Goal: Task Accomplishment & Management: Manage account settings

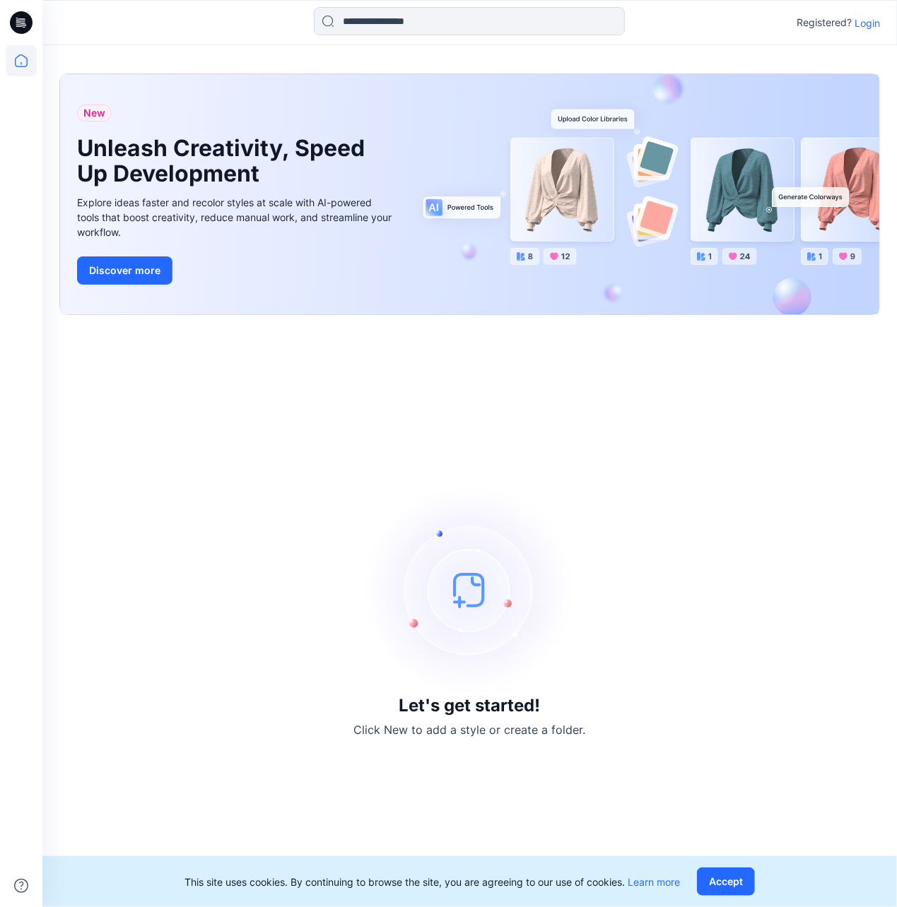
click at [875, 25] on p "Login" at bounding box center [866, 23] width 25 height 15
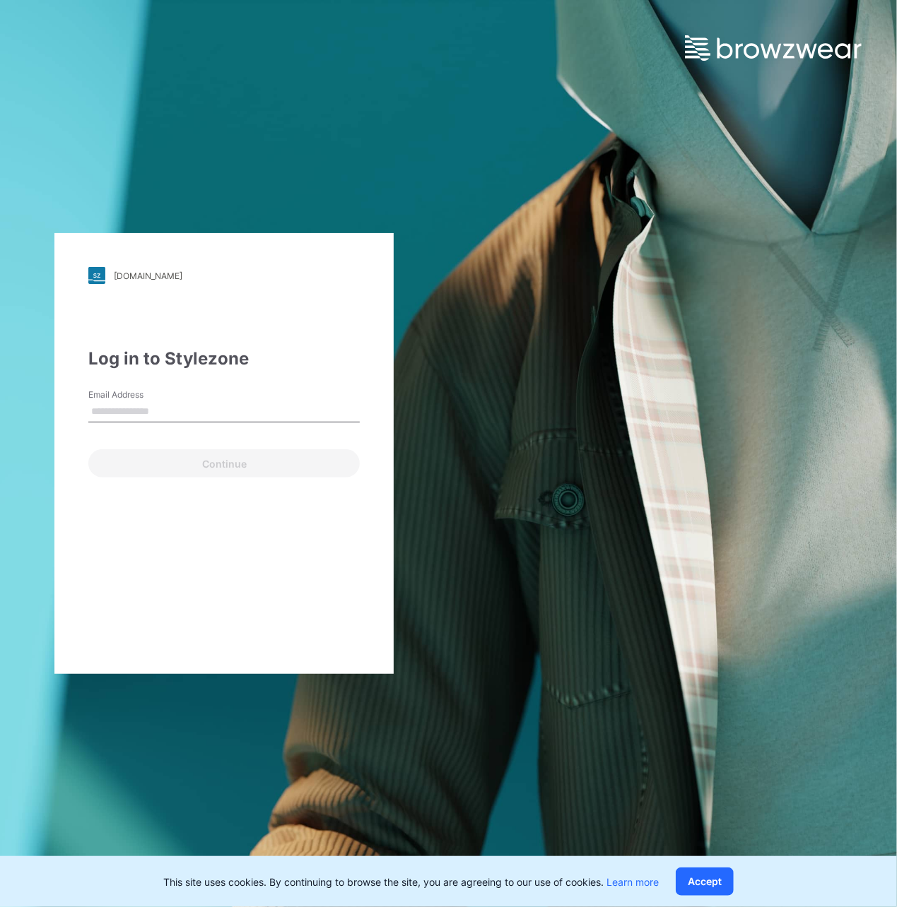
click at [269, 403] on input "Email Address" at bounding box center [223, 411] width 271 height 21
type input "**********"
click at [274, 454] on button "Continue" at bounding box center [223, 463] width 271 height 28
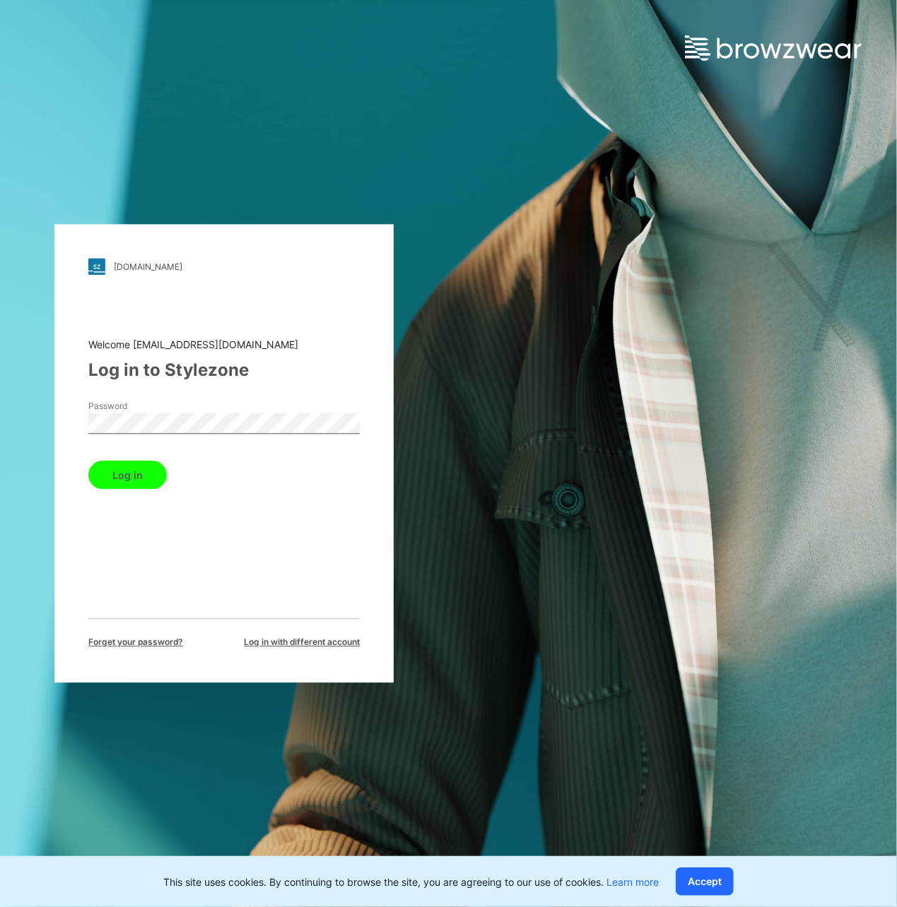
click at [139, 464] on button "Log in" at bounding box center [127, 476] width 78 height 28
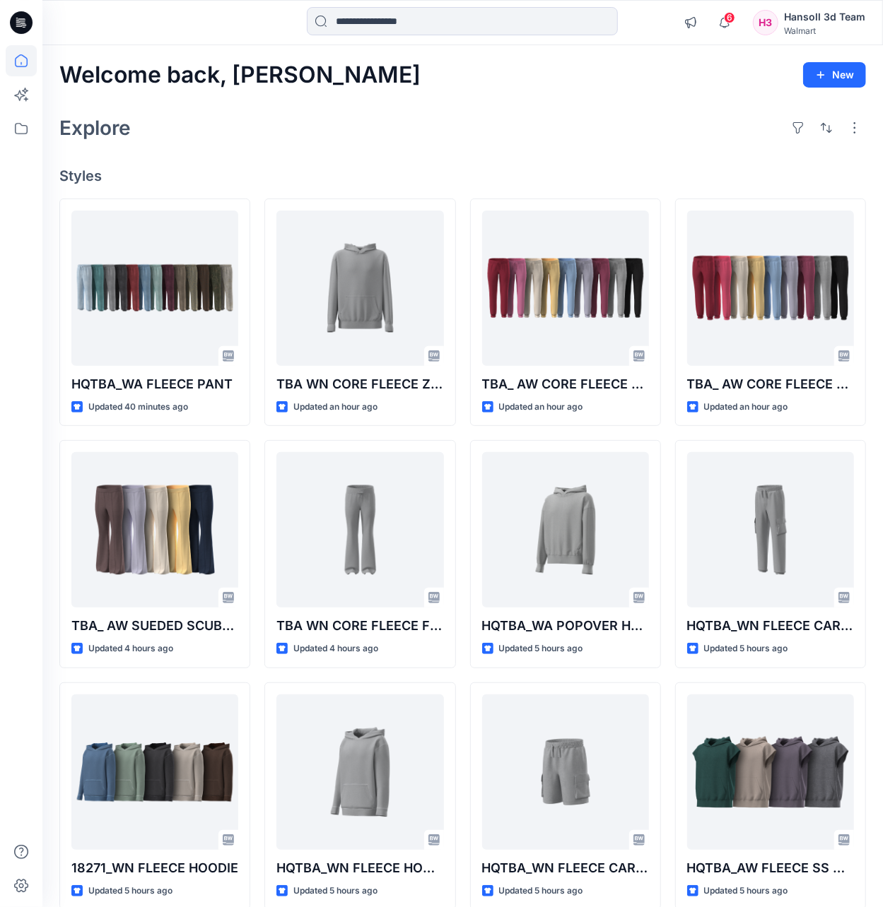
click at [6, 563] on div at bounding box center [21, 476] width 31 height 862
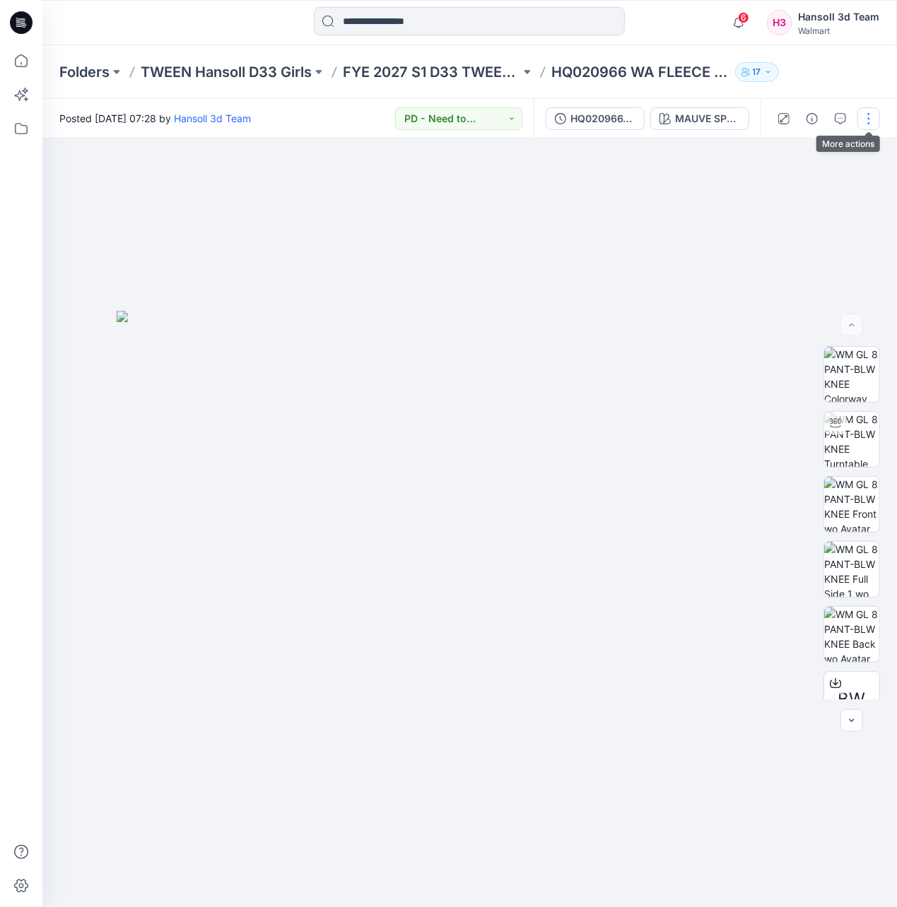
click at [869, 119] on button "button" at bounding box center [868, 118] width 23 height 23
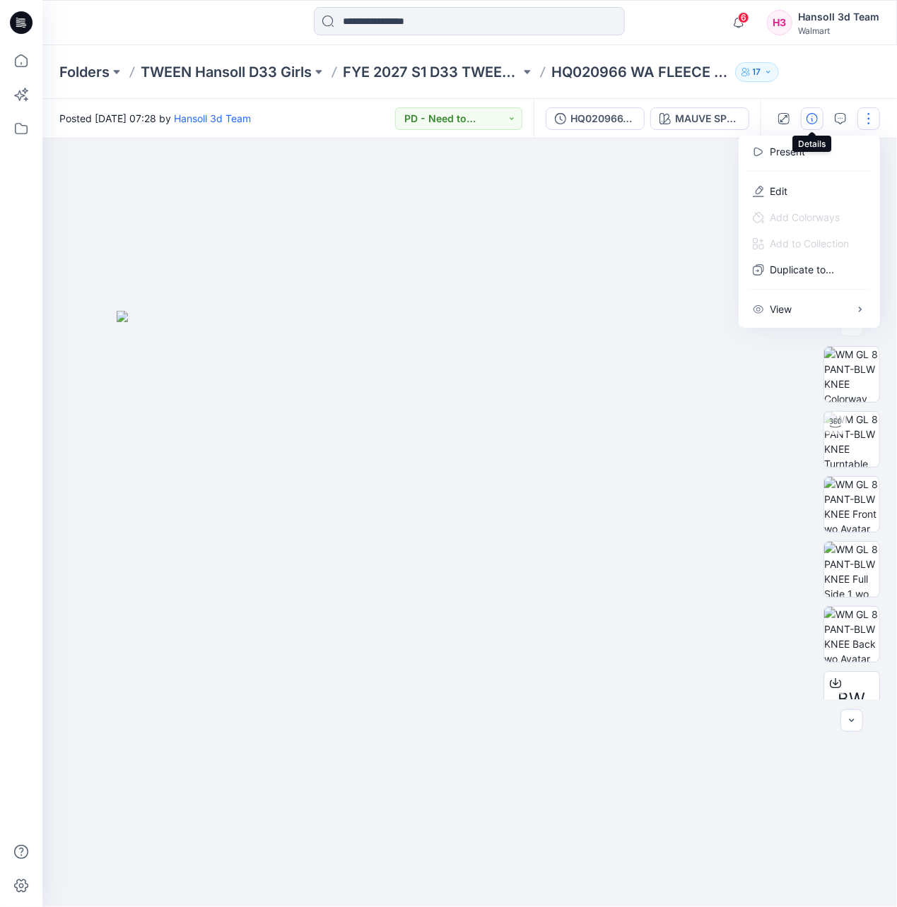
click at [815, 113] on icon "button" at bounding box center [811, 118] width 11 height 11
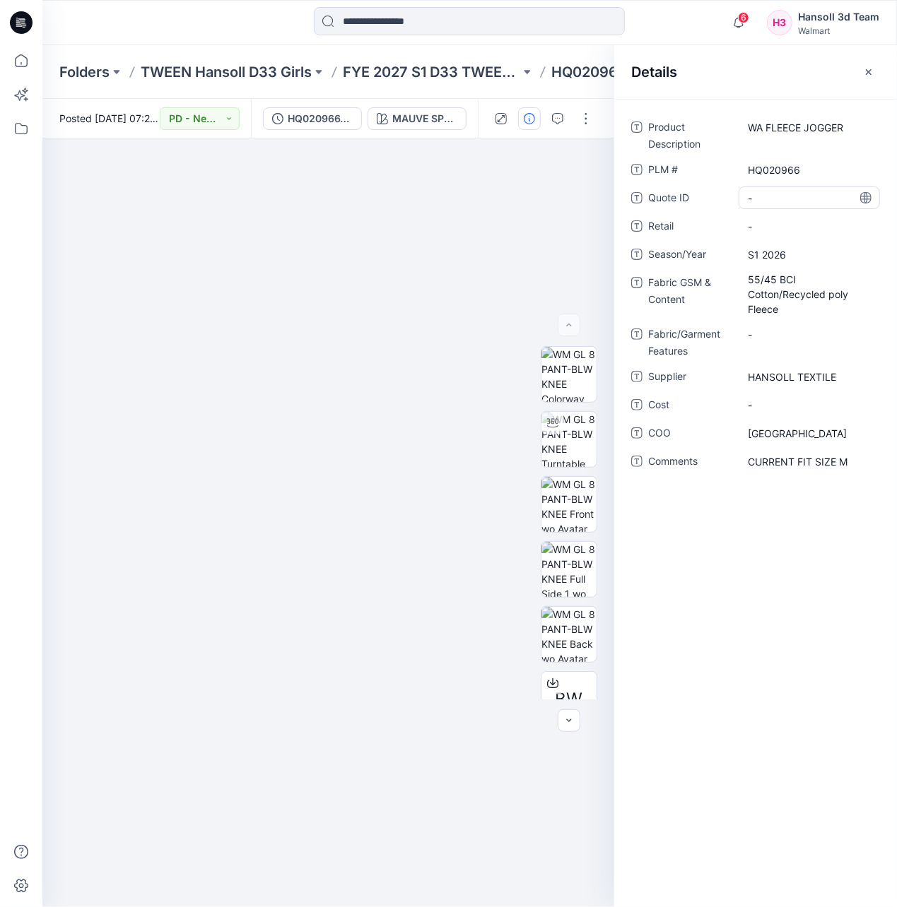
click at [775, 189] on div "-" at bounding box center [809, 198] width 141 height 23
click at [779, 227] on span "-" at bounding box center [809, 226] width 123 height 15
click at [772, 201] on ID "-" at bounding box center [809, 198] width 123 height 15
type textarea "********"
click at [770, 228] on span "-" at bounding box center [809, 226] width 123 height 15
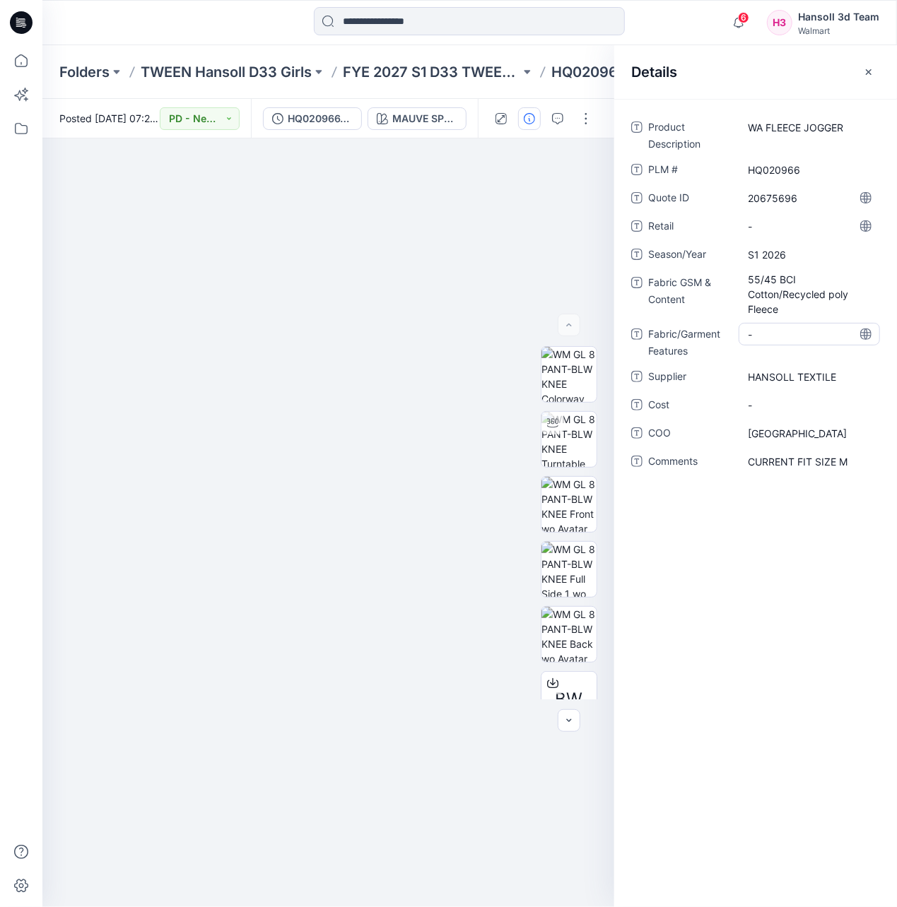
click at [772, 334] on Features "-" at bounding box center [809, 334] width 123 height 15
click at [770, 399] on span "-" at bounding box center [809, 405] width 123 height 15
click at [499, 202] on div at bounding box center [328, 523] width 572 height 769
click at [578, 113] on button "button" at bounding box center [586, 118] width 23 height 23
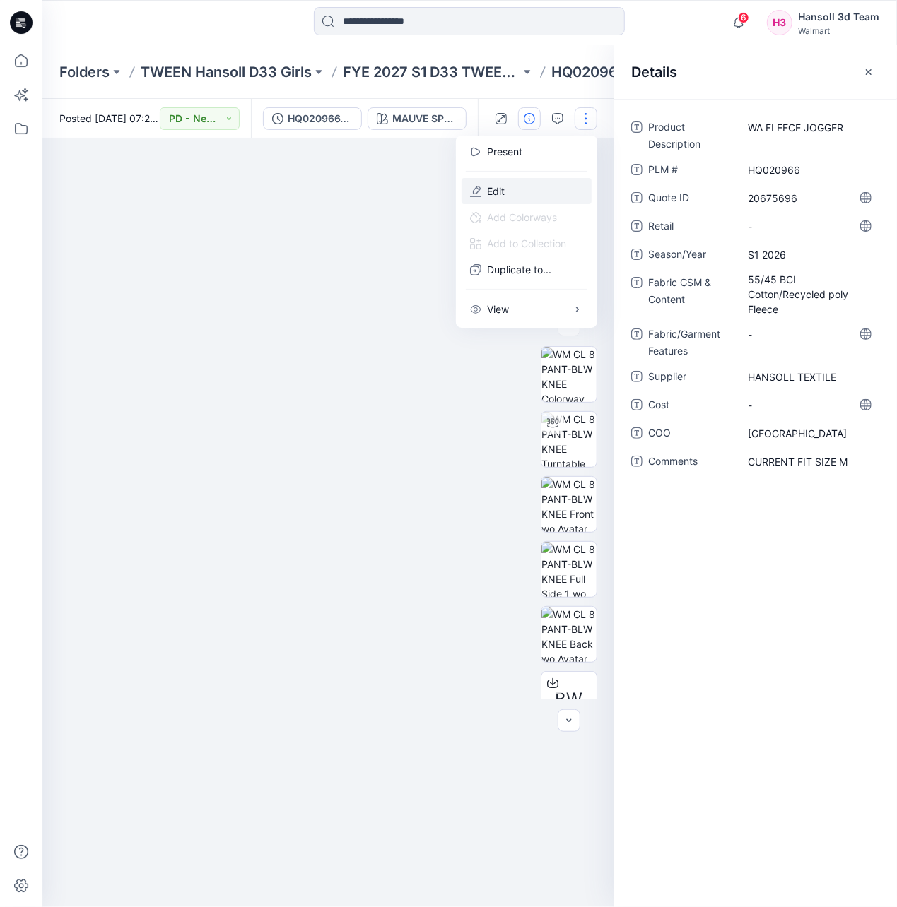
click at [533, 184] on button "Edit" at bounding box center [527, 191] width 130 height 26
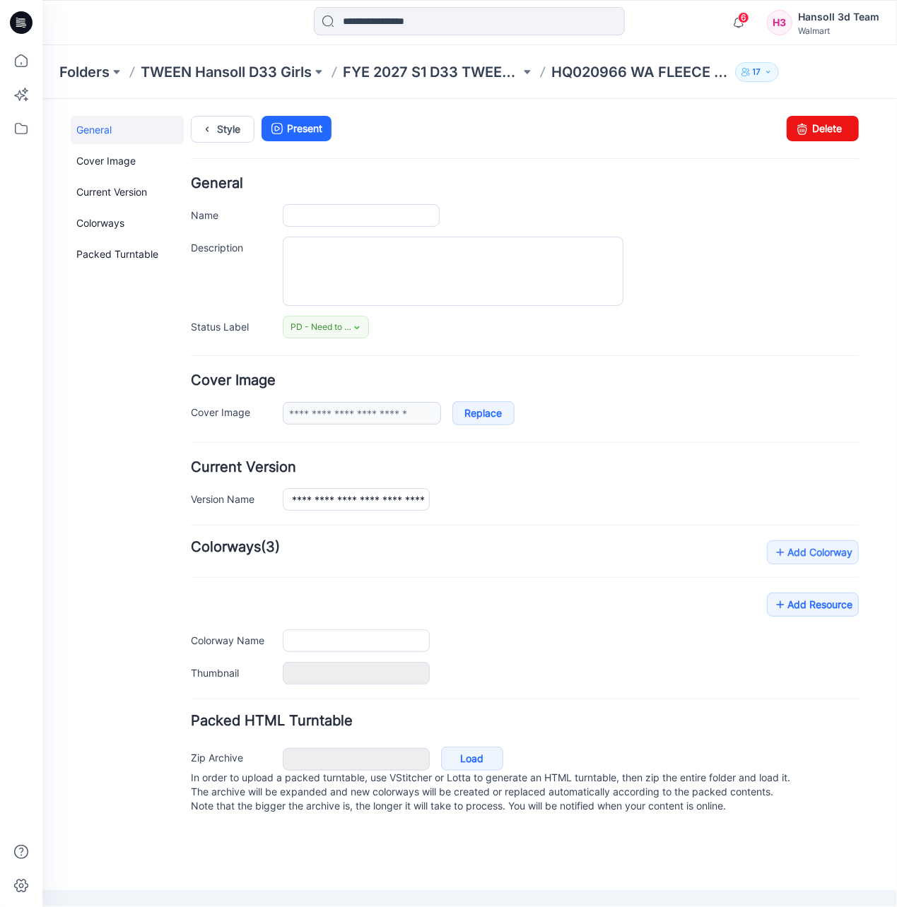
type input "**********"
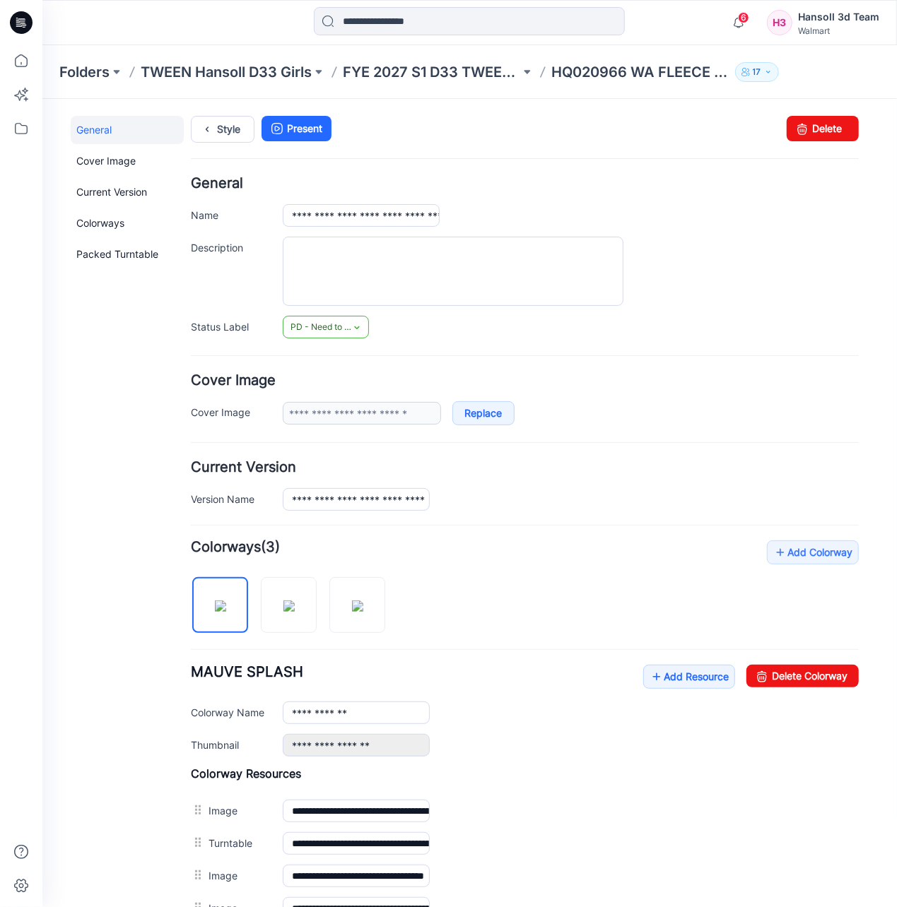
click at [348, 330] on span "PD - Need to Review Cost" at bounding box center [322, 326] width 64 height 14
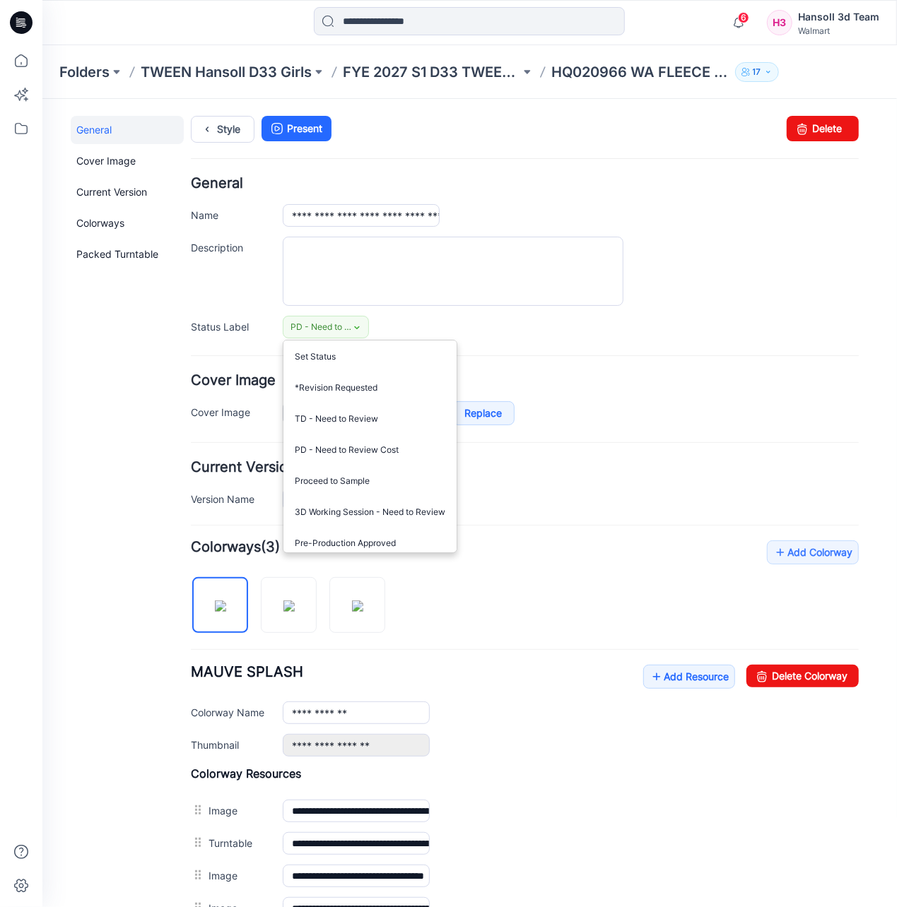
click at [690, 305] on div at bounding box center [570, 270] width 576 height 69
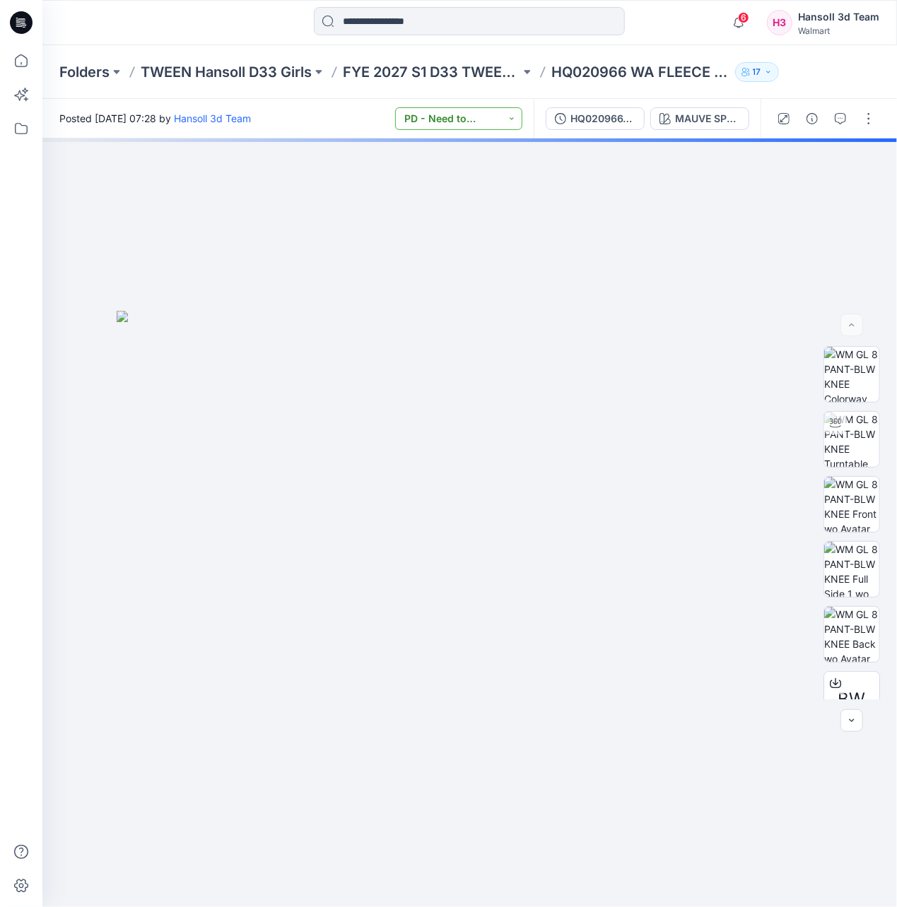
click at [483, 120] on button "PD - Need to Review Cost" at bounding box center [458, 118] width 127 height 23
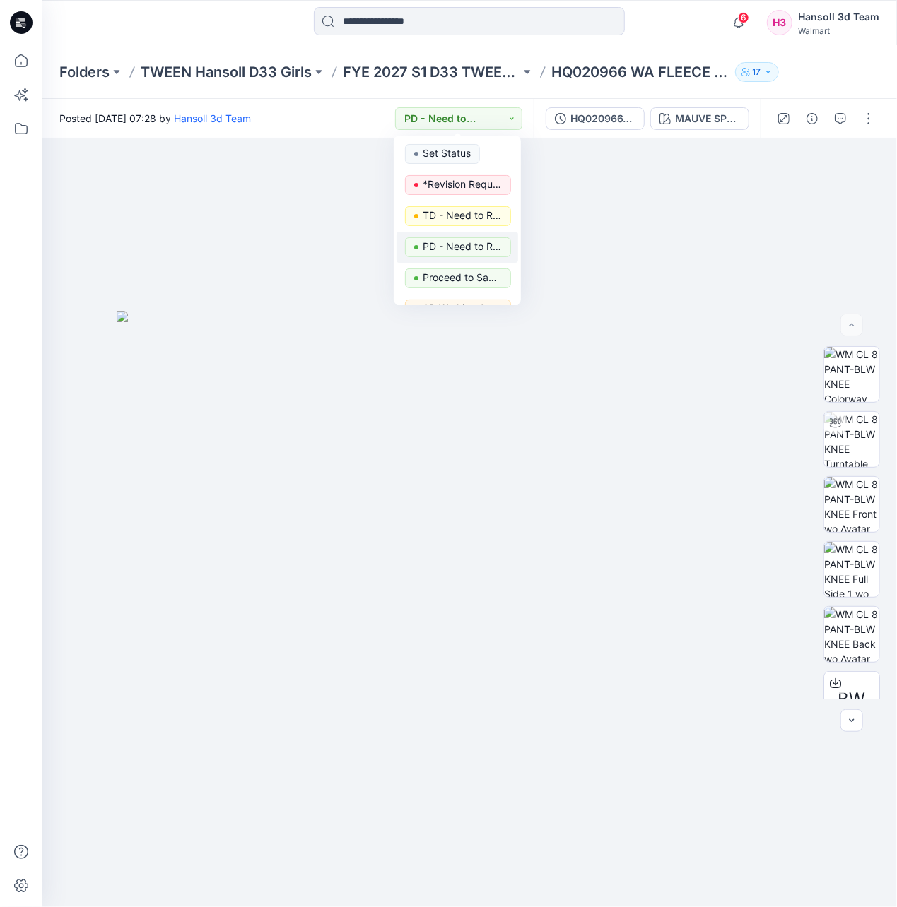
scroll to position [94, 0]
click at [484, 243] on p "Pre-Production Approved" at bounding box center [462, 246] width 79 height 18
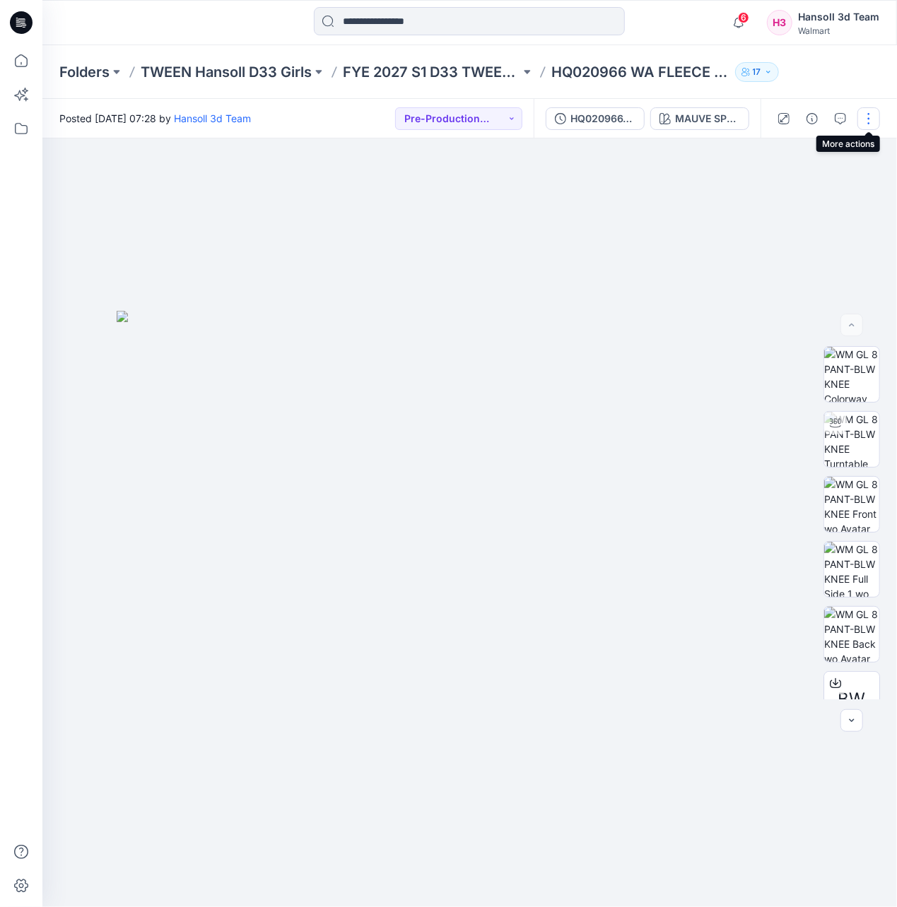
click at [865, 110] on button "button" at bounding box center [868, 118] width 23 height 23
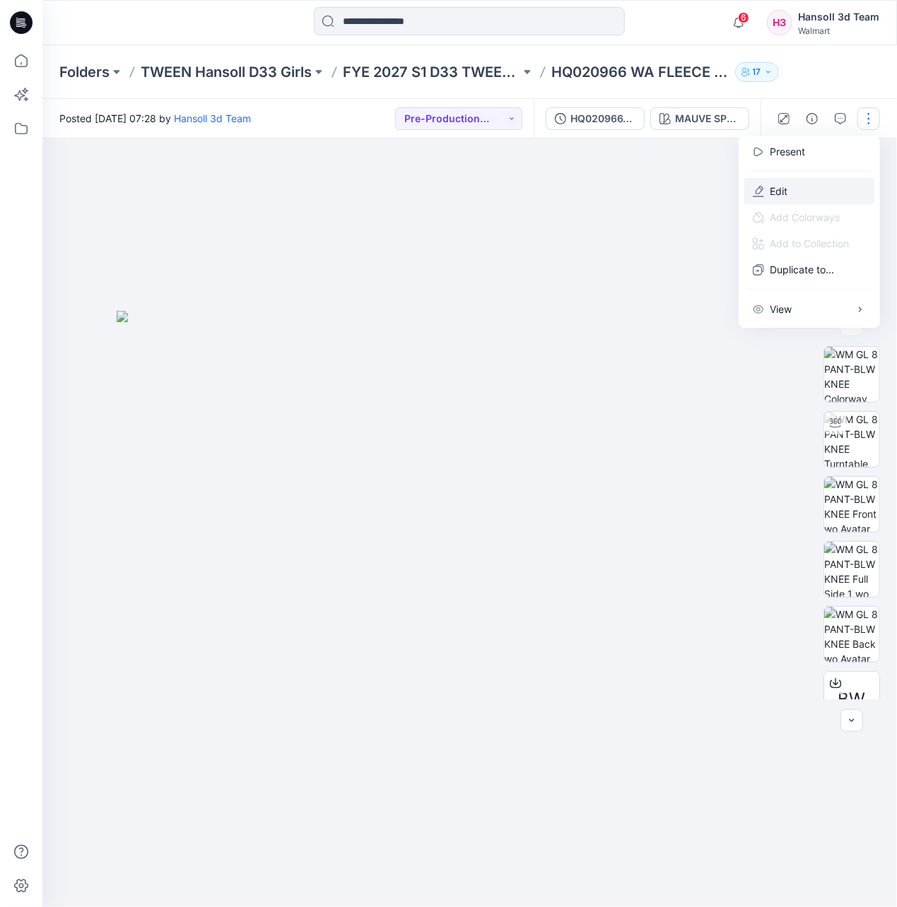
click at [796, 182] on button "Edit" at bounding box center [809, 191] width 130 height 26
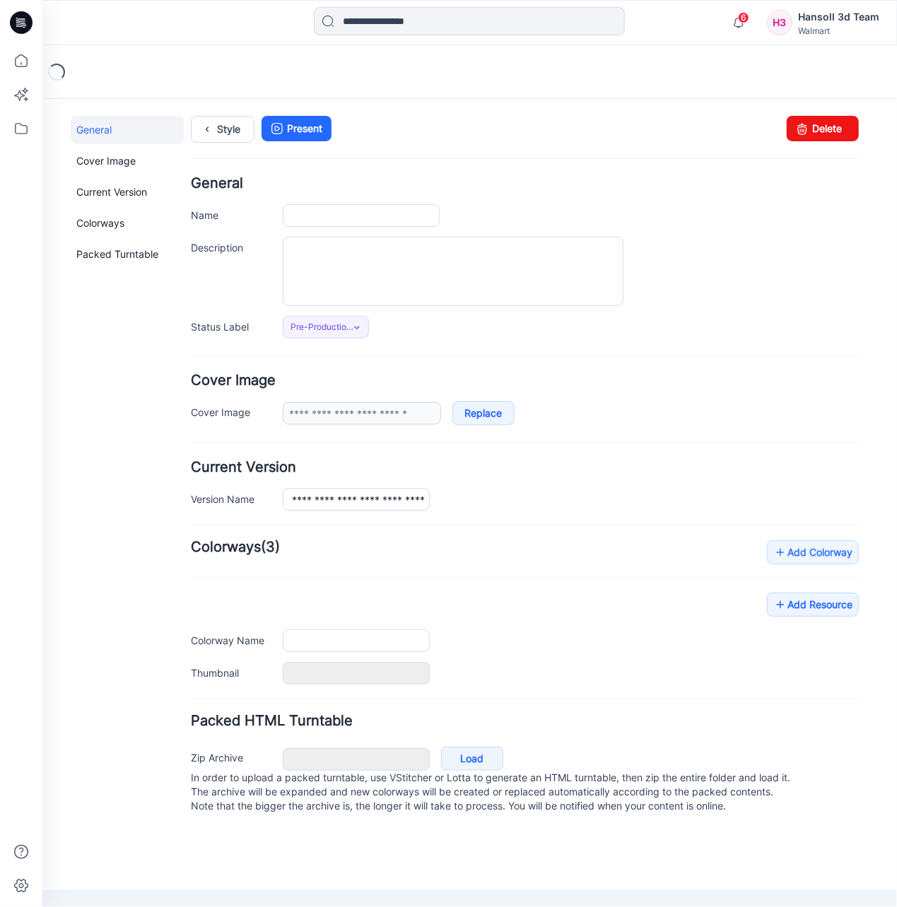
type input "**********"
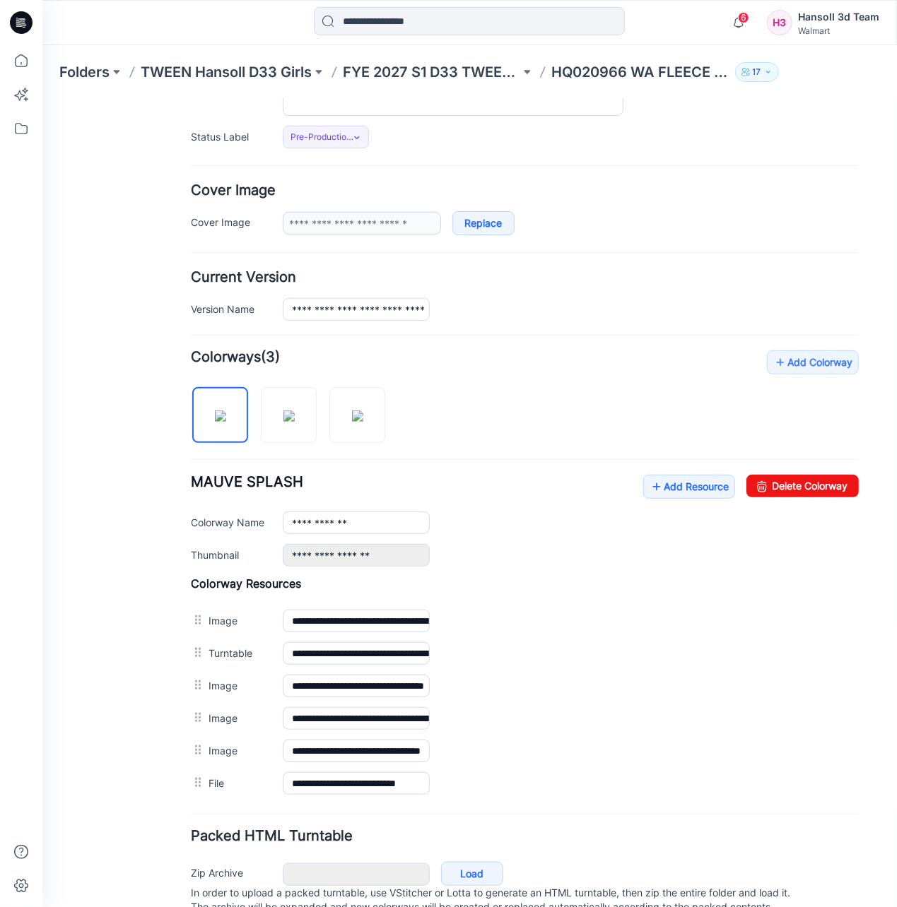
scroll to position [253, 0]
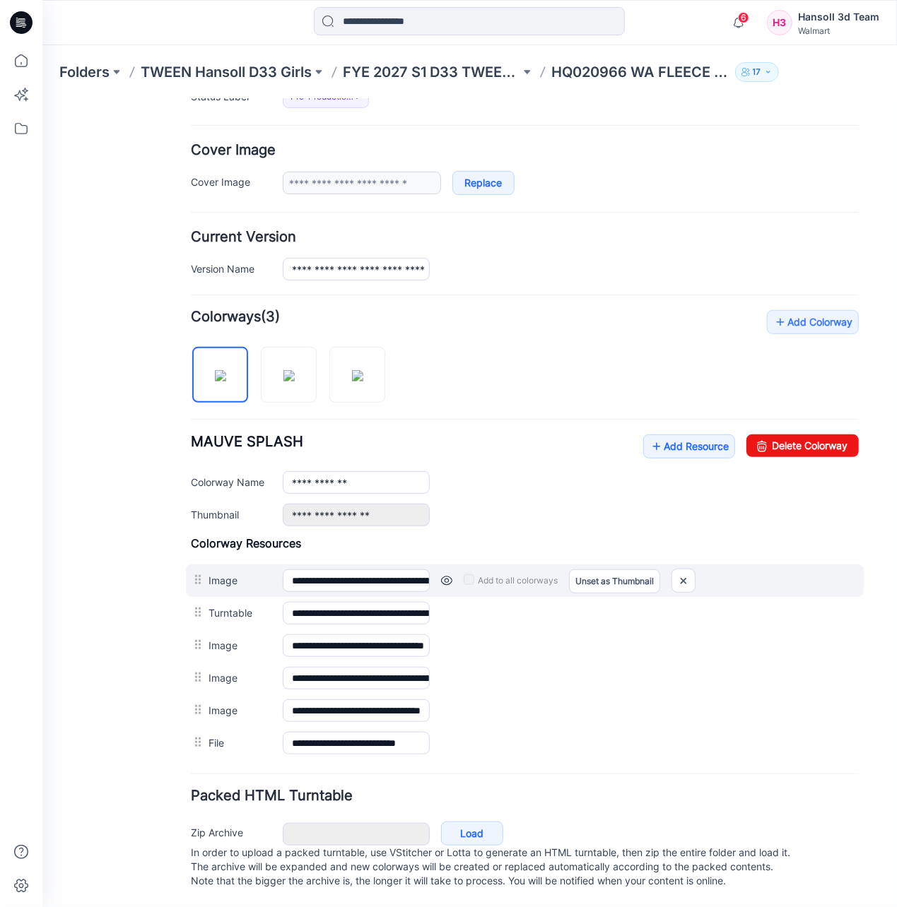
click at [443, 575] on link at bounding box center [445, 580] width 11 height 11
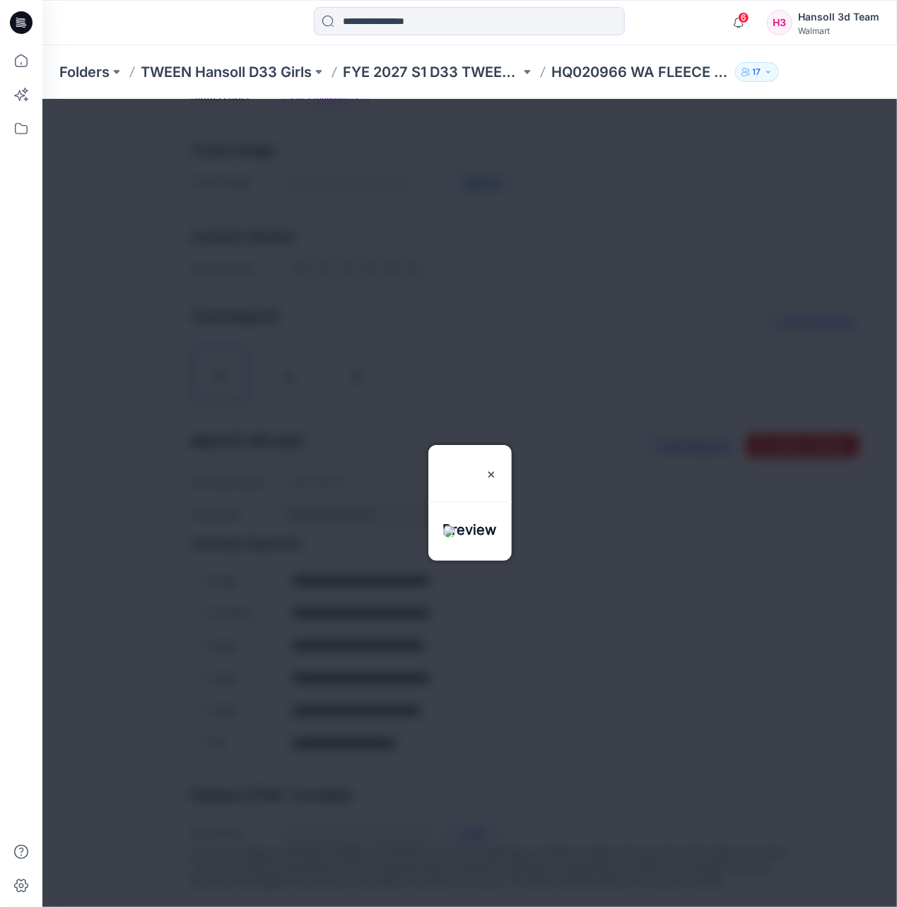
click at [421, 719] on div at bounding box center [469, 502] width 854 height 809
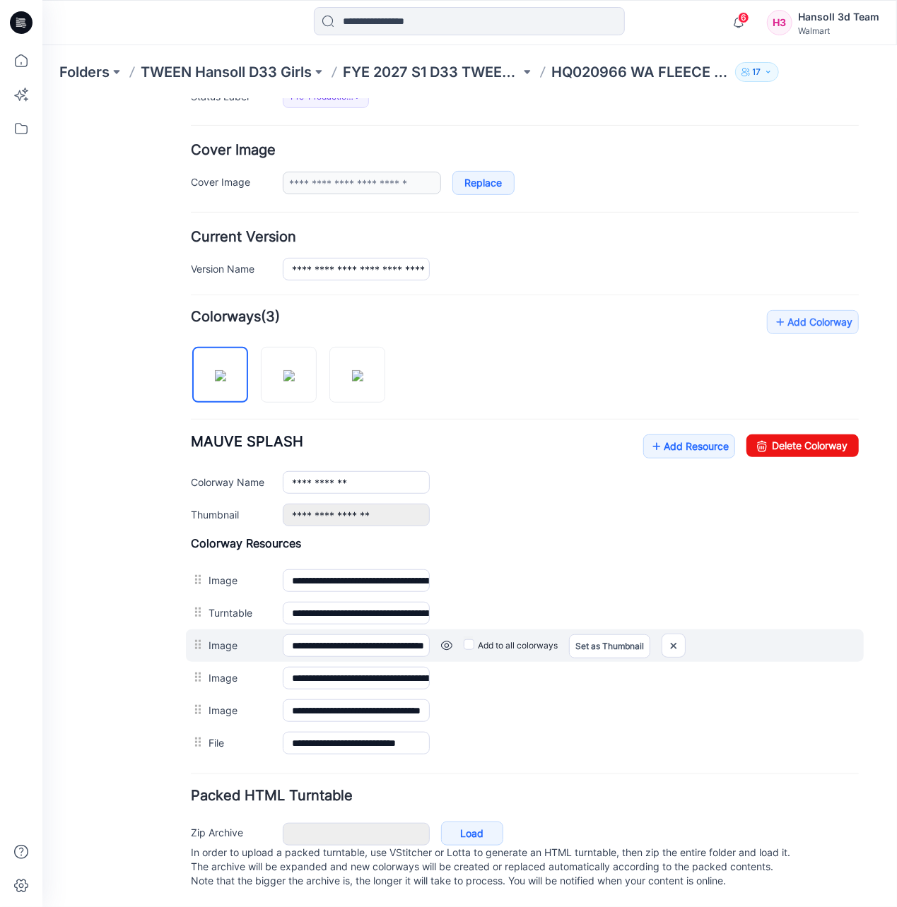
click at [445, 640] on link at bounding box center [445, 645] width 11 height 11
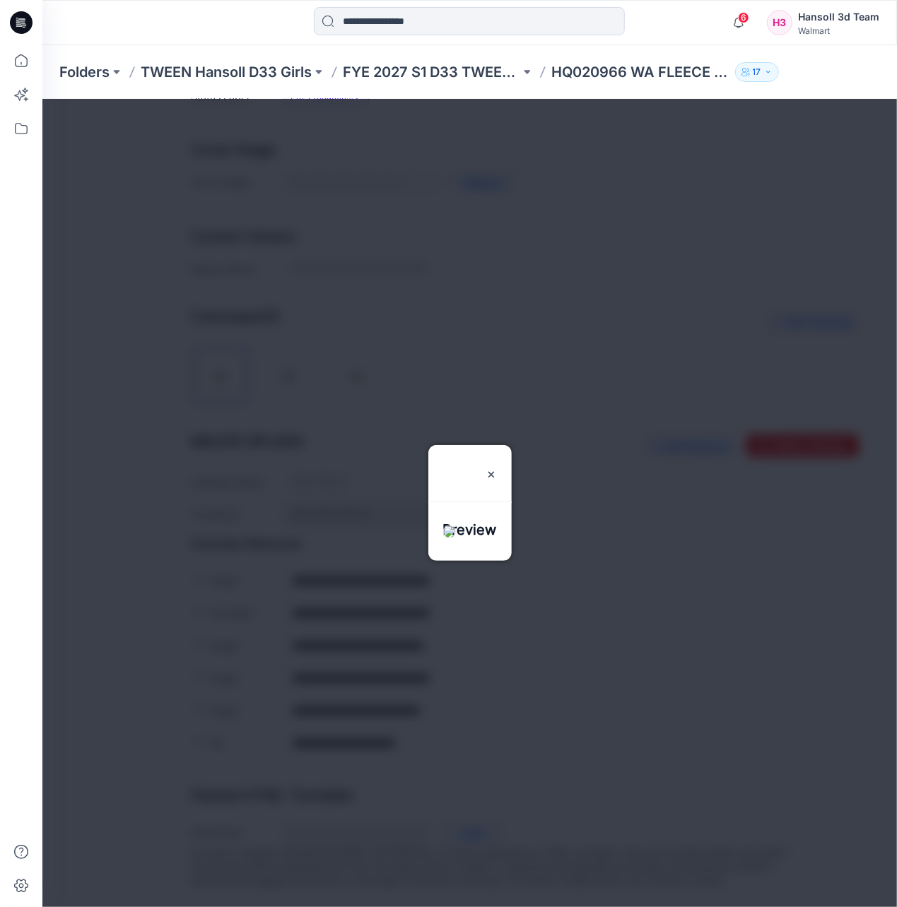
click at [511, 734] on div at bounding box center [469, 502] width 854 height 809
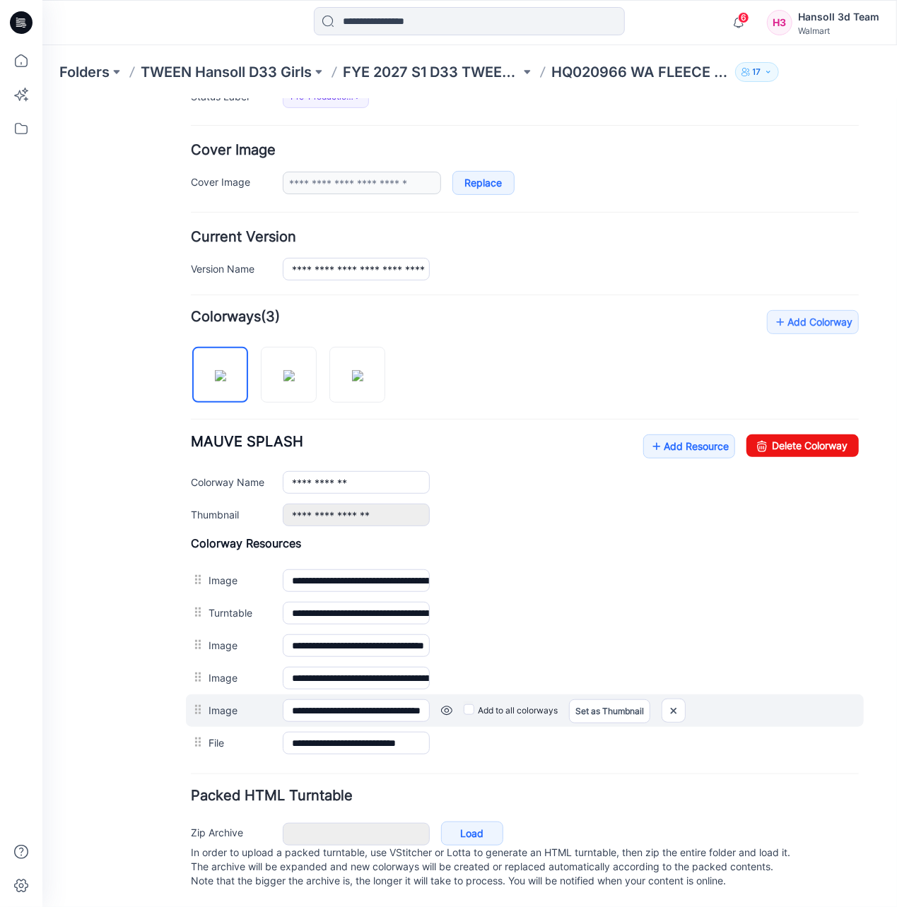
click at [449, 705] on link at bounding box center [445, 710] width 11 height 11
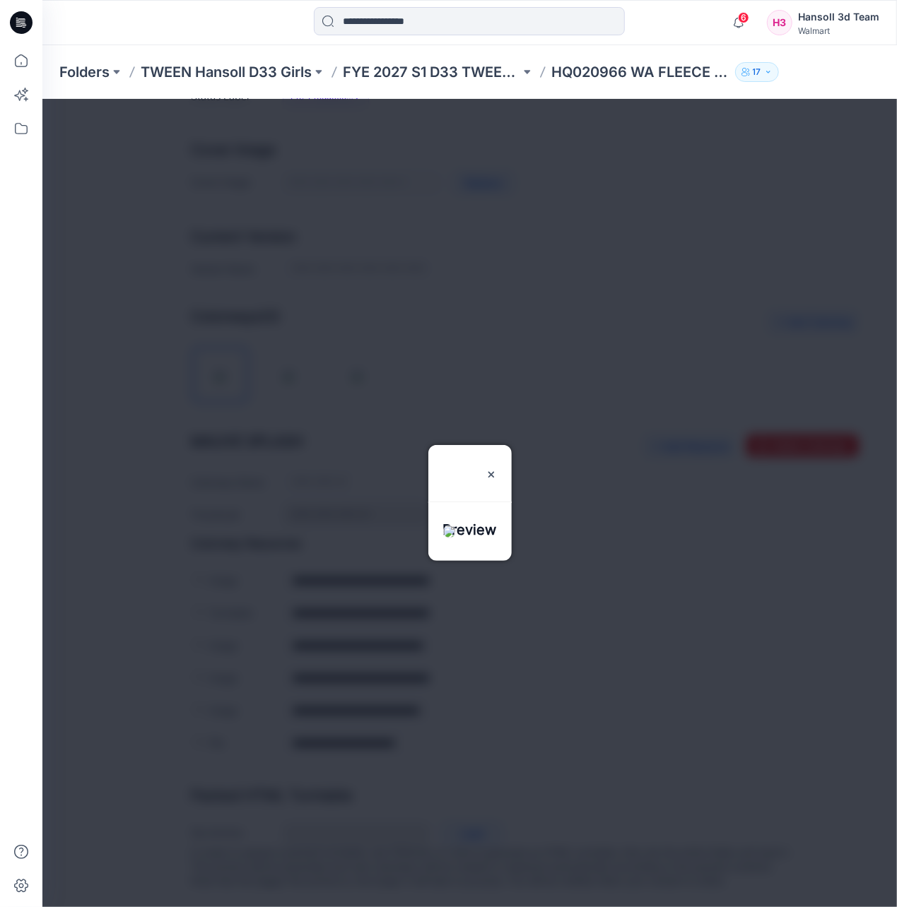
click at [489, 746] on div at bounding box center [469, 502] width 854 height 809
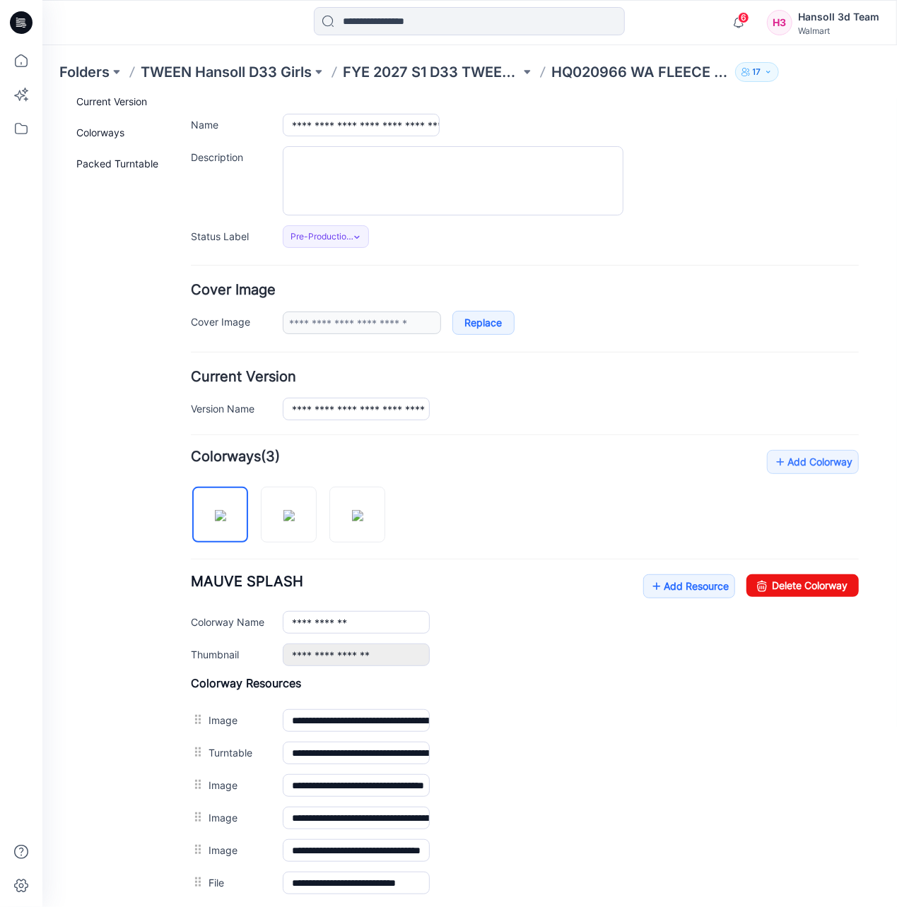
scroll to position [0, 0]
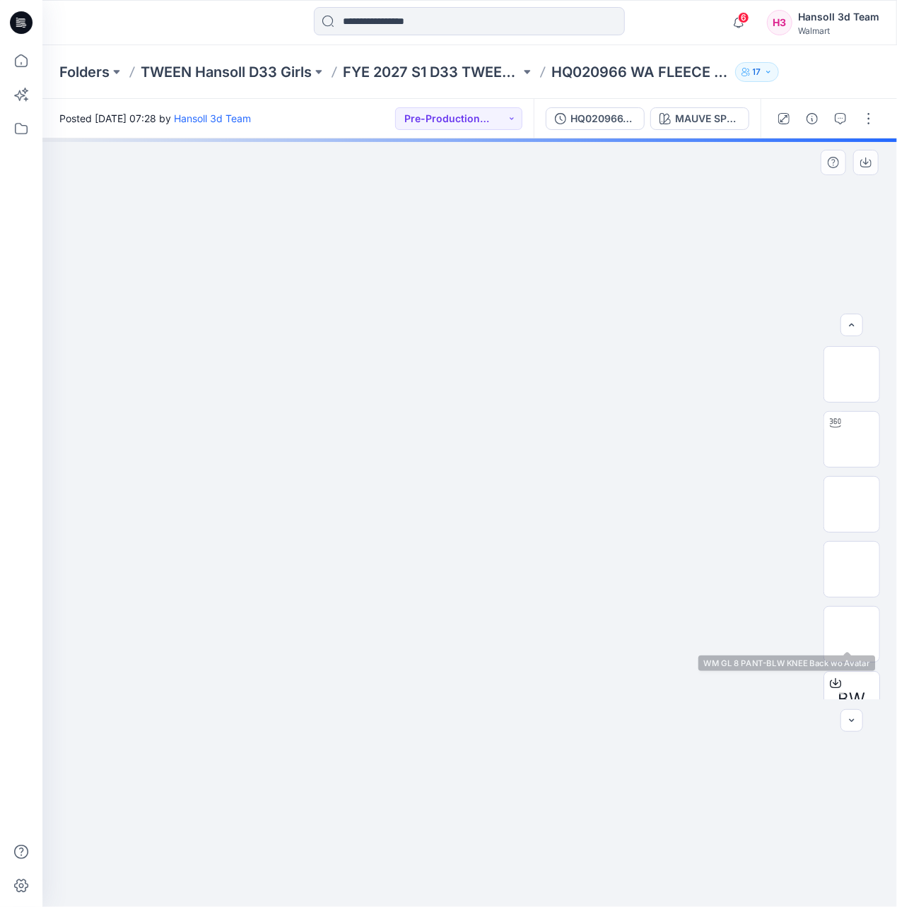
scroll to position [93, 0]
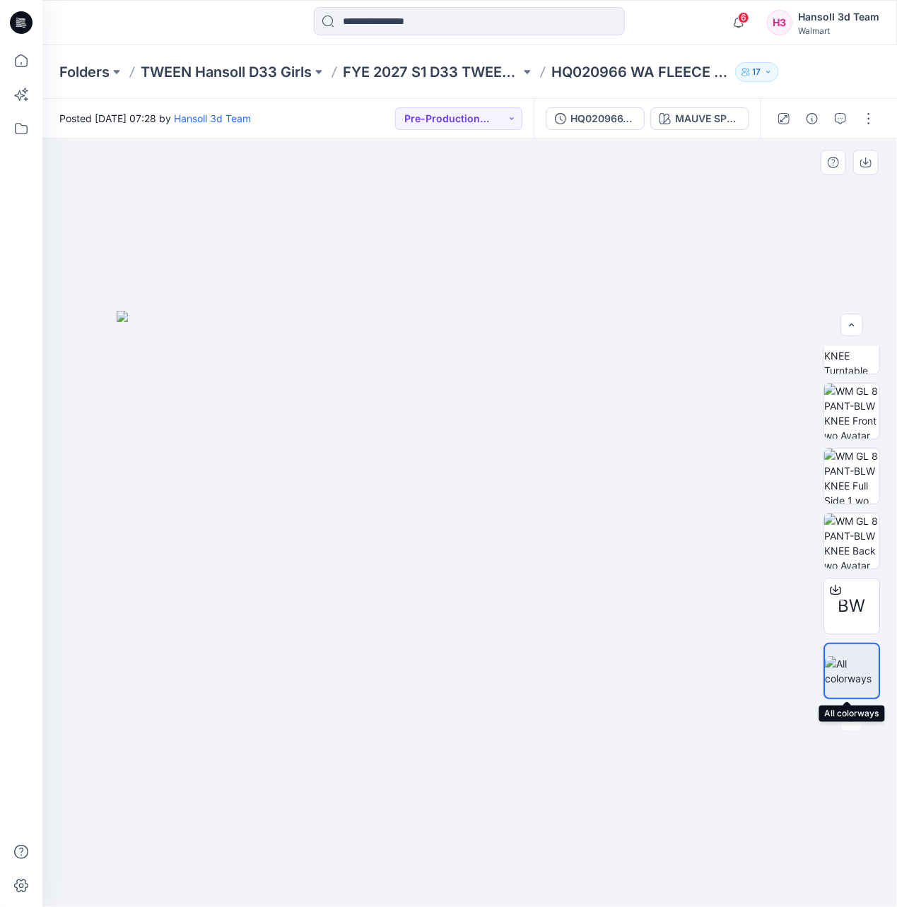
click at [840, 662] on img at bounding box center [852, 672] width 54 height 30
click at [843, 599] on span "BW" at bounding box center [852, 606] width 28 height 25
click at [845, 549] on img at bounding box center [851, 541] width 55 height 55
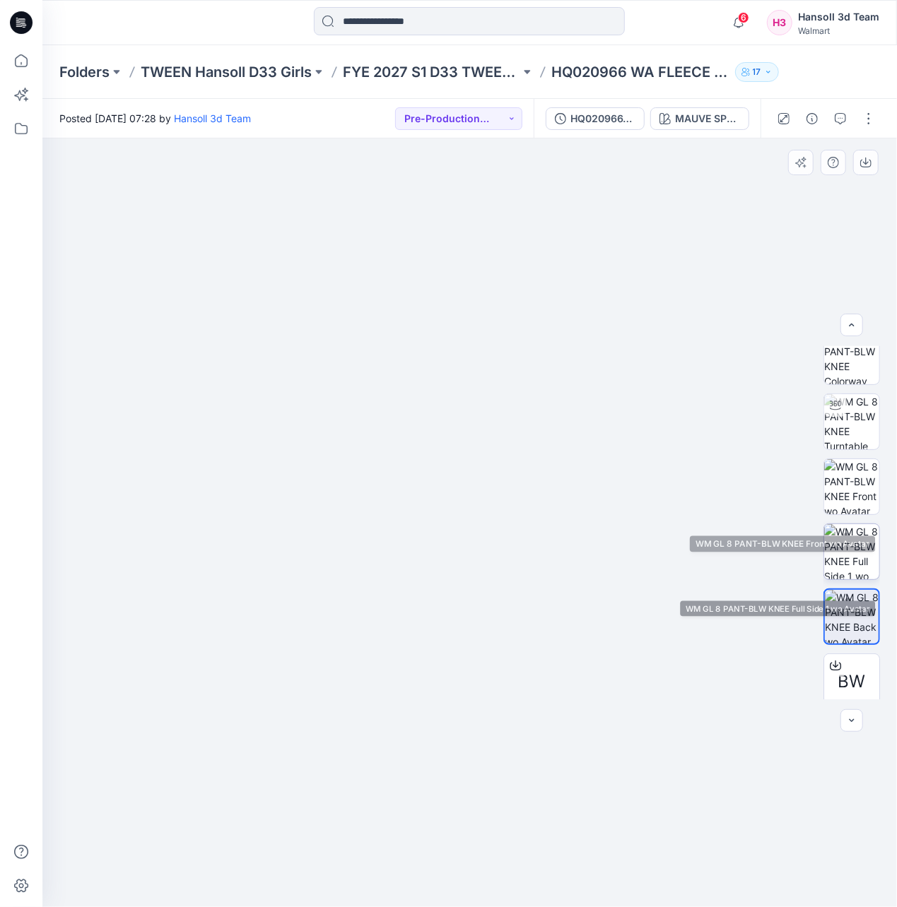
scroll to position [0, 0]
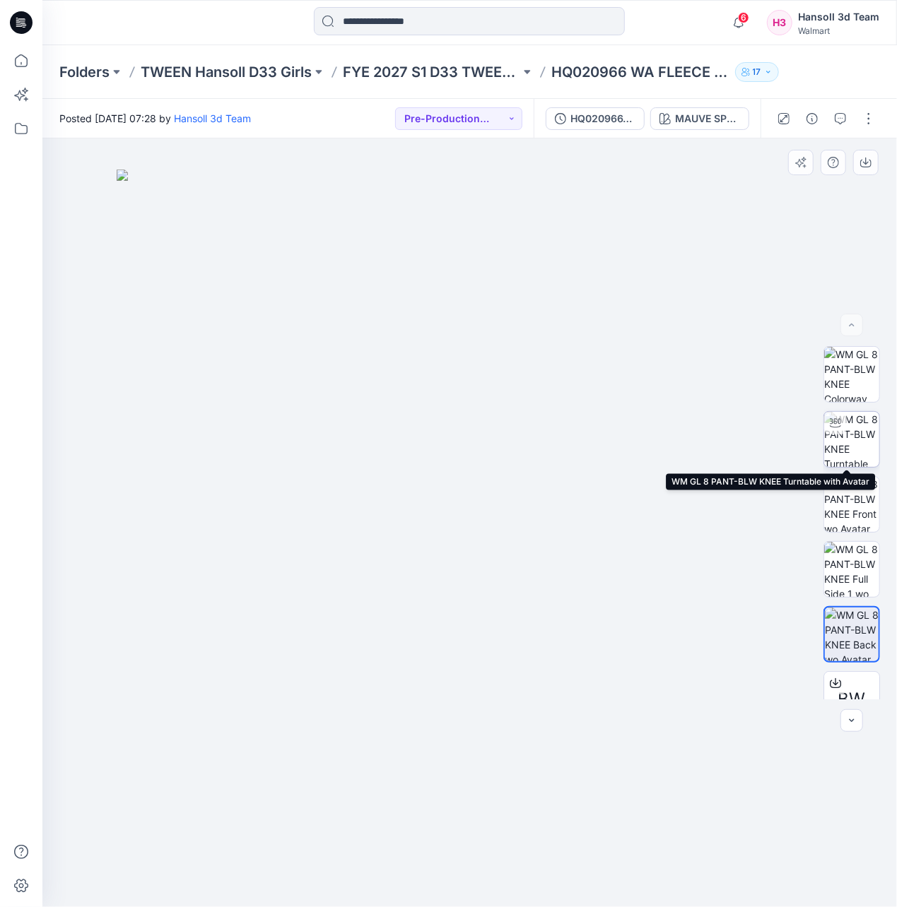
click at [845, 450] on img at bounding box center [851, 439] width 55 height 55
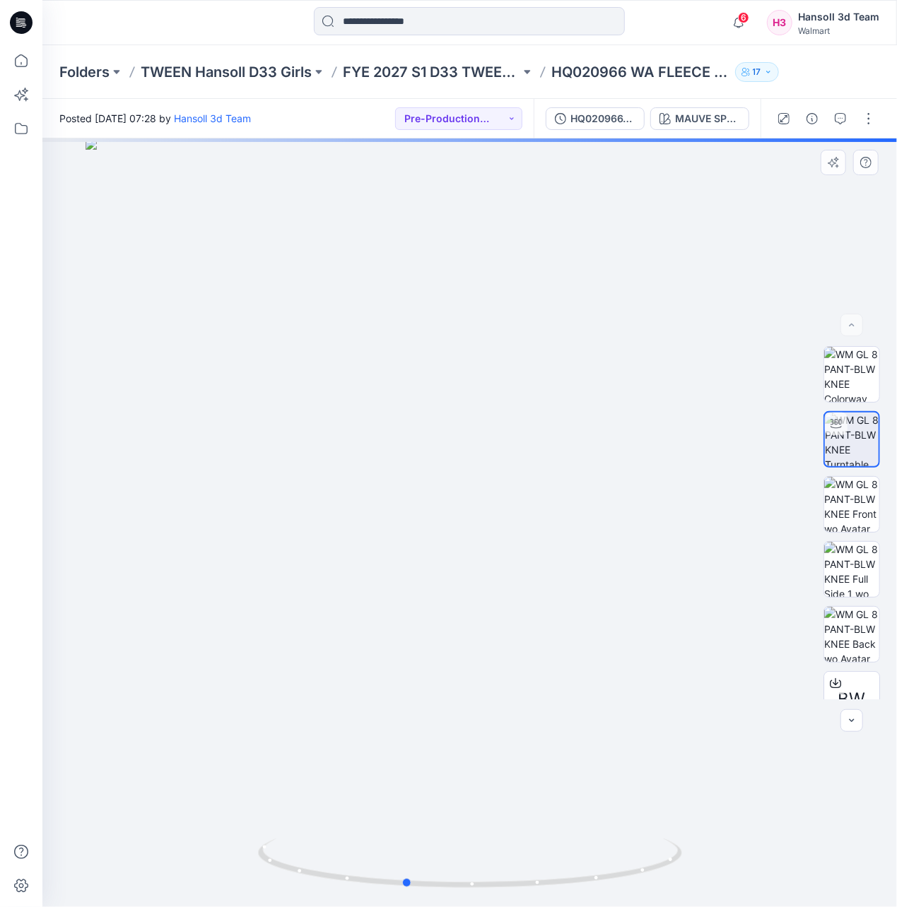
drag, startPoint x: 447, startPoint y: 560, endPoint x: 382, endPoint y: 532, distance: 70.6
click at [382, 532] on div at bounding box center [469, 523] width 854 height 769
drag, startPoint x: 422, startPoint y: 604, endPoint x: 171, endPoint y: 425, distance: 308.1
click at [171, 425] on div at bounding box center [469, 523] width 854 height 769
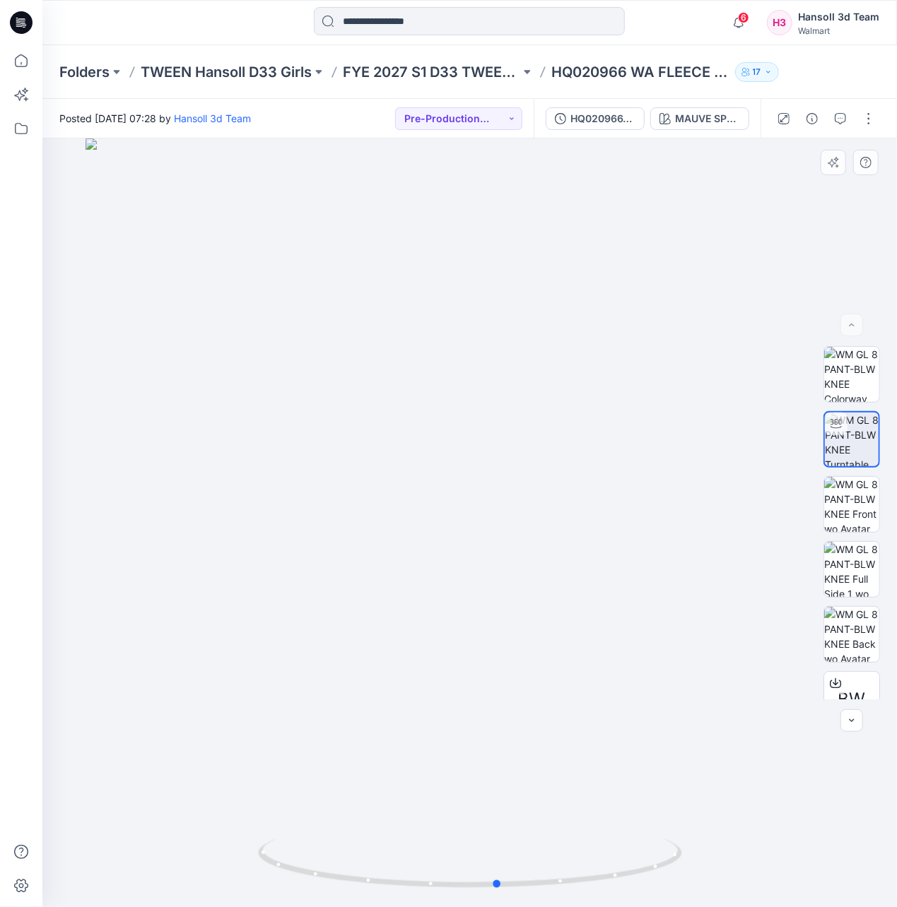
drag, startPoint x: 448, startPoint y: 430, endPoint x: 368, endPoint y: 438, distance: 81.0
click at [368, 438] on div at bounding box center [469, 523] width 854 height 769
click at [876, 112] on button "button" at bounding box center [868, 118] width 23 height 23
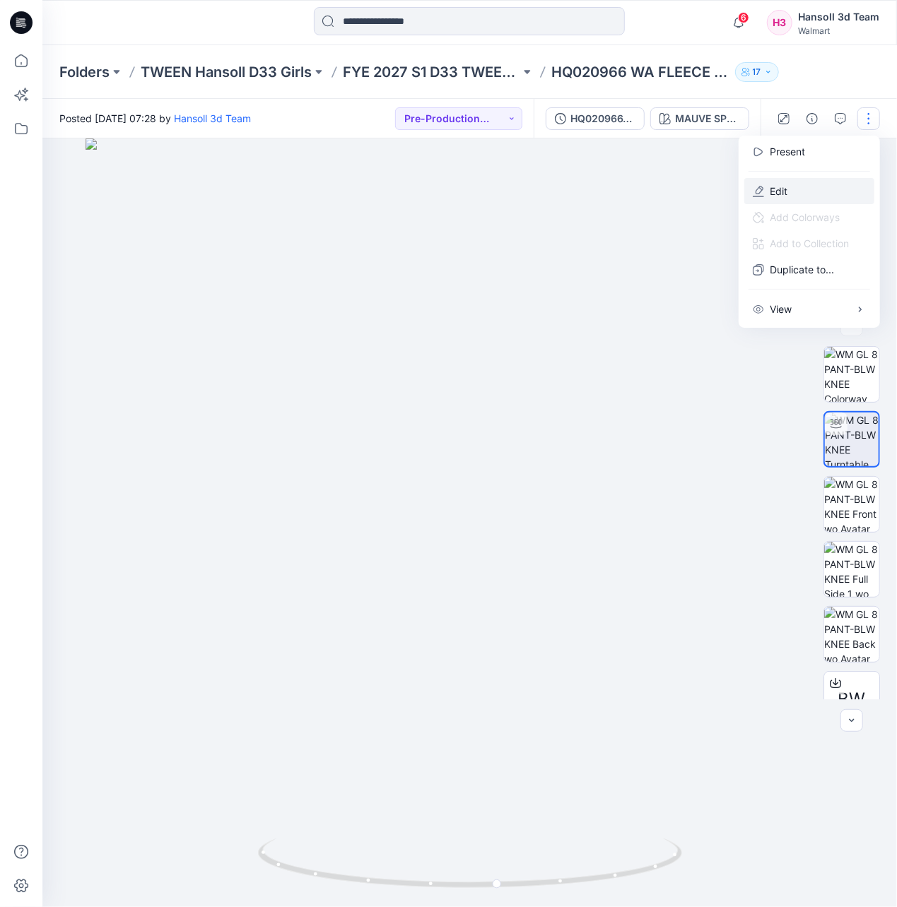
click at [803, 201] on button "Edit" at bounding box center [809, 191] width 130 height 26
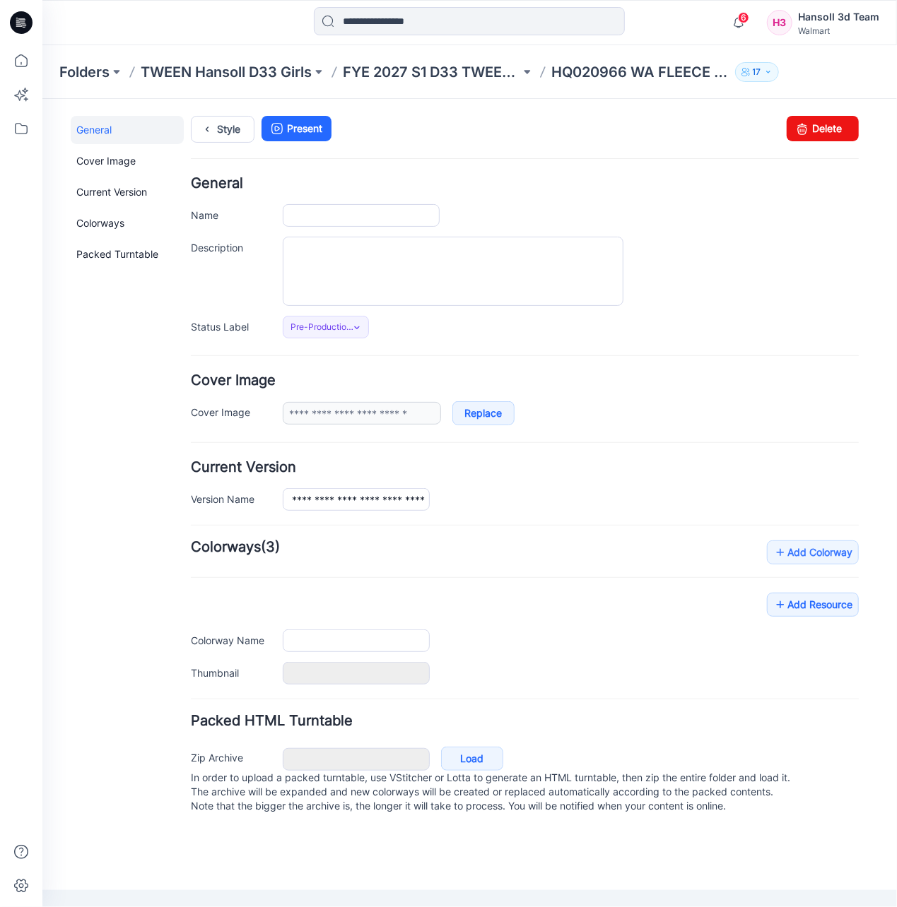
type input "**********"
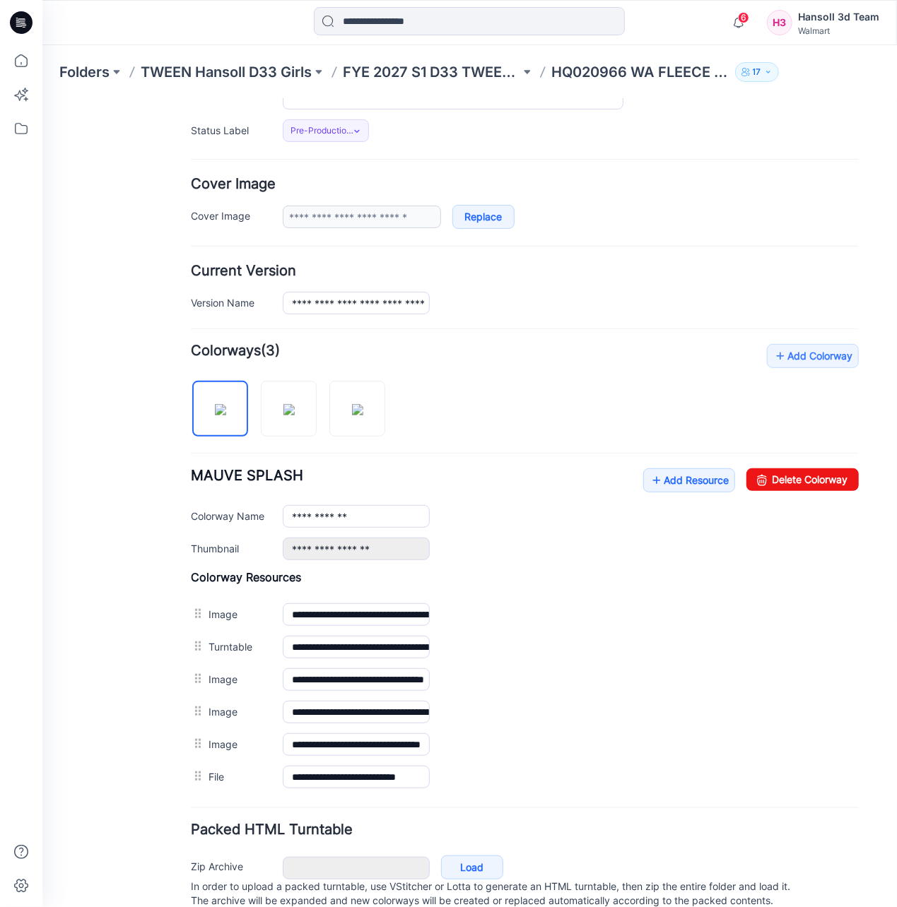
scroll to position [253, 0]
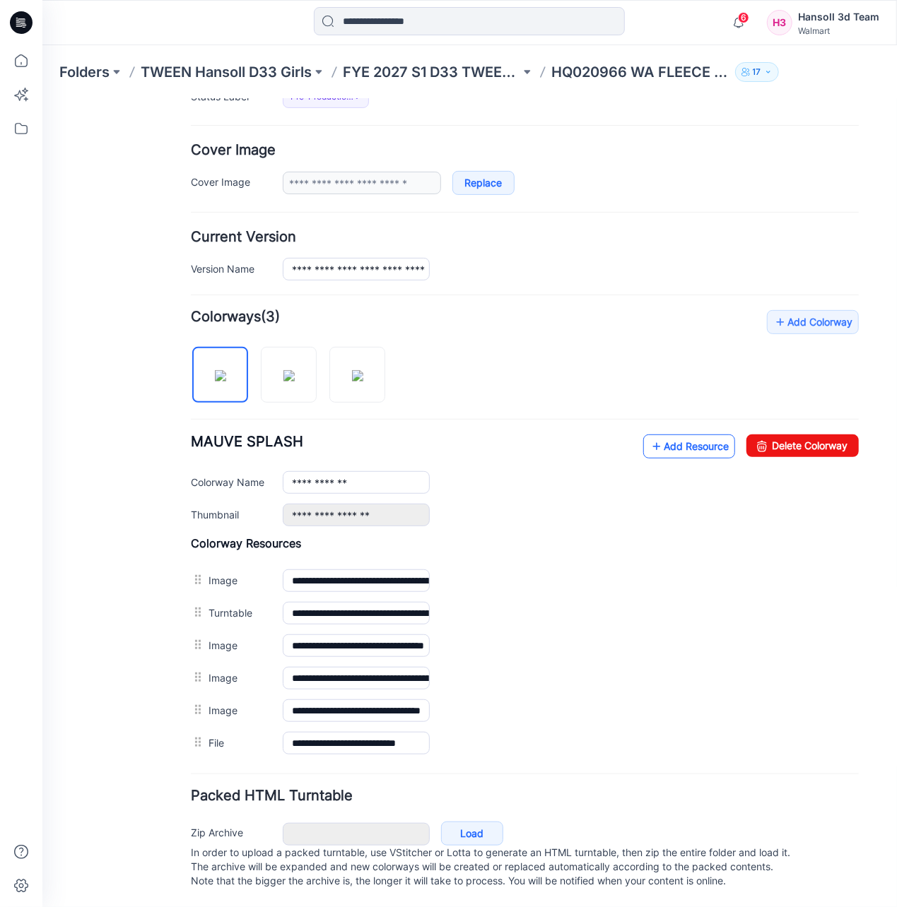
click at [678, 434] on link "Add Resource" at bounding box center [688, 446] width 92 height 24
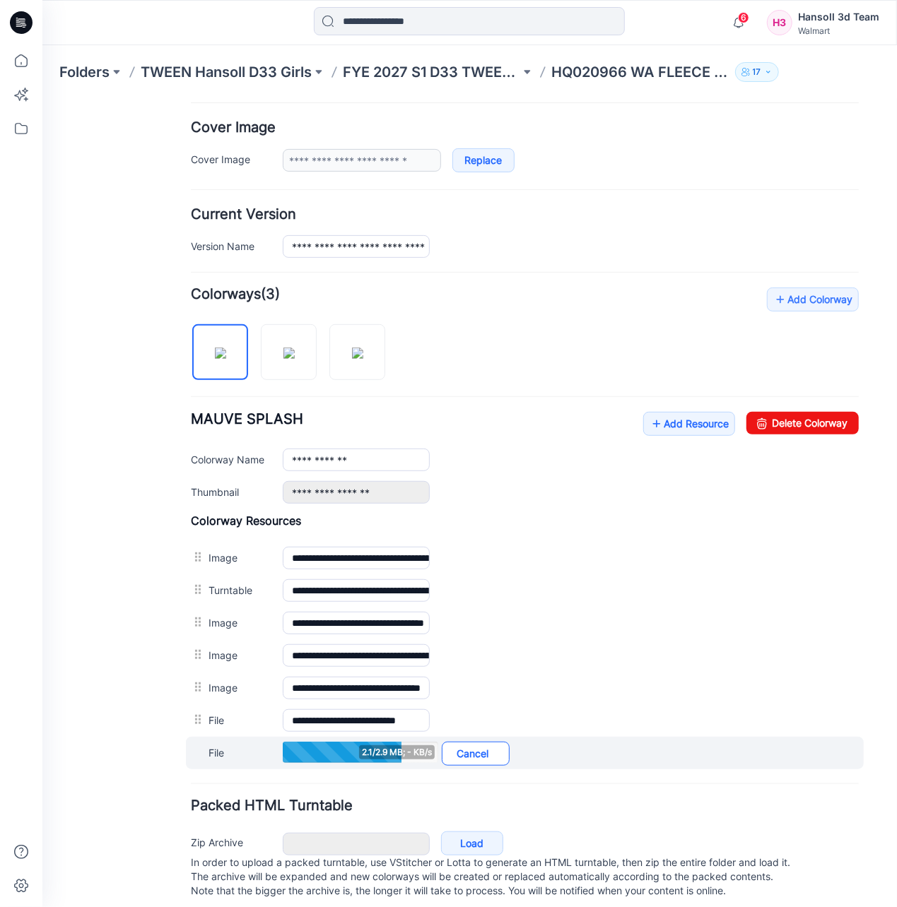
click at [478, 765] on link "Cancel" at bounding box center [475, 753] width 68 height 24
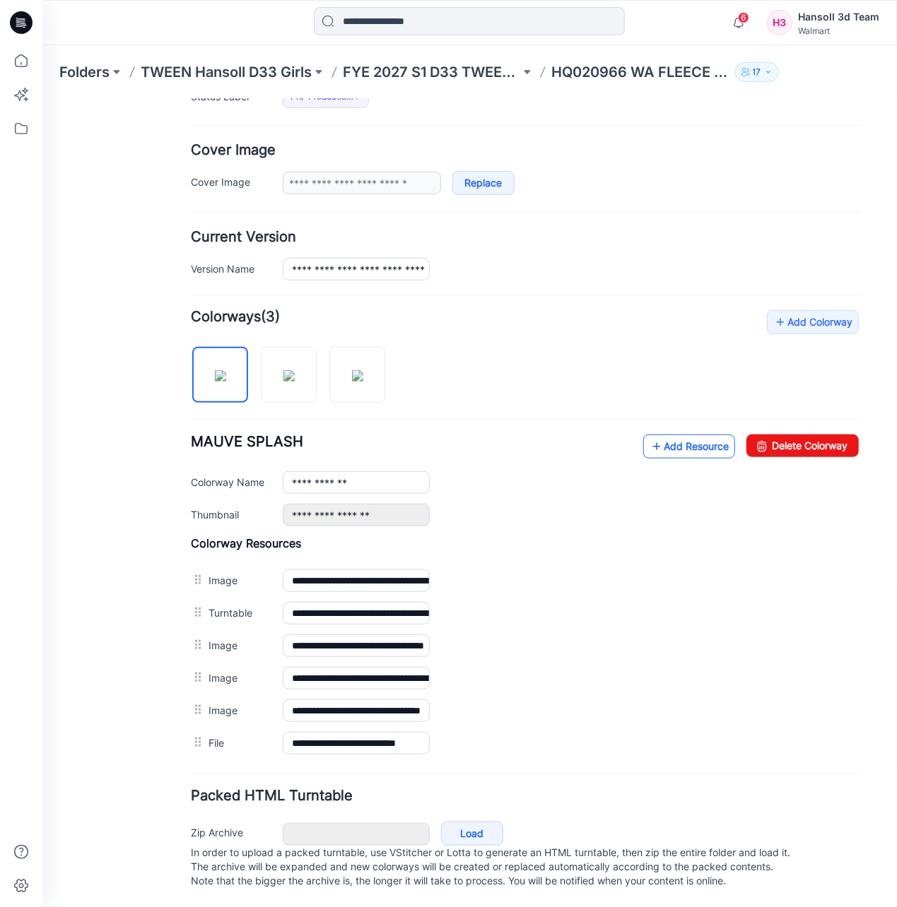
click at [693, 434] on link "Add Resource" at bounding box center [688, 446] width 92 height 24
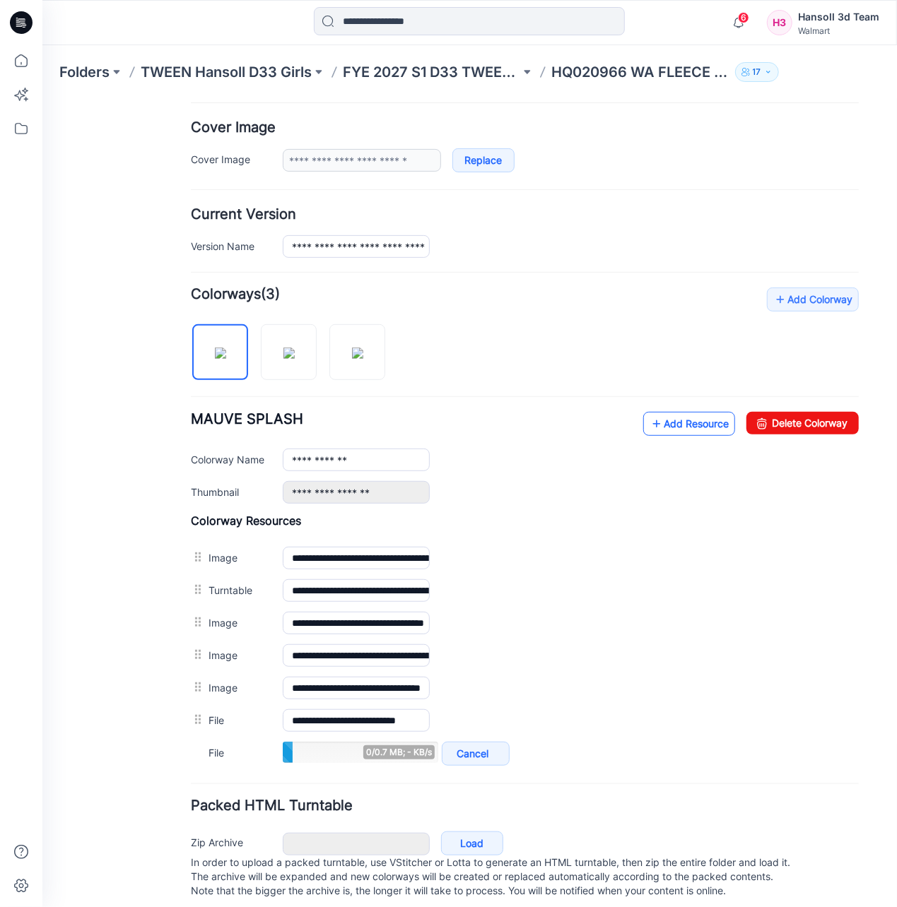
click at [666, 430] on link "Add Resource" at bounding box center [688, 423] width 92 height 24
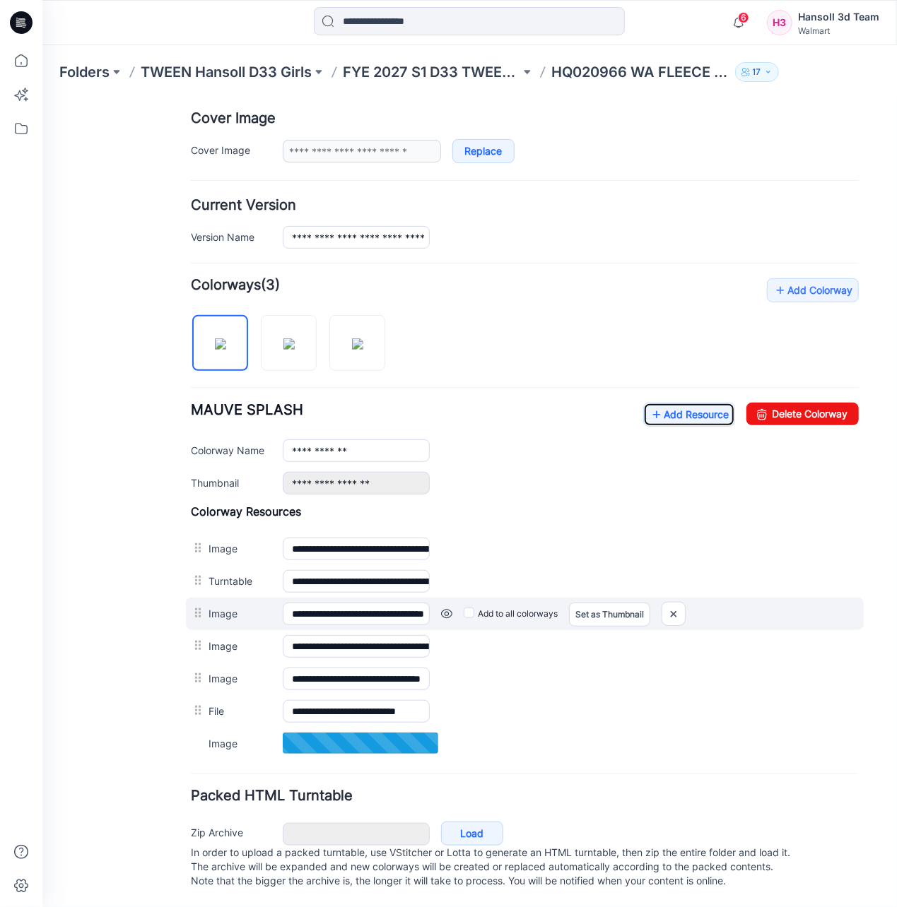
scroll to position [286, 0]
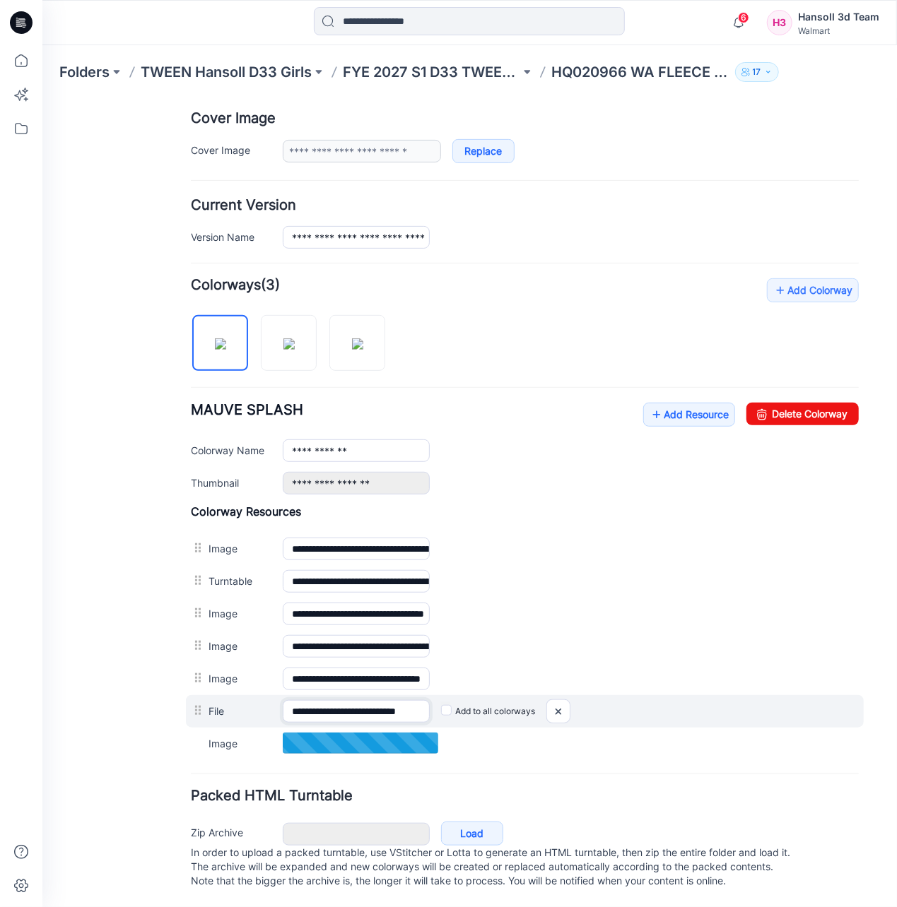
click at [351, 700] on input "**********" at bounding box center [355, 711] width 147 height 23
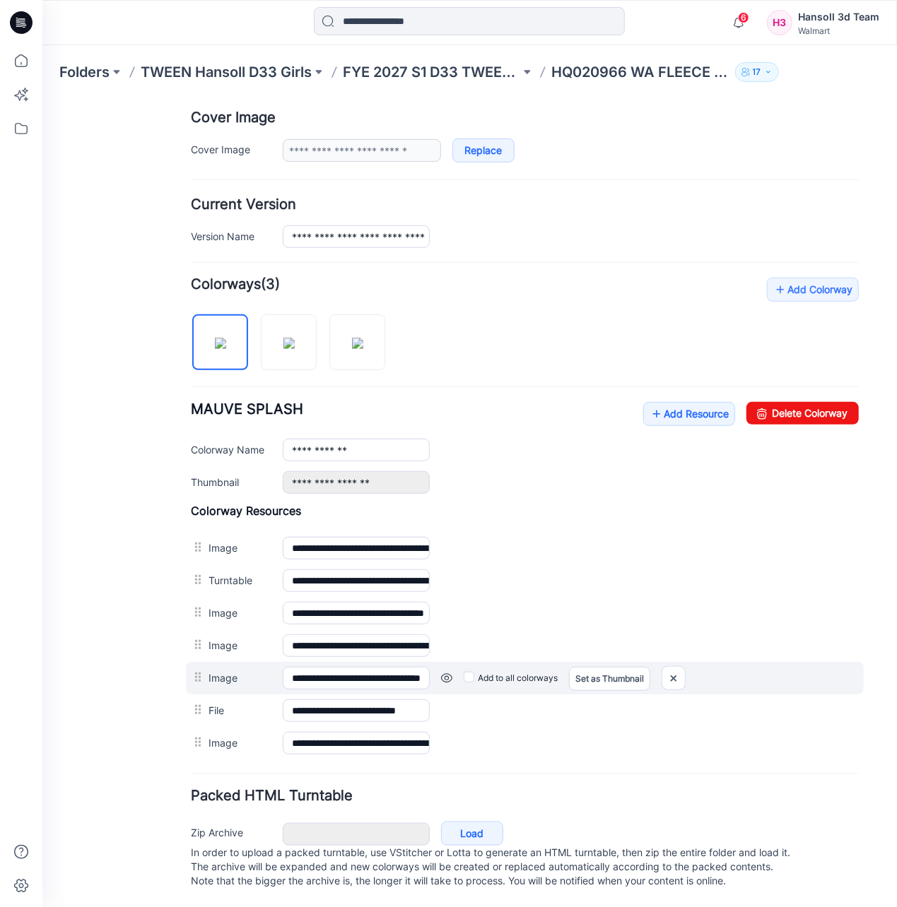
scroll to position [286, 0]
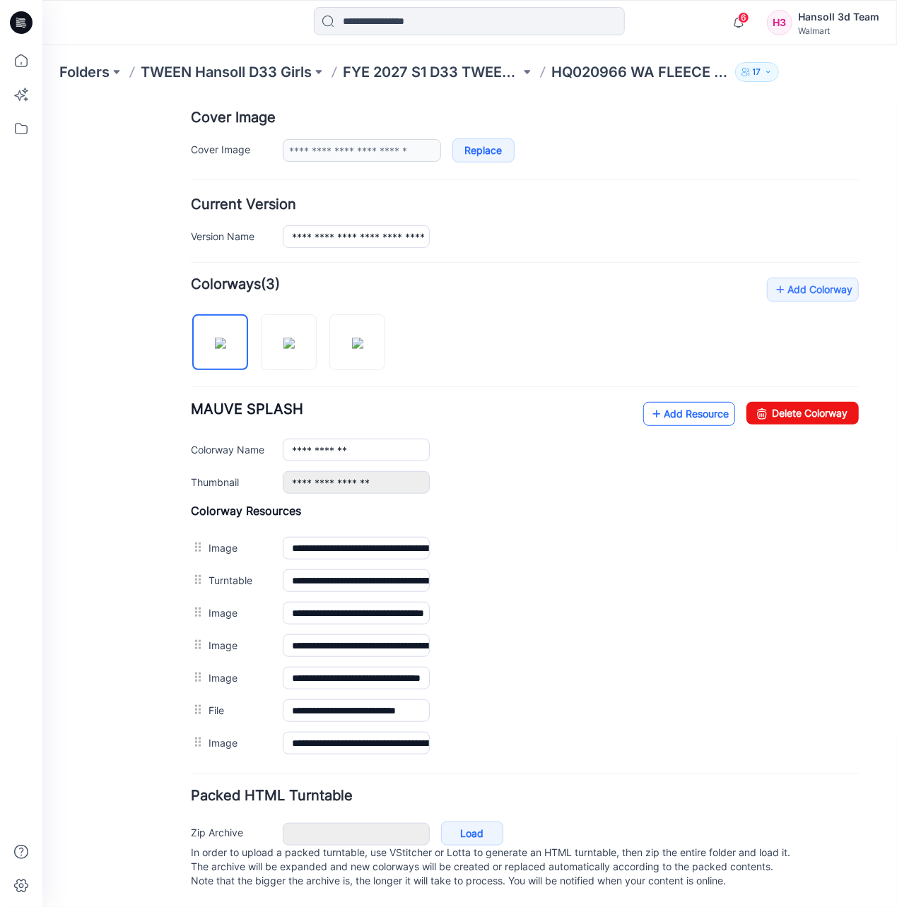
click at [668, 401] on link "Add Resource" at bounding box center [688, 413] width 92 height 24
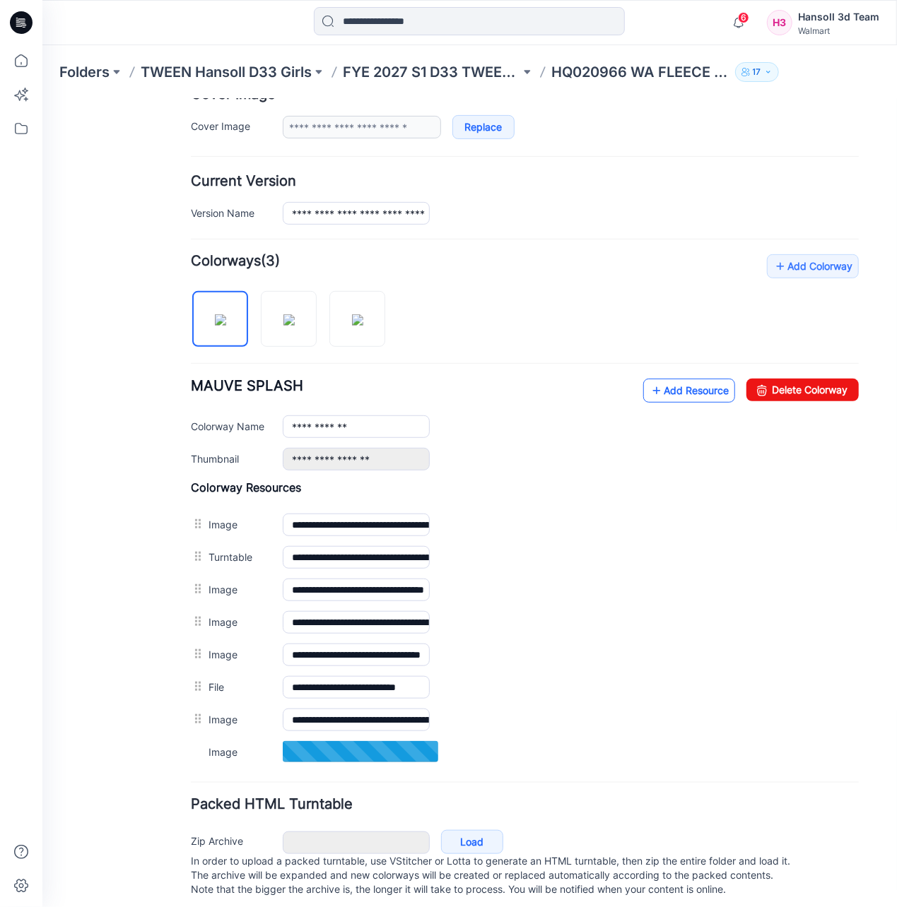
click at [681, 393] on link "Add Resource" at bounding box center [688, 390] width 92 height 24
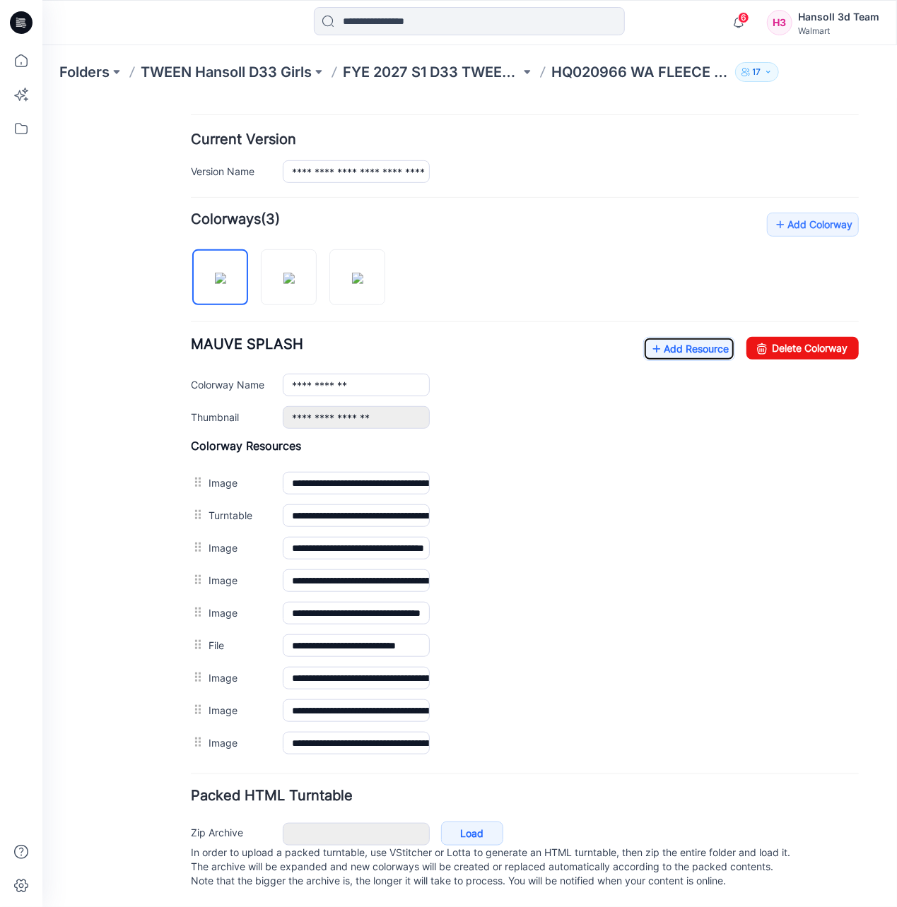
scroll to position [352, 0]
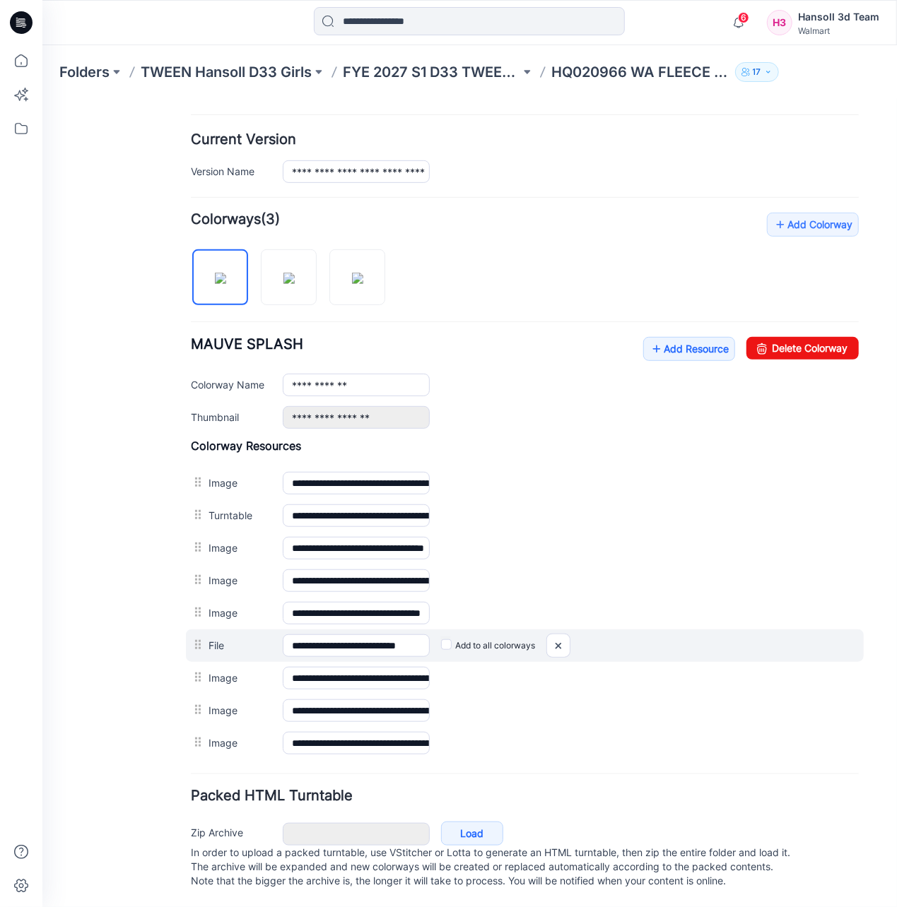
click at [215, 637] on label "File" at bounding box center [238, 645] width 60 height 16
click at [282, 634] on input "**********" at bounding box center [355, 645] width 147 height 23
click at [212, 637] on label "File" at bounding box center [238, 645] width 60 height 16
click at [282, 634] on input "**********" at bounding box center [355, 645] width 147 height 23
click at [212, 637] on label "File" at bounding box center [238, 645] width 60 height 16
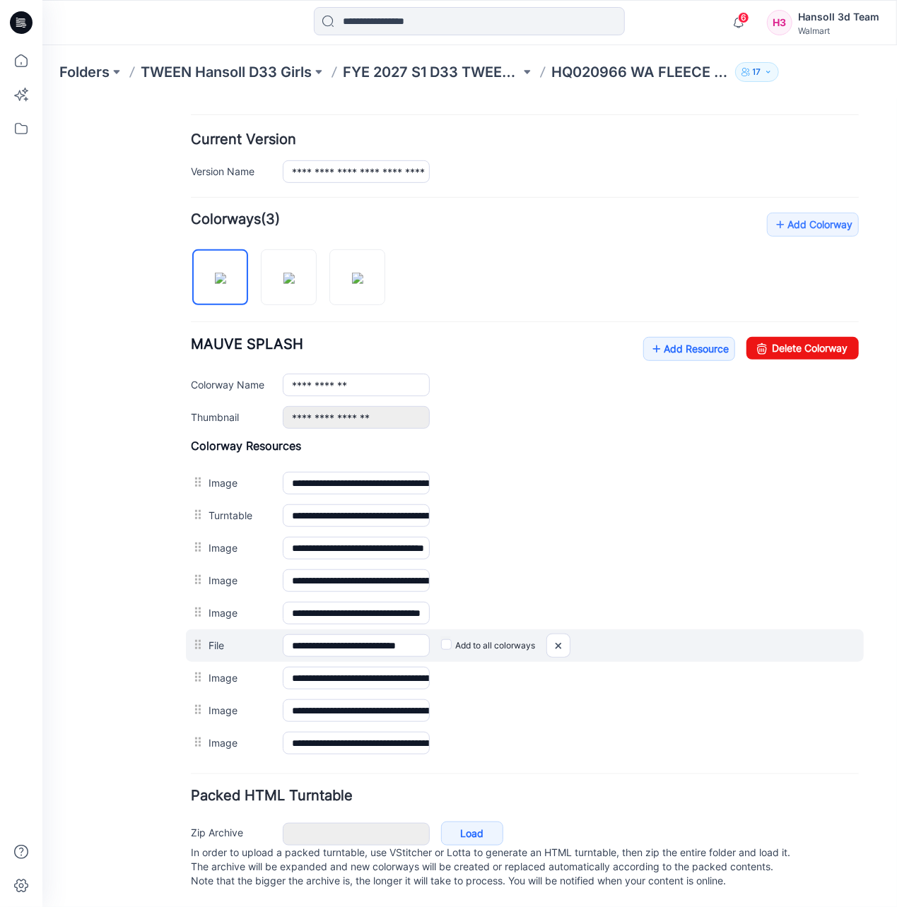
click at [282, 634] on input "**********" at bounding box center [355, 645] width 147 height 23
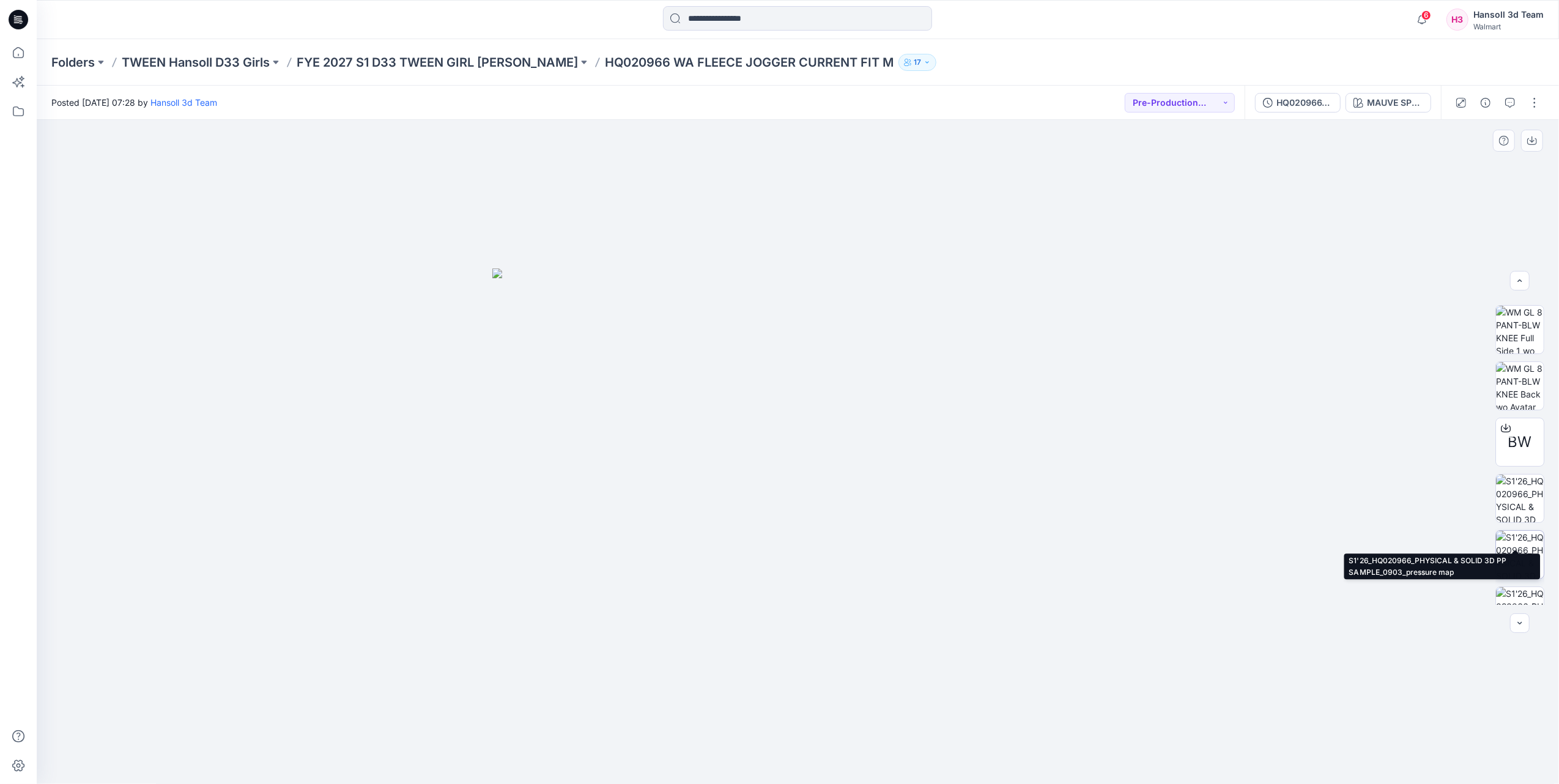
scroll to position [245, 0]
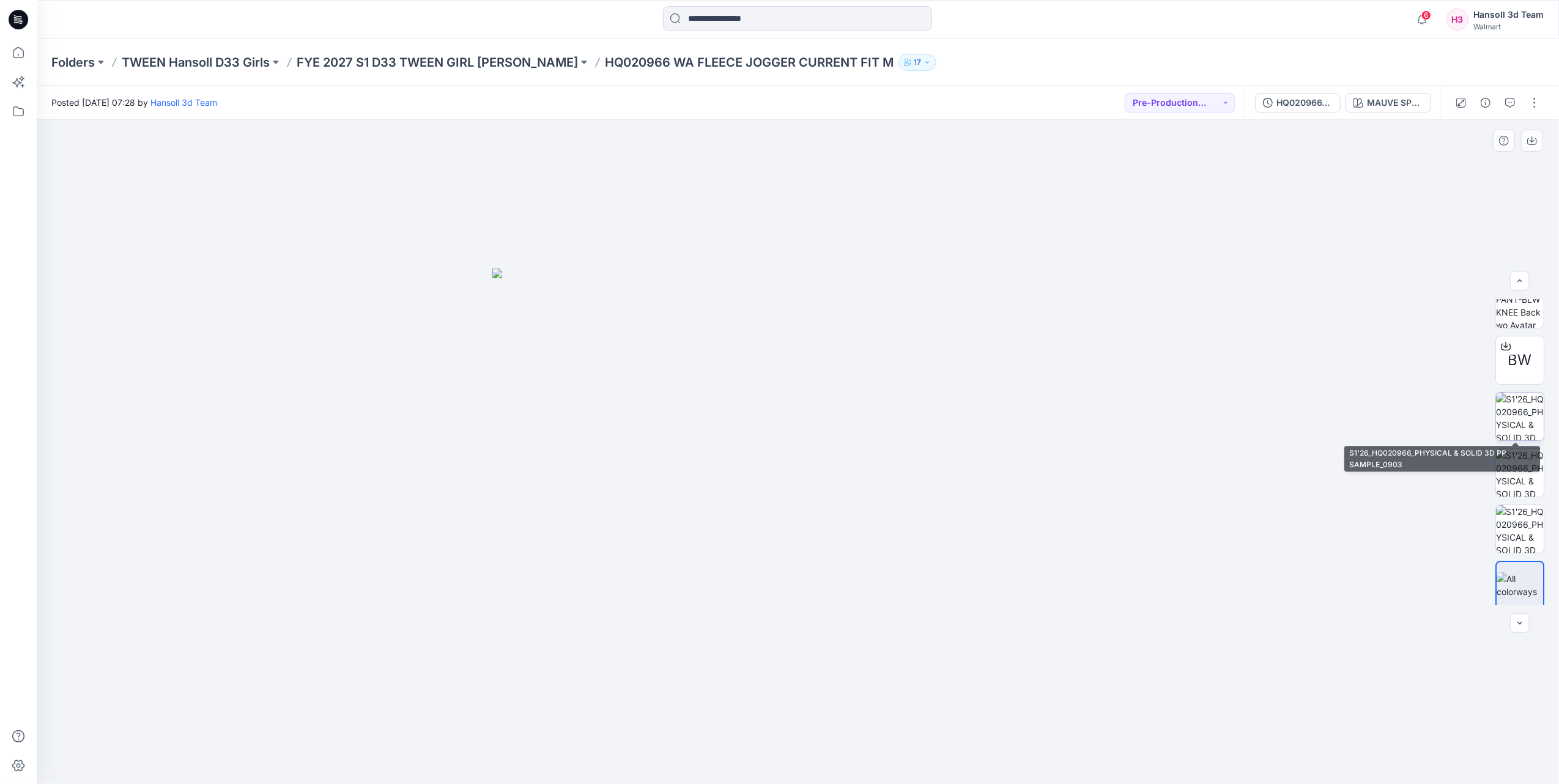
click at [776, 419] on img at bounding box center [1520, 416] width 48 height 48
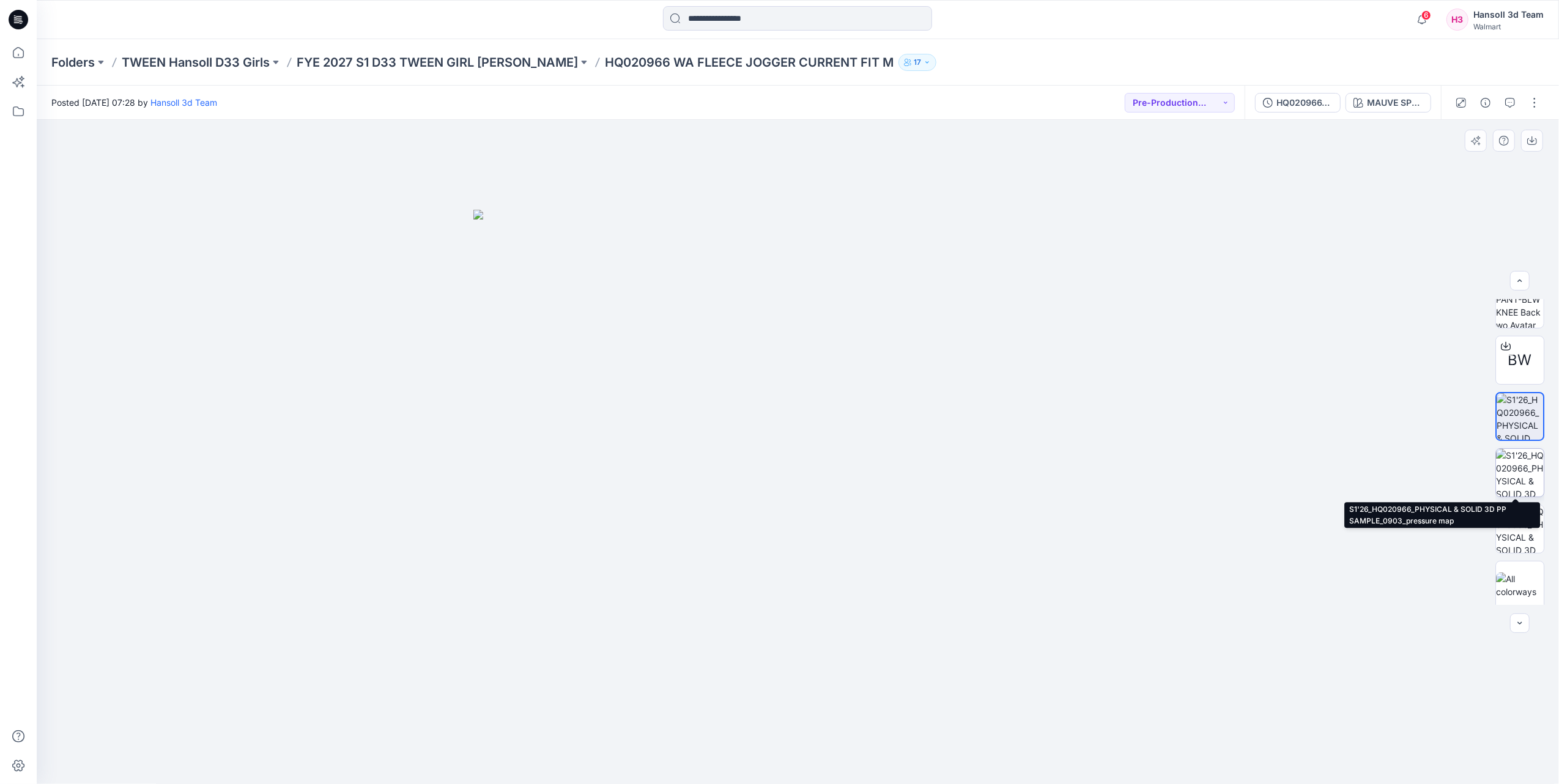
click at [776, 474] on img at bounding box center [1520, 472] width 48 height 48
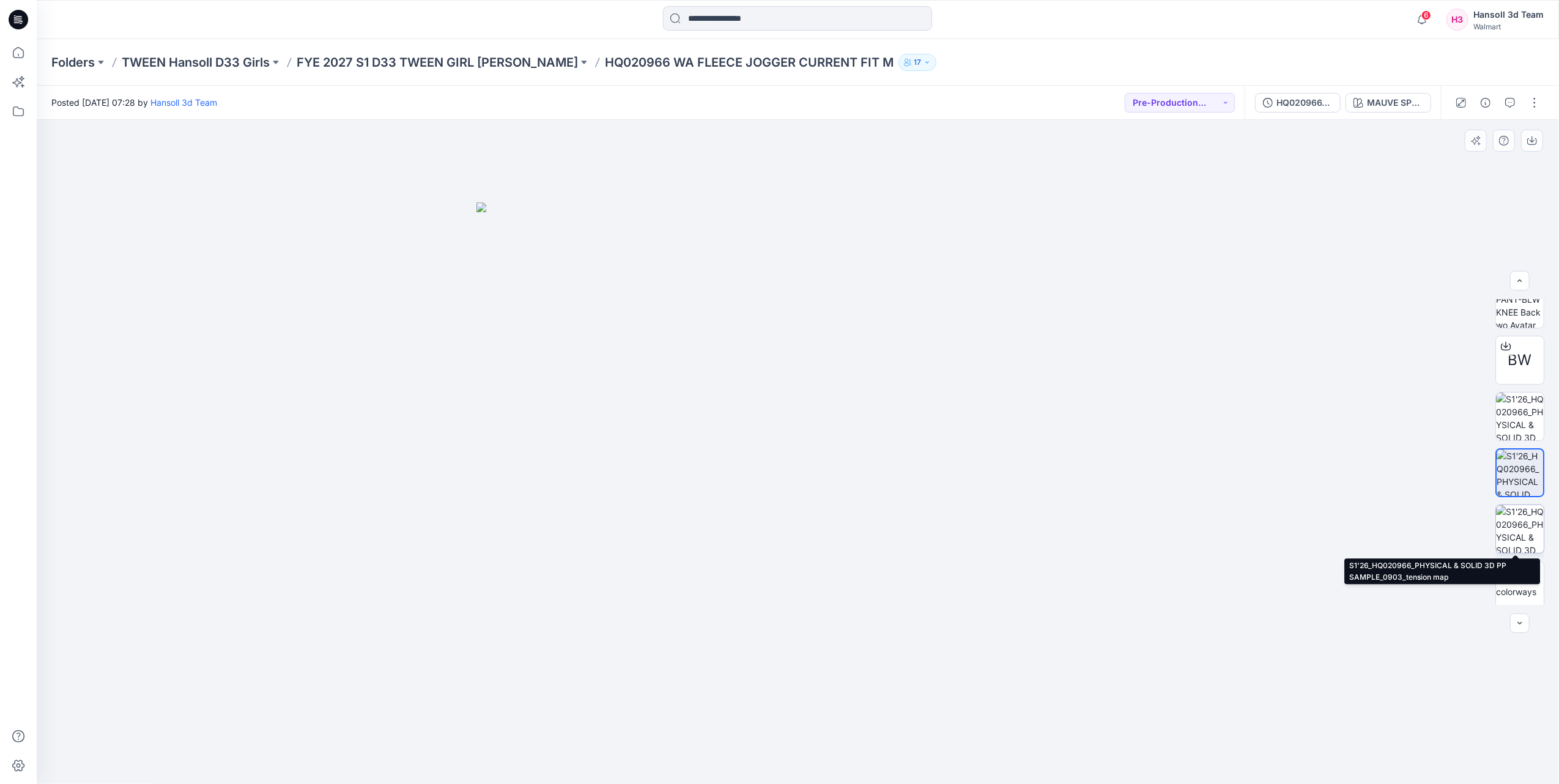
click at [776, 530] on img at bounding box center [1520, 529] width 48 height 48
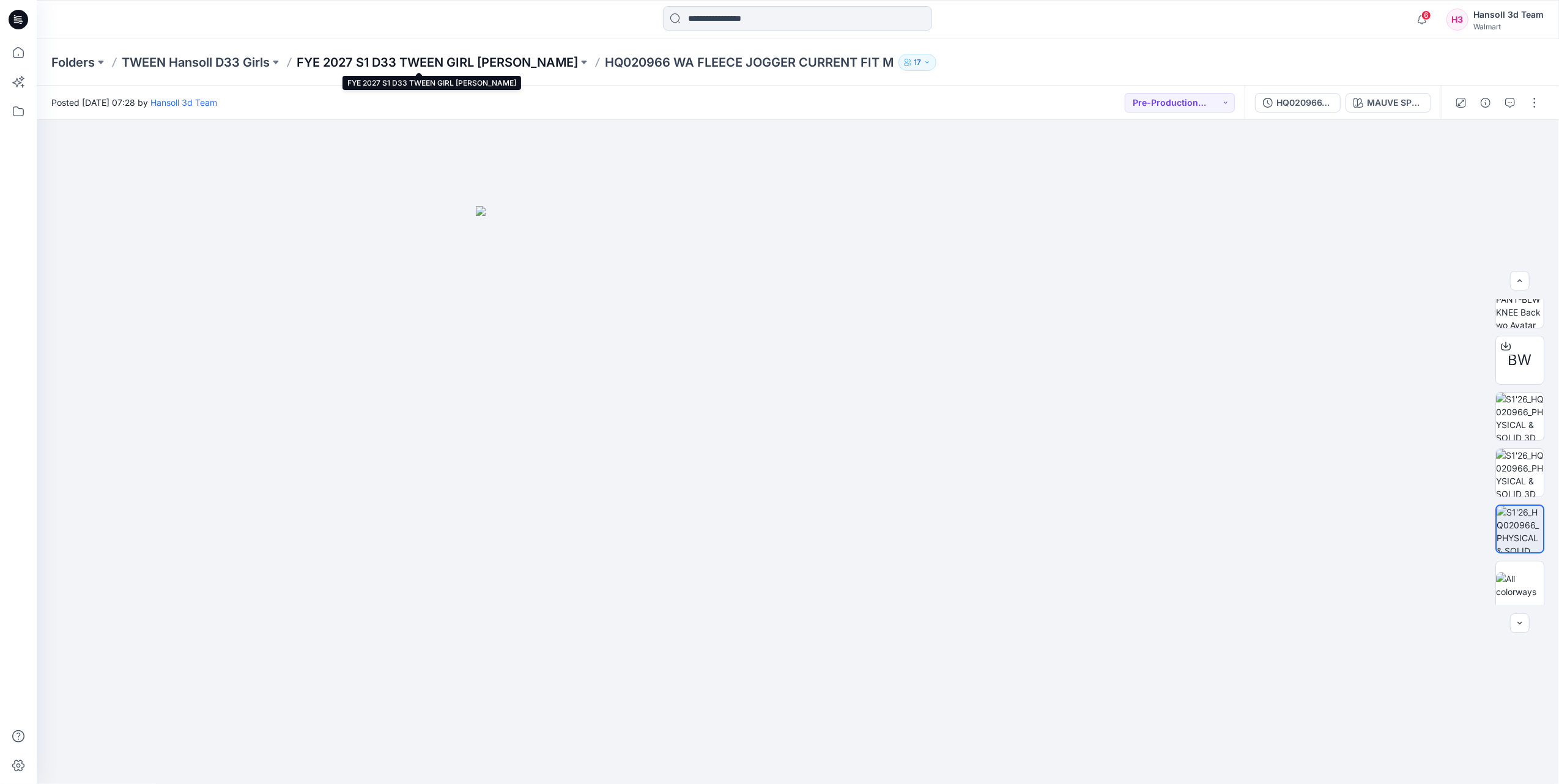
click at [451, 61] on p "FYE 2027 S1 D33 TWEEN GIRL [PERSON_NAME]" at bounding box center [437, 62] width 281 height 17
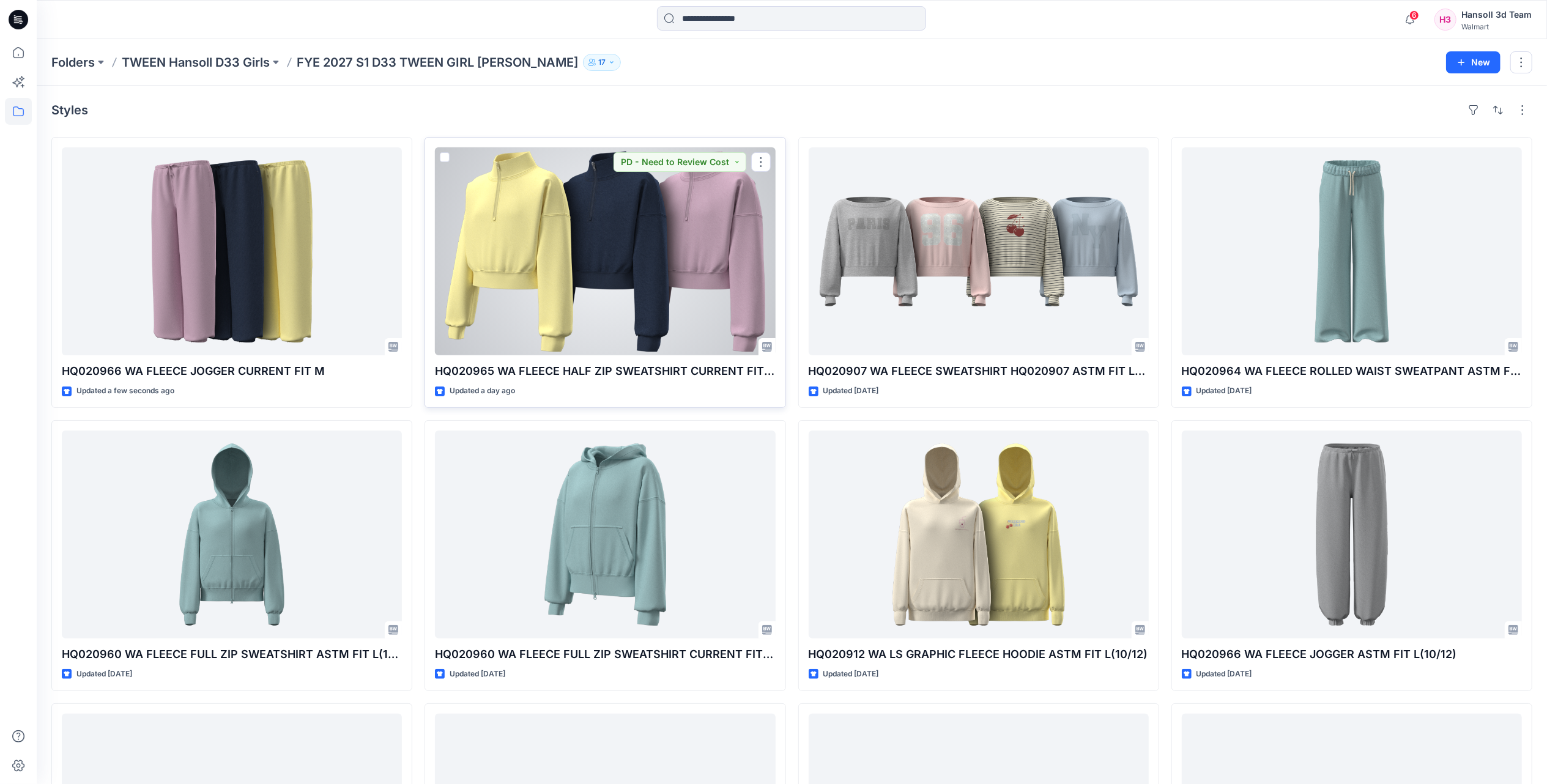
click at [588, 249] on div at bounding box center [604, 251] width 340 height 208
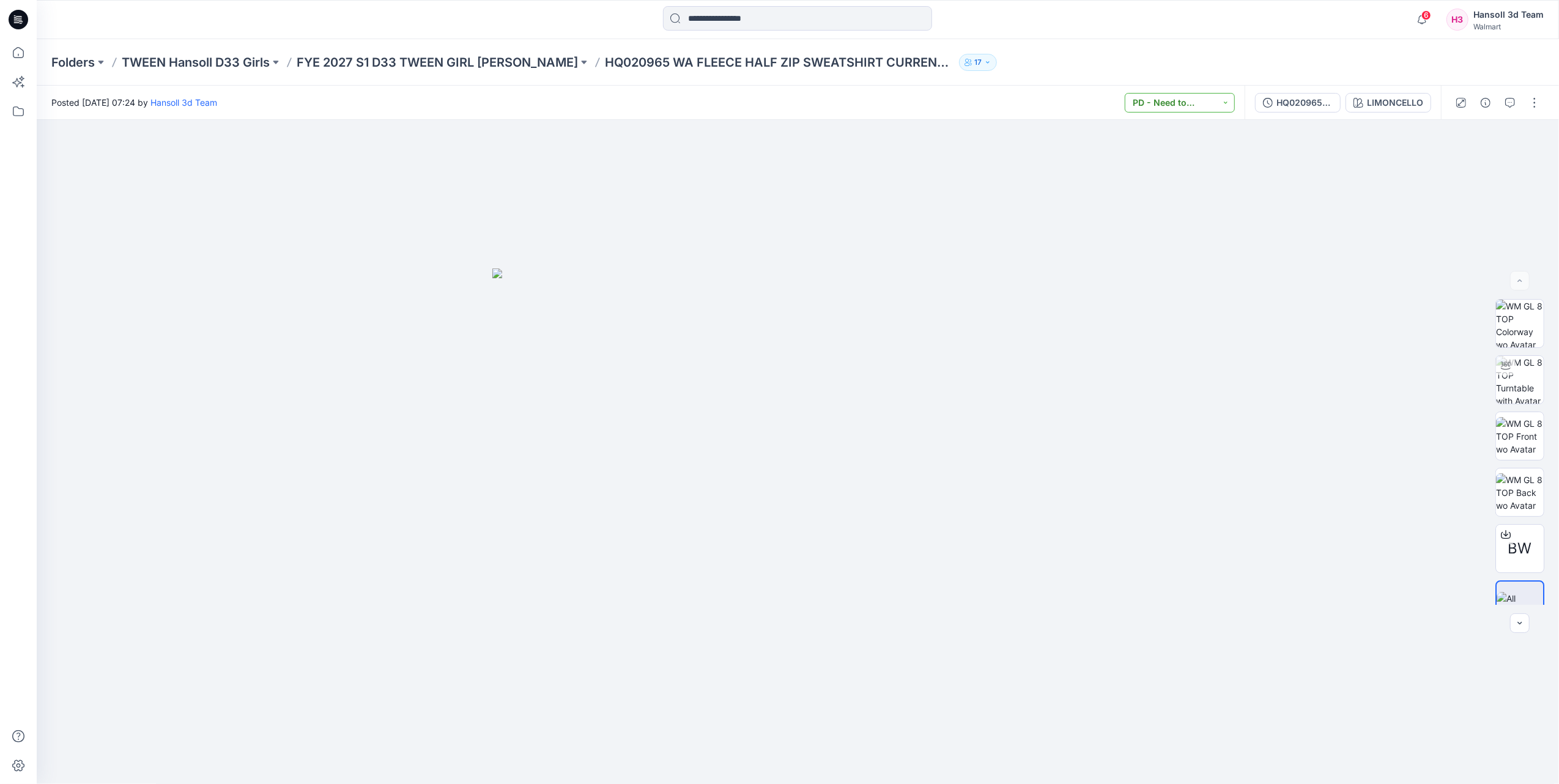
click at [776, 100] on button "PD - Need to Review Cost" at bounding box center [1180, 102] width 110 height 20
click at [776, 216] on p "Pre-Production Approved" at bounding box center [1182, 213] width 68 height 16
click at [776, 99] on button "Pre-Production Approved" at bounding box center [1180, 102] width 110 height 20
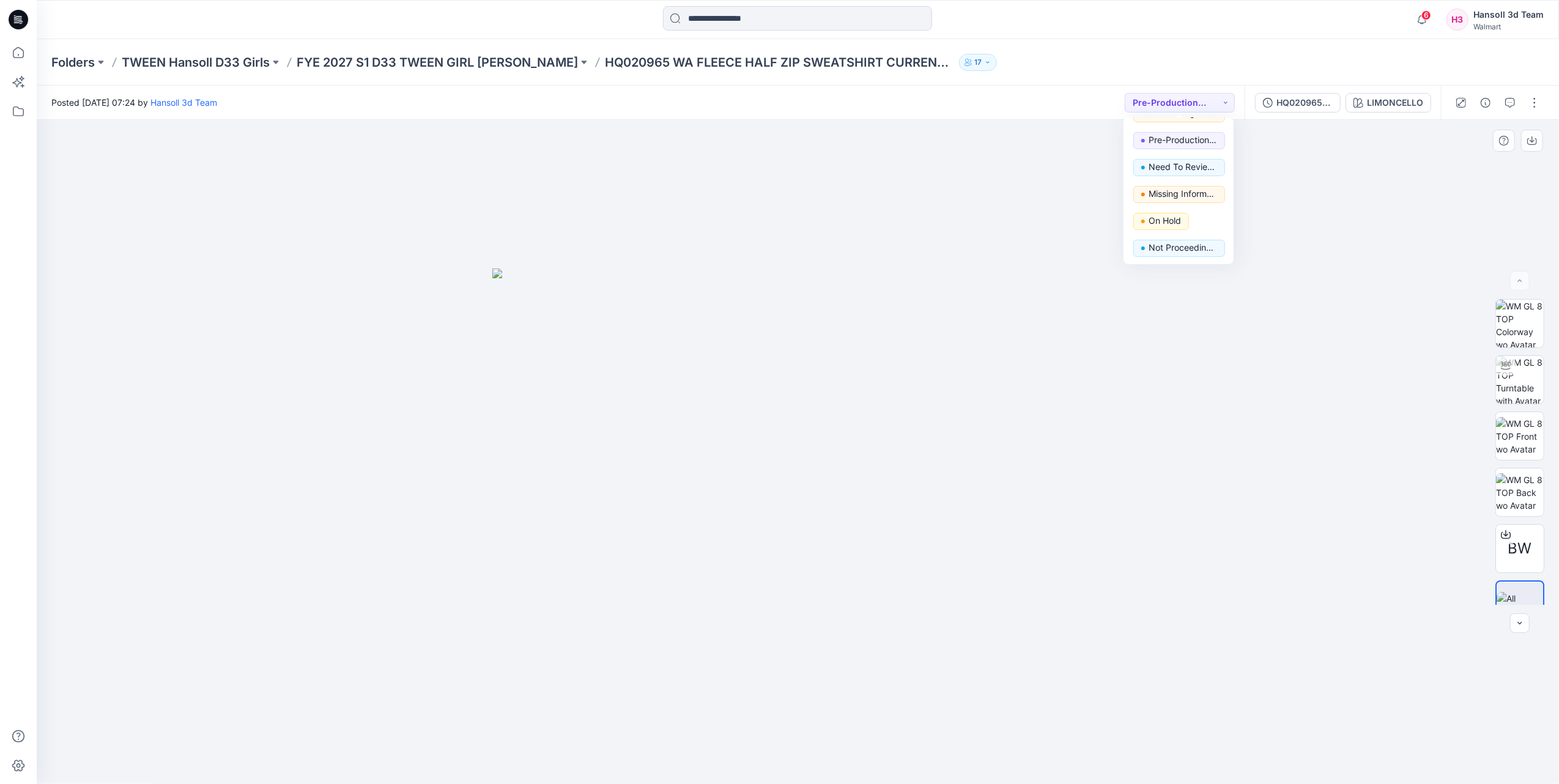
drag, startPoint x: 1434, startPoint y: 213, endPoint x: 1491, endPoint y: 145, distance: 88.7
click at [776, 205] on div at bounding box center [797, 453] width 1523 height 665
click at [776, 106] on button "button" at bounding box center [1535, 102] width 20 height 20
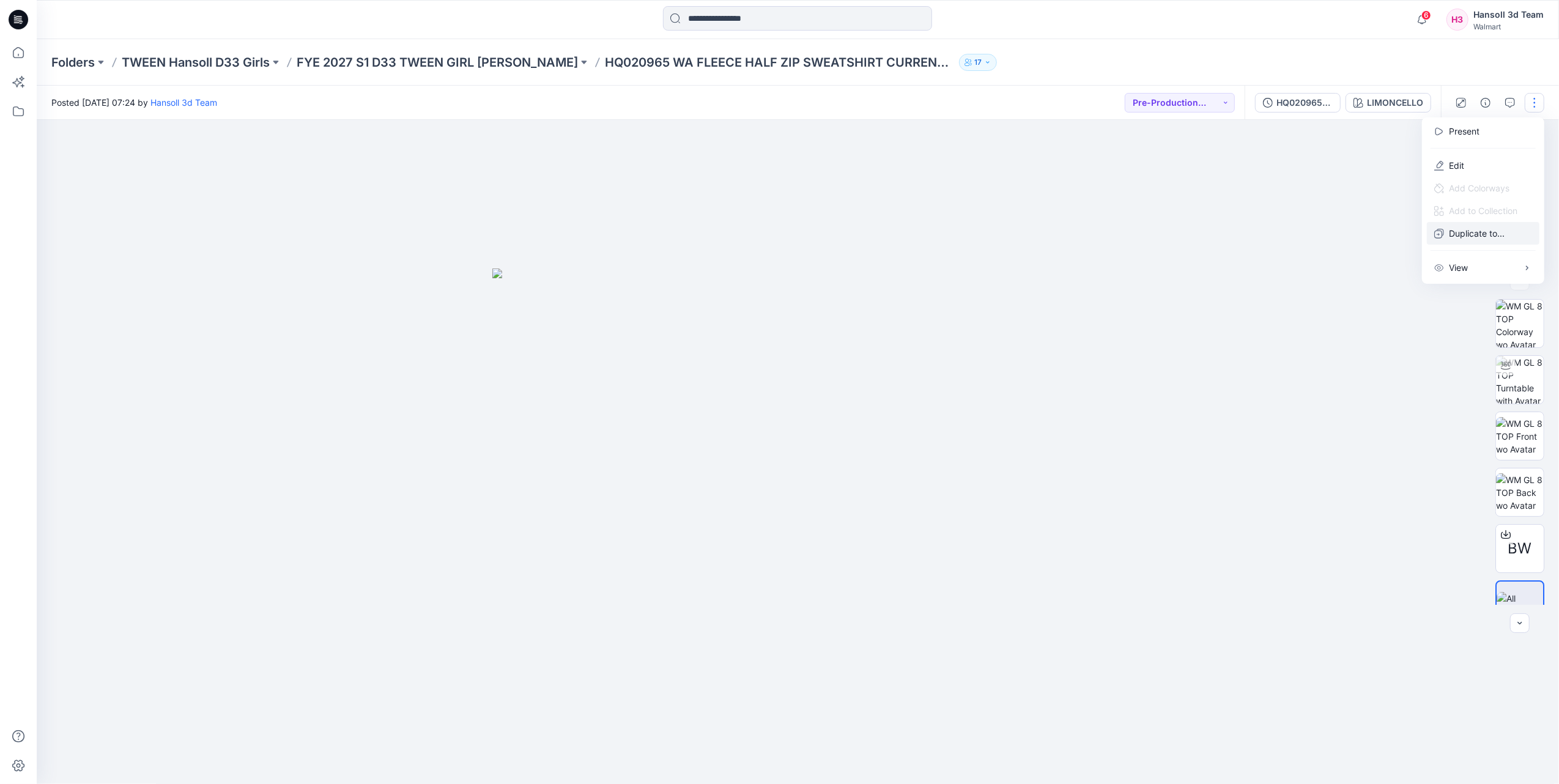
click at [776, 235] on div at bounding box center [797, 453] width 1523 height 665
click at [776, 106] on button "button" at bounding box center [1535, 102] width 20 height 20
click at [776, 163] on button "Edit" at bounding box center [1484, 165] width 113 height 22
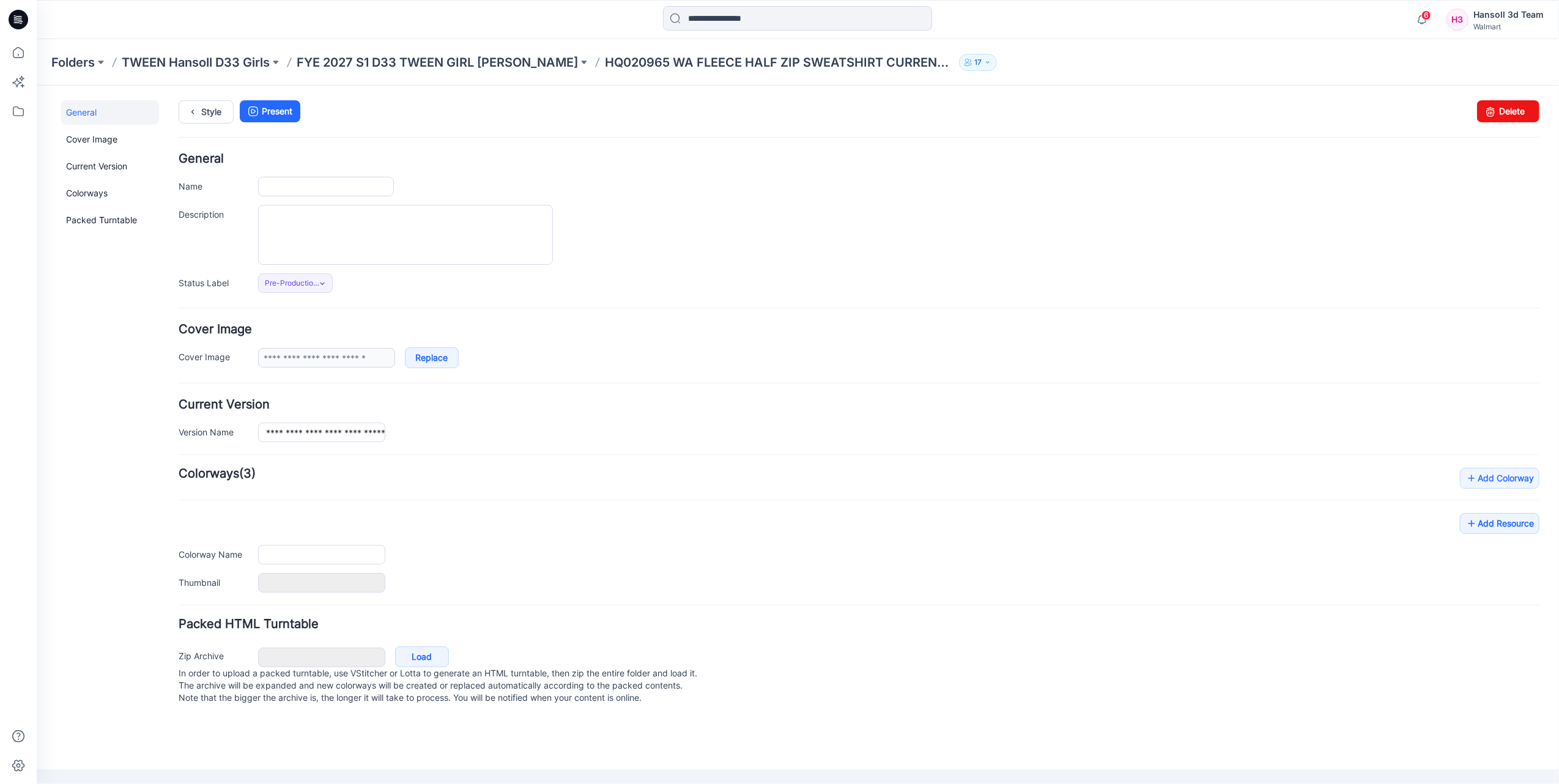
type input "**********"
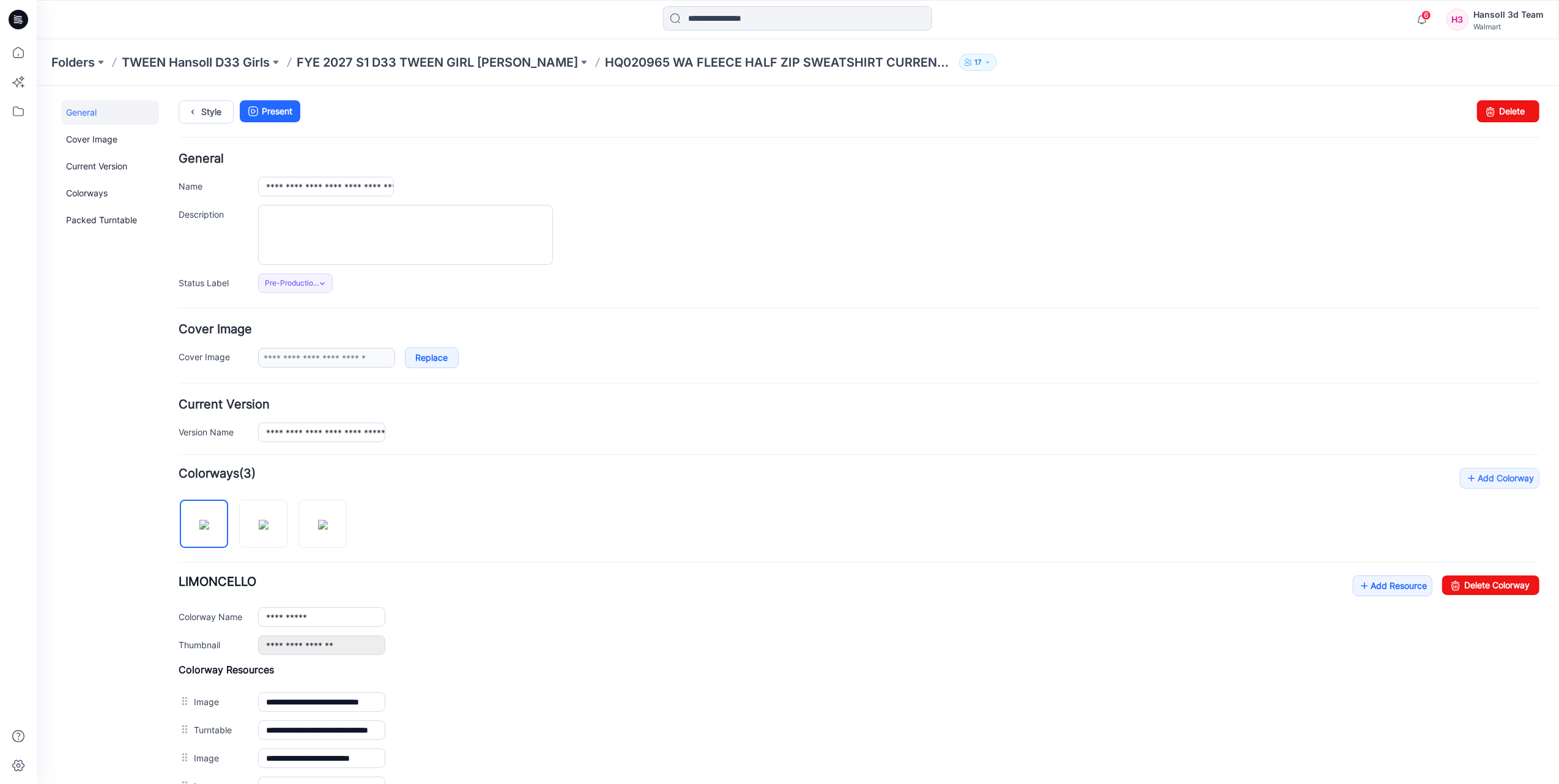
click at [676, 501] on div "**********" at bounding box center [859, 647] width 1362 height 361
click at [1363, 595] on link "Add Resource" at bounding box center [1393, 585] width 80 height 21
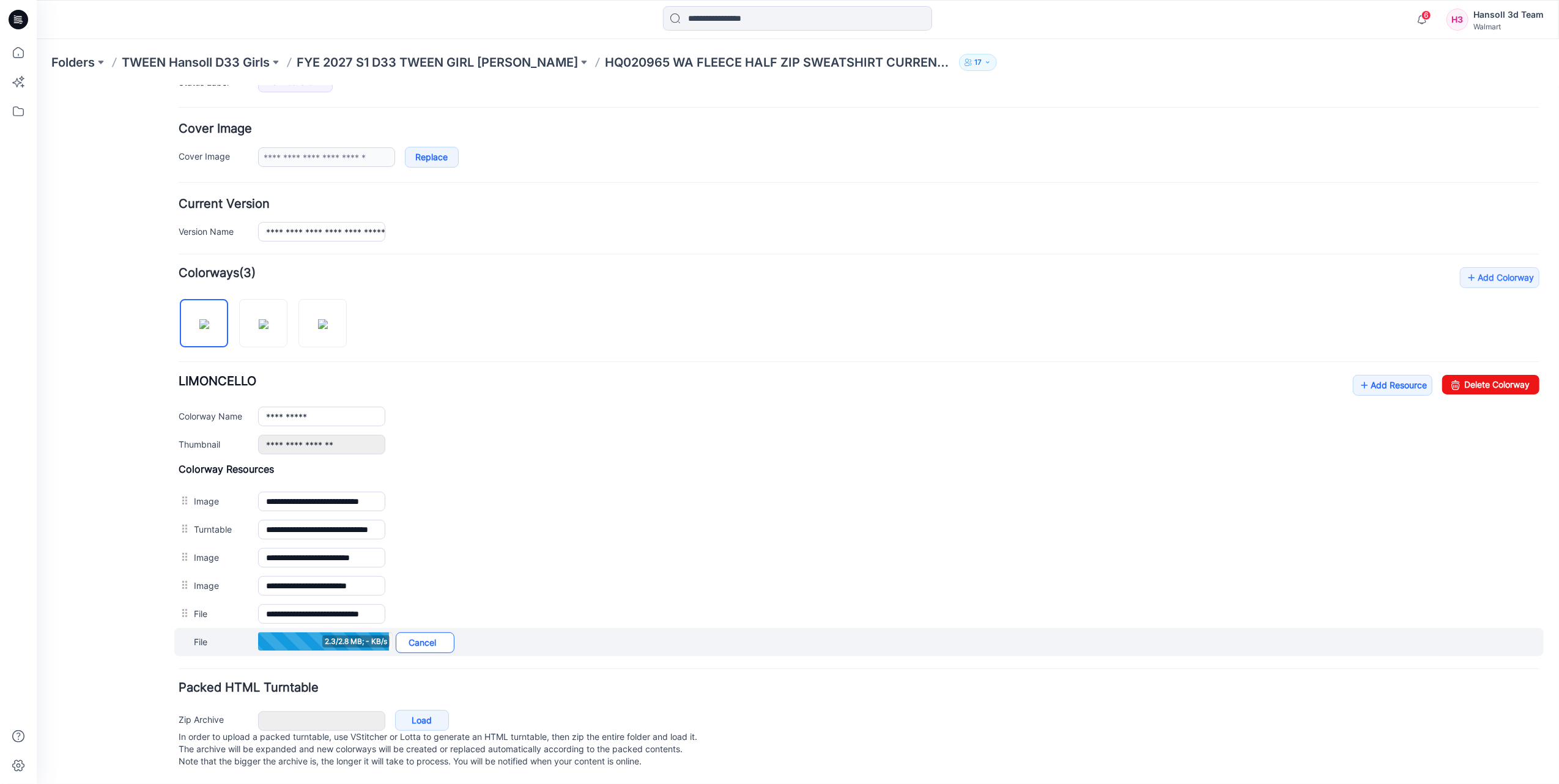
click at [431, 639] on link "Cancel" at bounding box center [425, 642] width 59 height 21
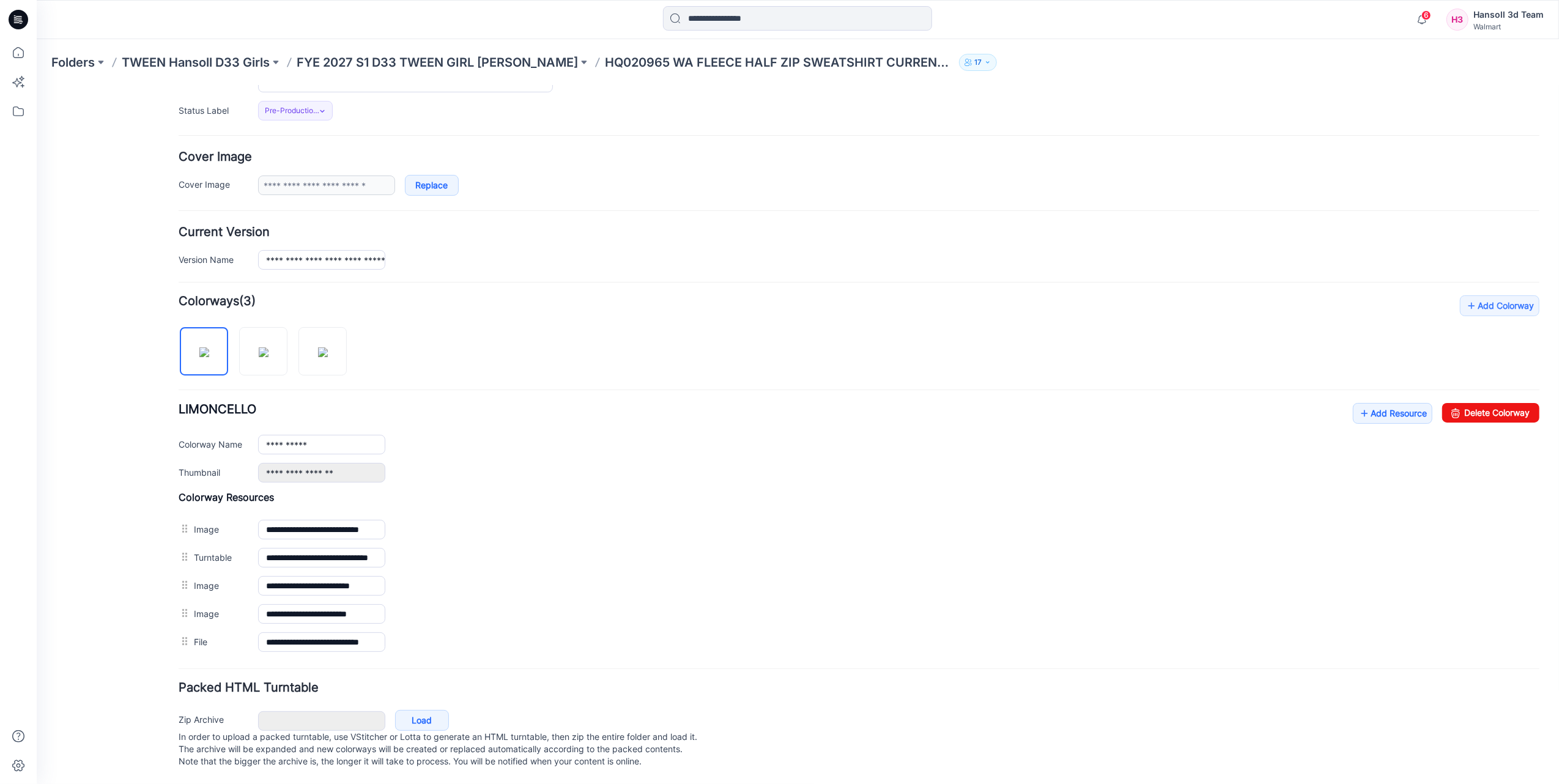
scroll to position [191, 0]
click at [1393, 403] on link "Add Resource" at bounding box center [1393, 413] width 80 height 21
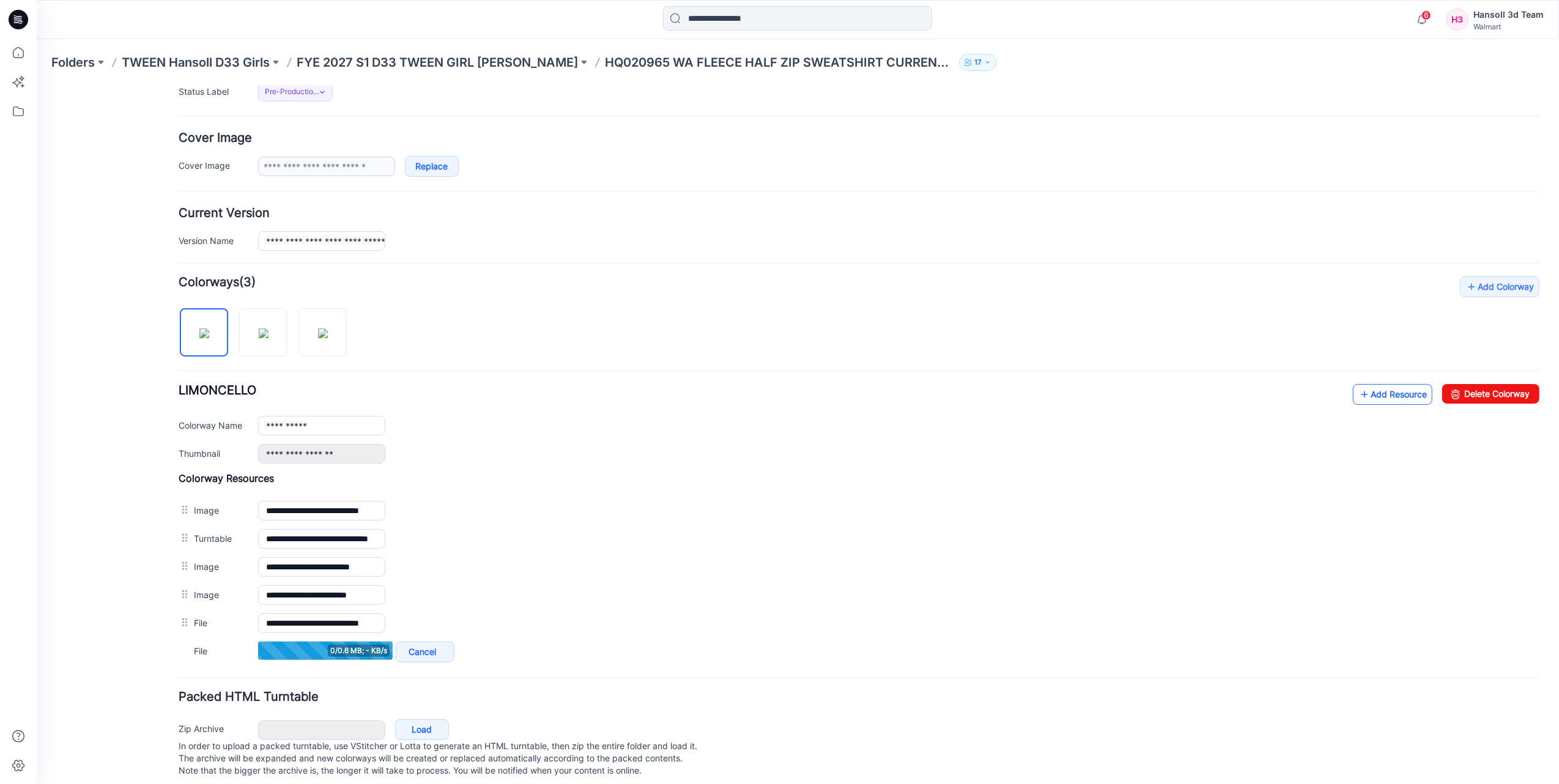
click at [1388, 397] on link "Add Resource" at bounding box center [1393, 394] width 80 height 21
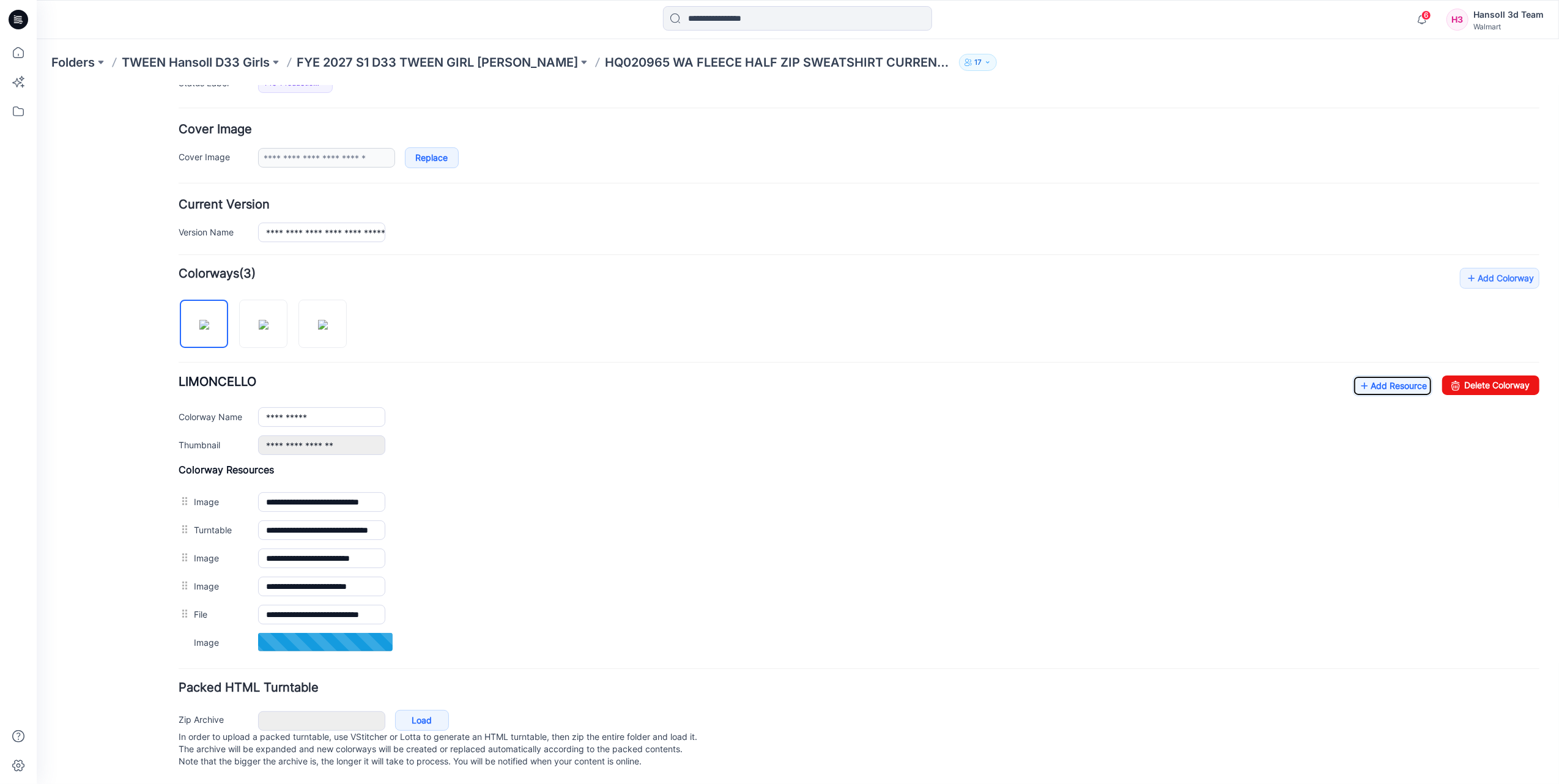
scroll to position [219, 0]
click at [1372, 375] on link "Add Resource" at bounding box center [1393, 385] width 80 height 21
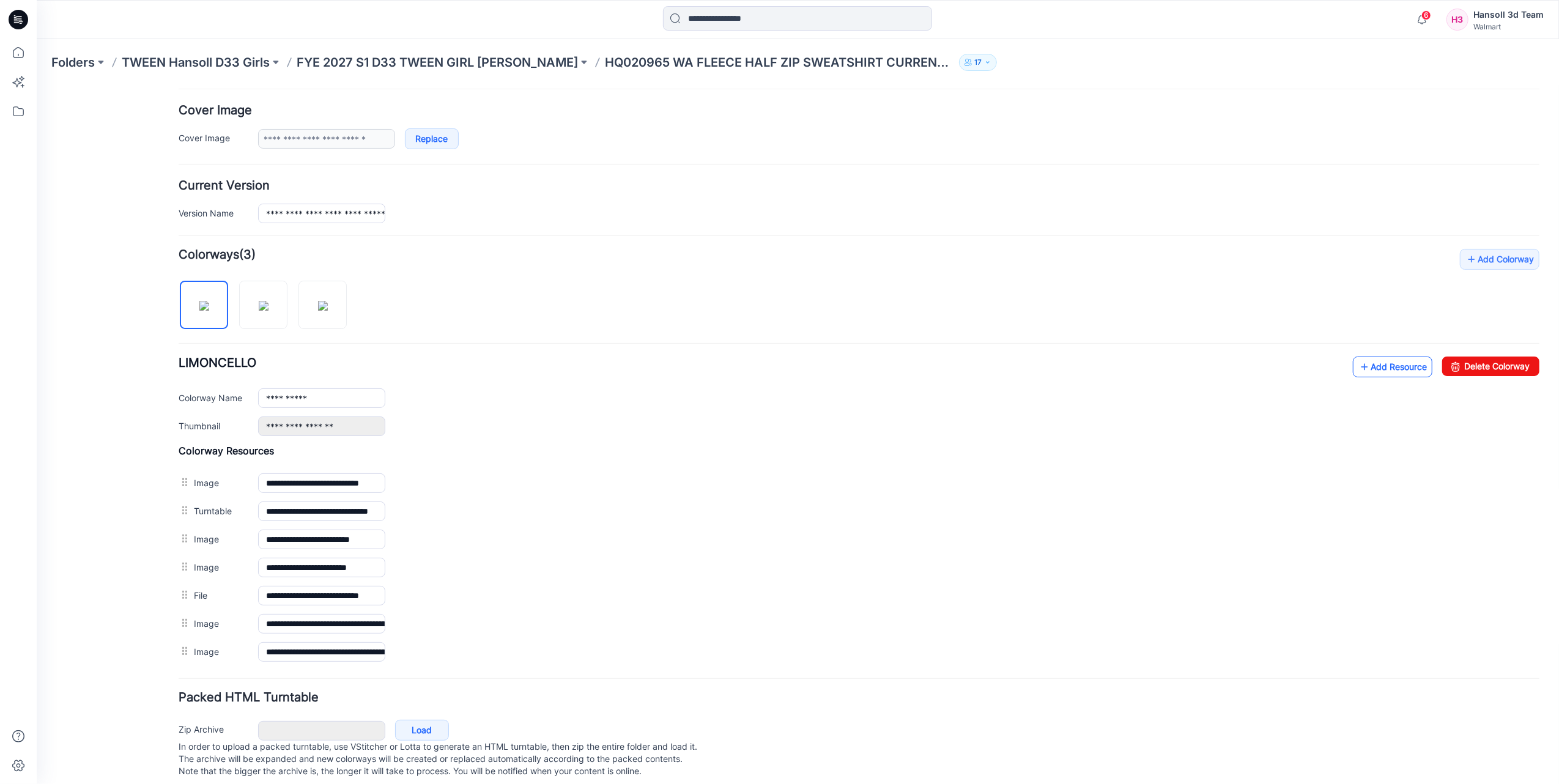
click at [1396, 372] on link "Add Resource" at bounding box center [1393, 366] width 80 height 21
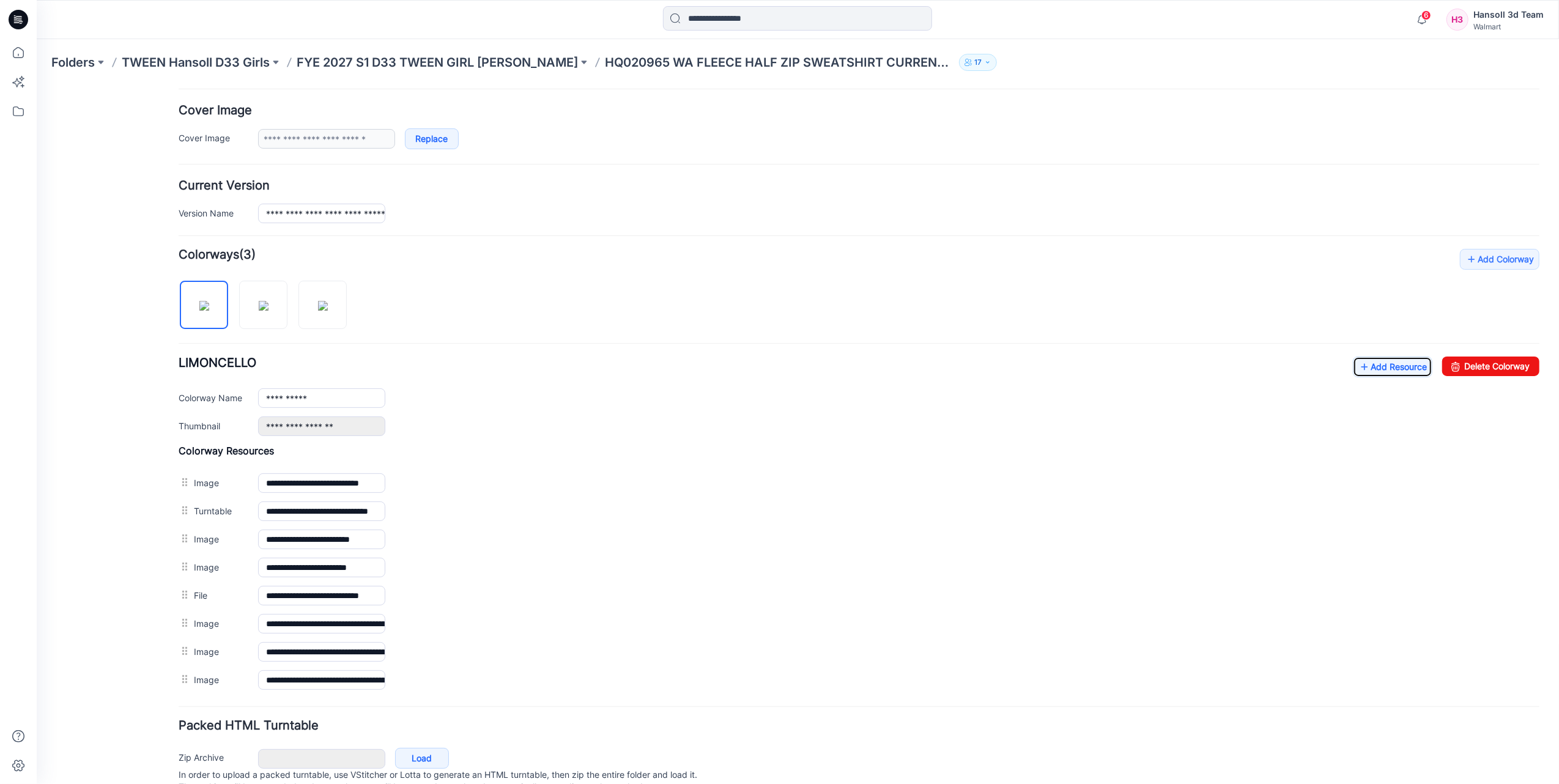
scroll to position [0, 0]
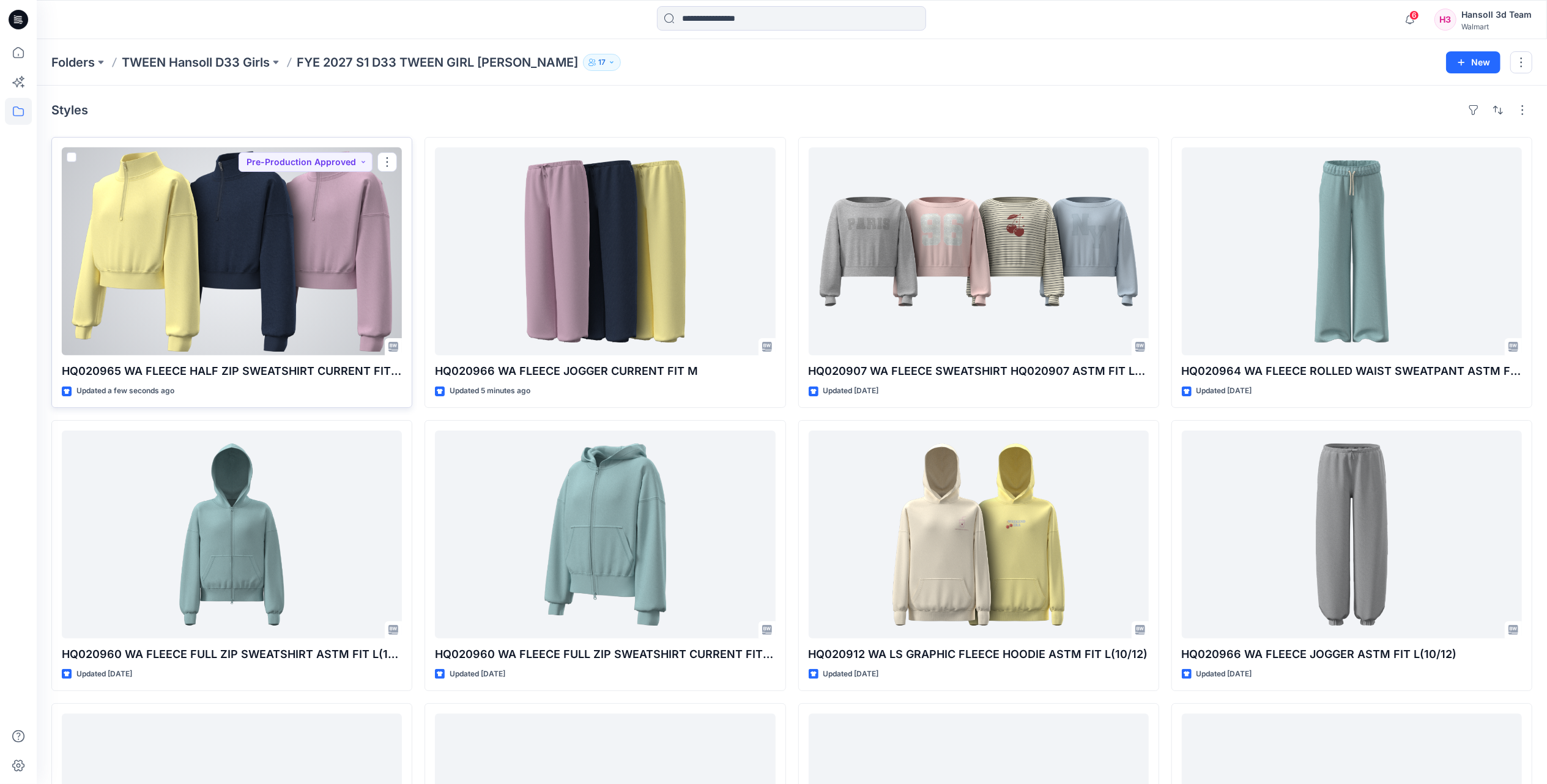
click at [332, 357] on div "HQ020965 WA FLEECE HALF ZIP SWEATSHIRT CURRENT FIT M Updated a few seconds ago …" at bounding box center [231, 272] width 361 height 271
click at [325, 361] on div "HQ020965 WA FLEECE HALF ZIP SWEATSHIRT CURRENT FIT M Updated a few seconds ago …" at bounding box center [231, 272] width 361 height 271
drag, startPoint x: 325, startPoint y: 361, endPoint x: 229, endPoint y: 385, distance: 99.0
click at [229, 385] on div "Updated a few seconds ago" at bounding box center [231, 391] width 340 height 13
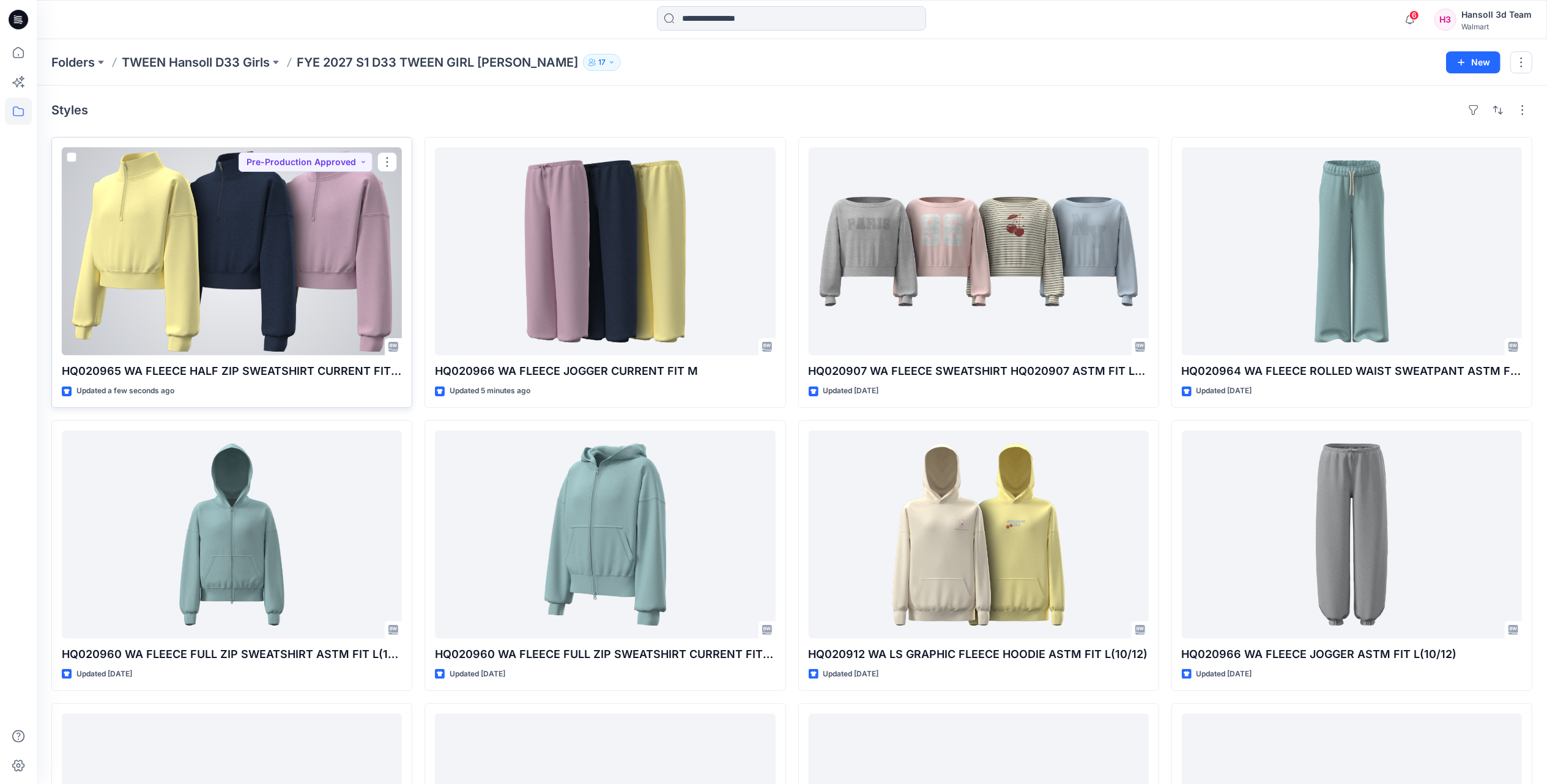
click at [214, 319] on div at bounding box center [231, 251] width 340 height 208
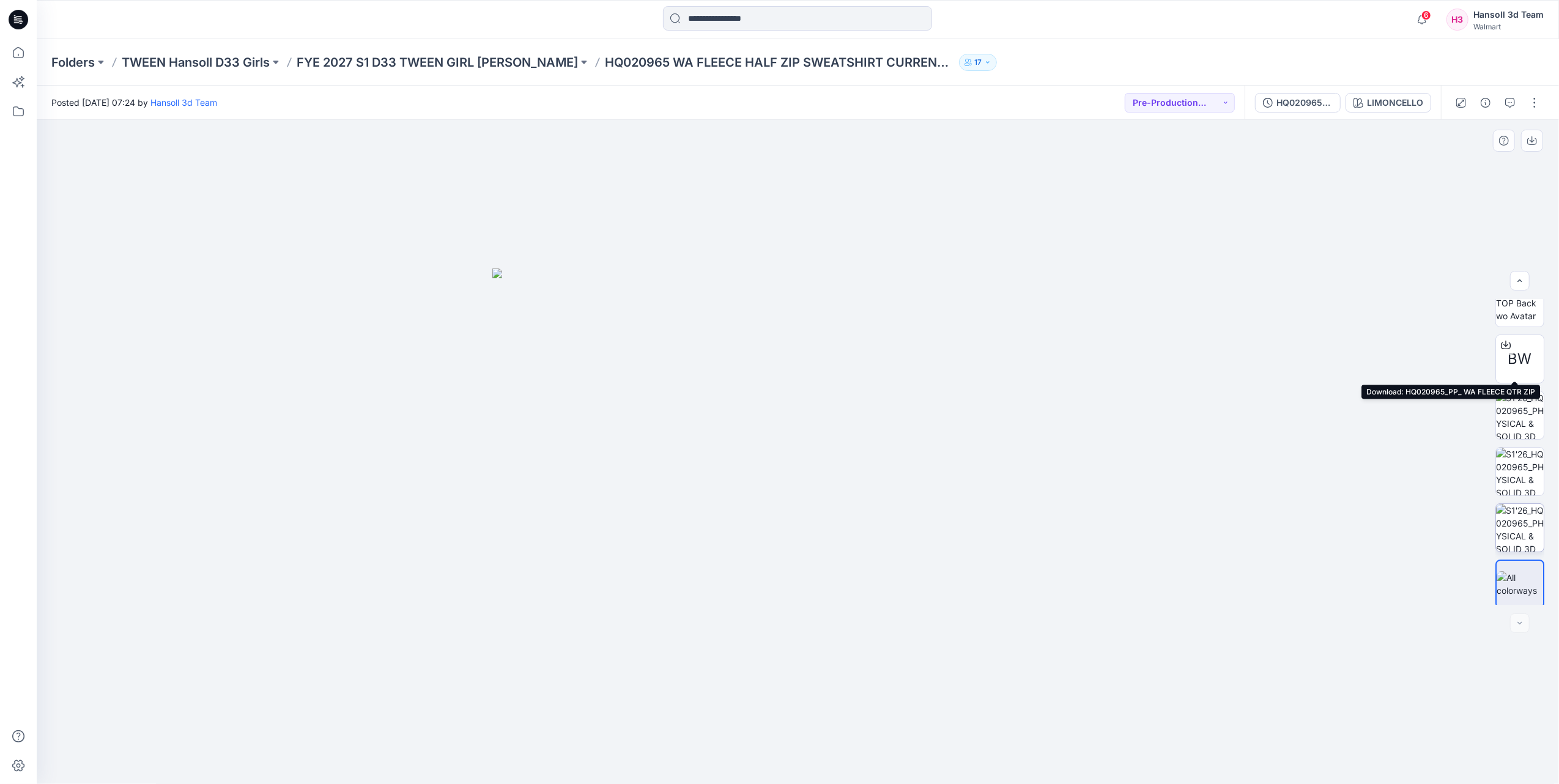
scroll to position [193, 0]
click at [1535, 95] on button "button" at bounding box center [1535, 102] width 20 height 20
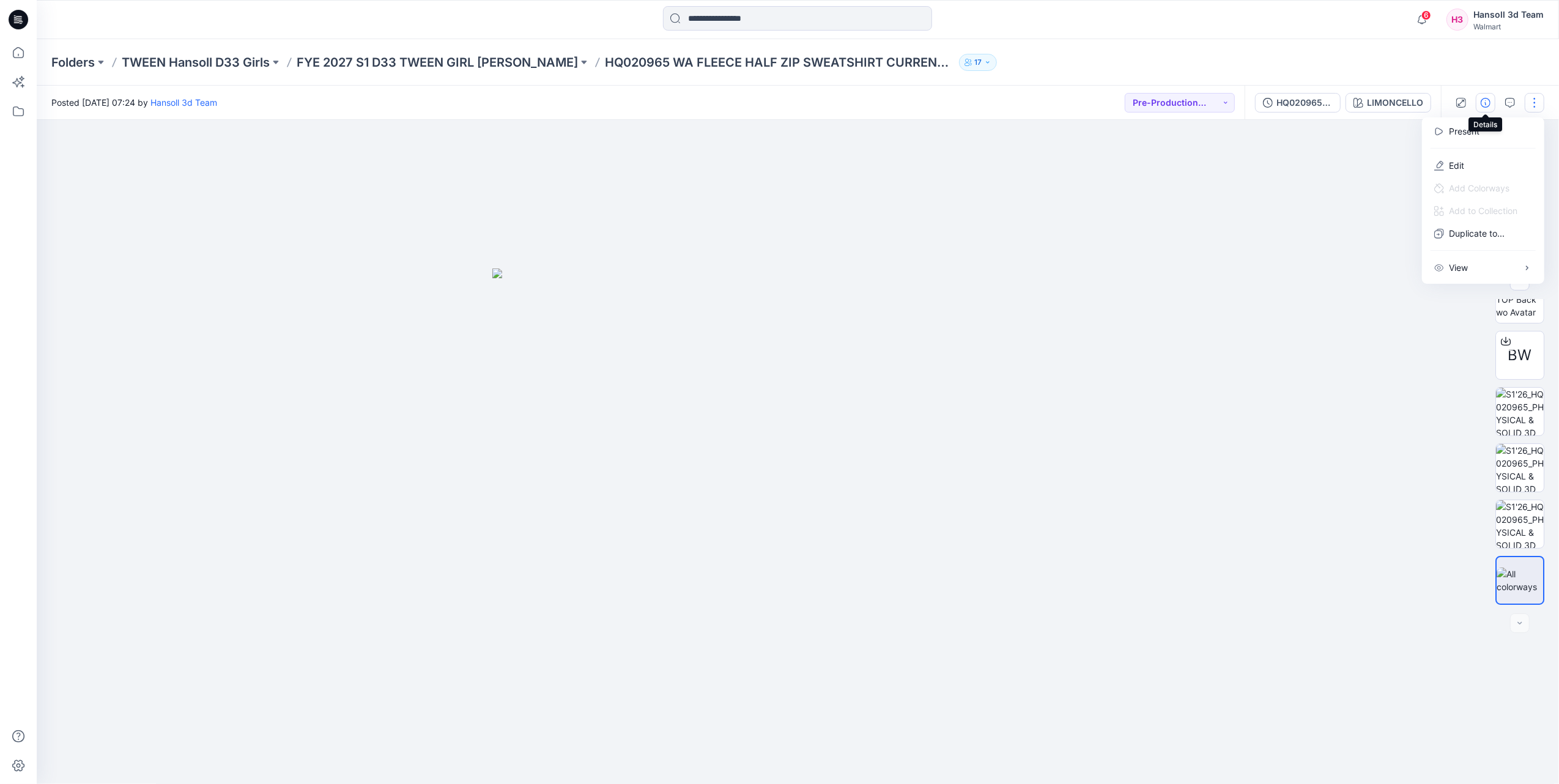
click at [1482, 99] on icon "button" at bounding box center [1485, 102] width 10 height 10
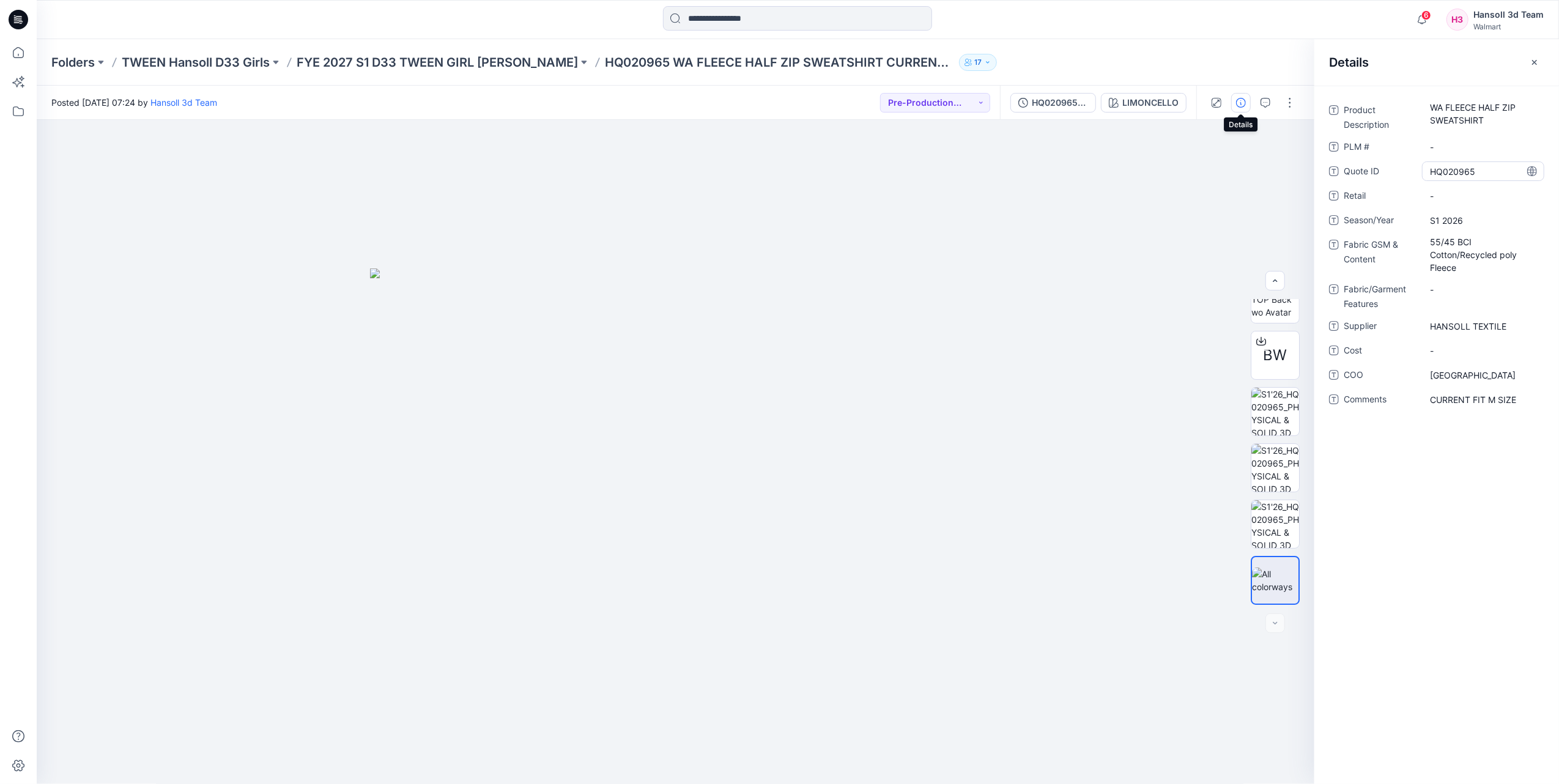
click at [1472, 170] on ID "HQ020965" at bounding box center [1483, 171] width 106 height 13
click at [1472, 170] on textarea "********" at bounding box center [1483, 171] width 122 height 20
click at [1453, 147] on \ "-" at bounding box center [1483, 147] width 106 height 13
type textarea "********"
click at [1453, 292] on Features "-" at bounding box center [1483, 289] width 106 height 13
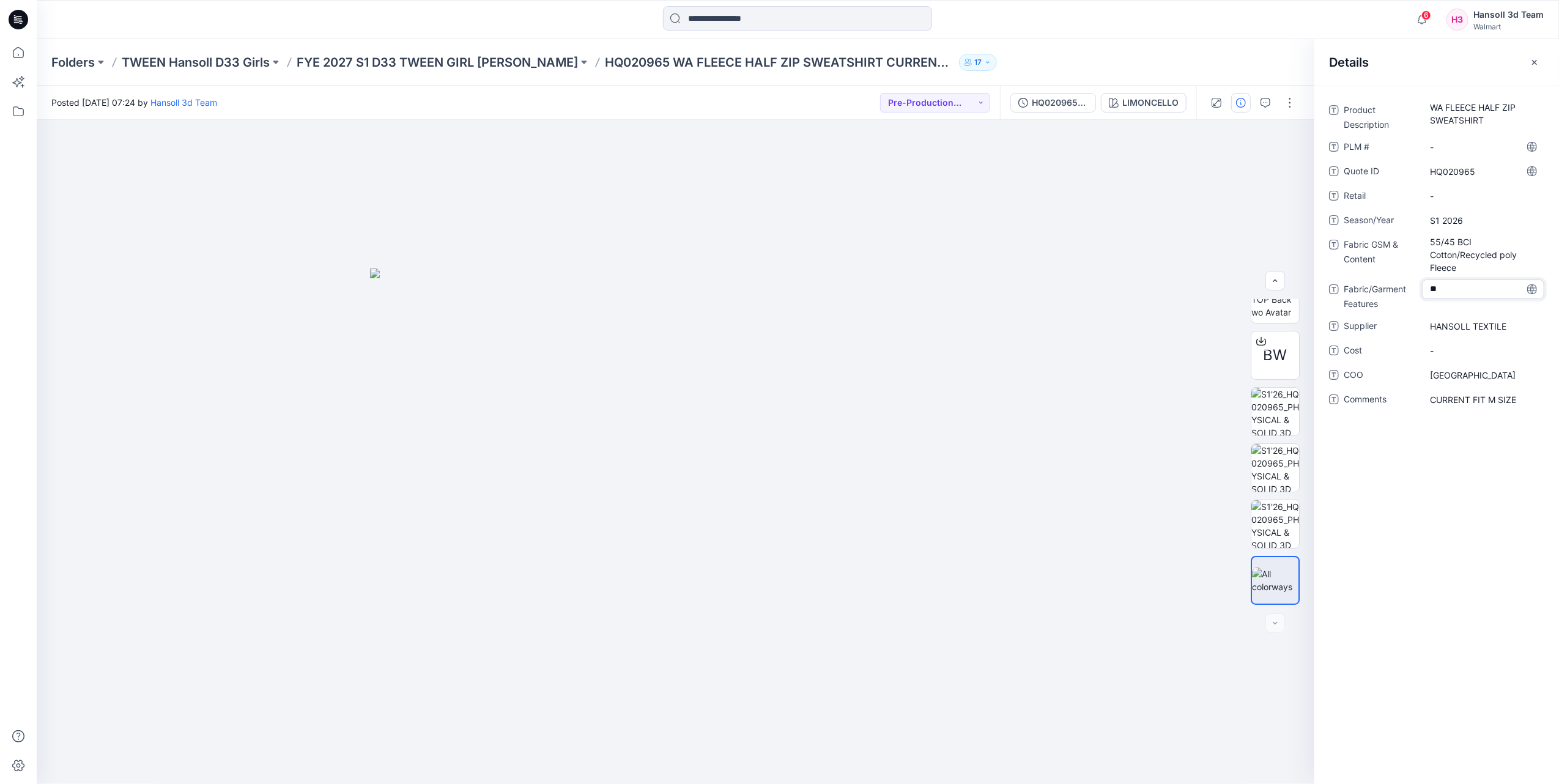
type textarea "***"
click at [1461, 147] on \ "-" at bounding box center [1483, 147] width 106 height 13
click at [1466, 165] on ID "HQ020965" at bounding box center [1483, 171] width 106 height 13
click at [1466, 164] on textarea "********" at bounding box center [1483, 171] width 122 height 20
click at [1471, 147] on \ "-" at bounding box center [1483, 147] width 106 height 13
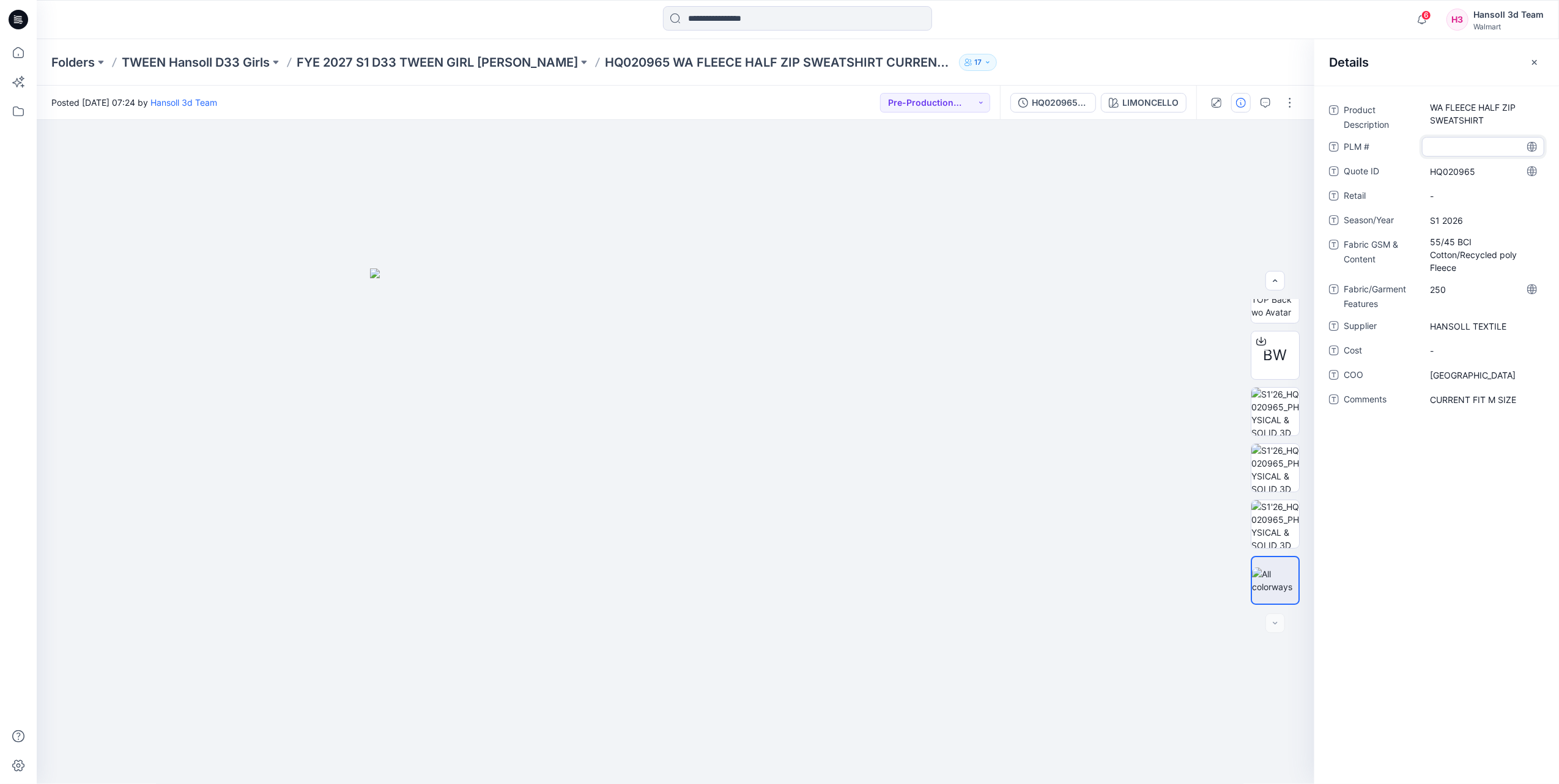
type textarea "********"
click at [1459, 487] on div "Product Description WA FLEECE HALF ZIP SWEATSHIRT PLM # ******** Quote ID HQ020…" at bounding box center [1437, 434] width 245 height 698
click at [418, 61] on p "FYE 2027 S1 D33 TWEEN GIRL [PERSON_NAME]" at bounding box center [437, 62] width 281 height 17
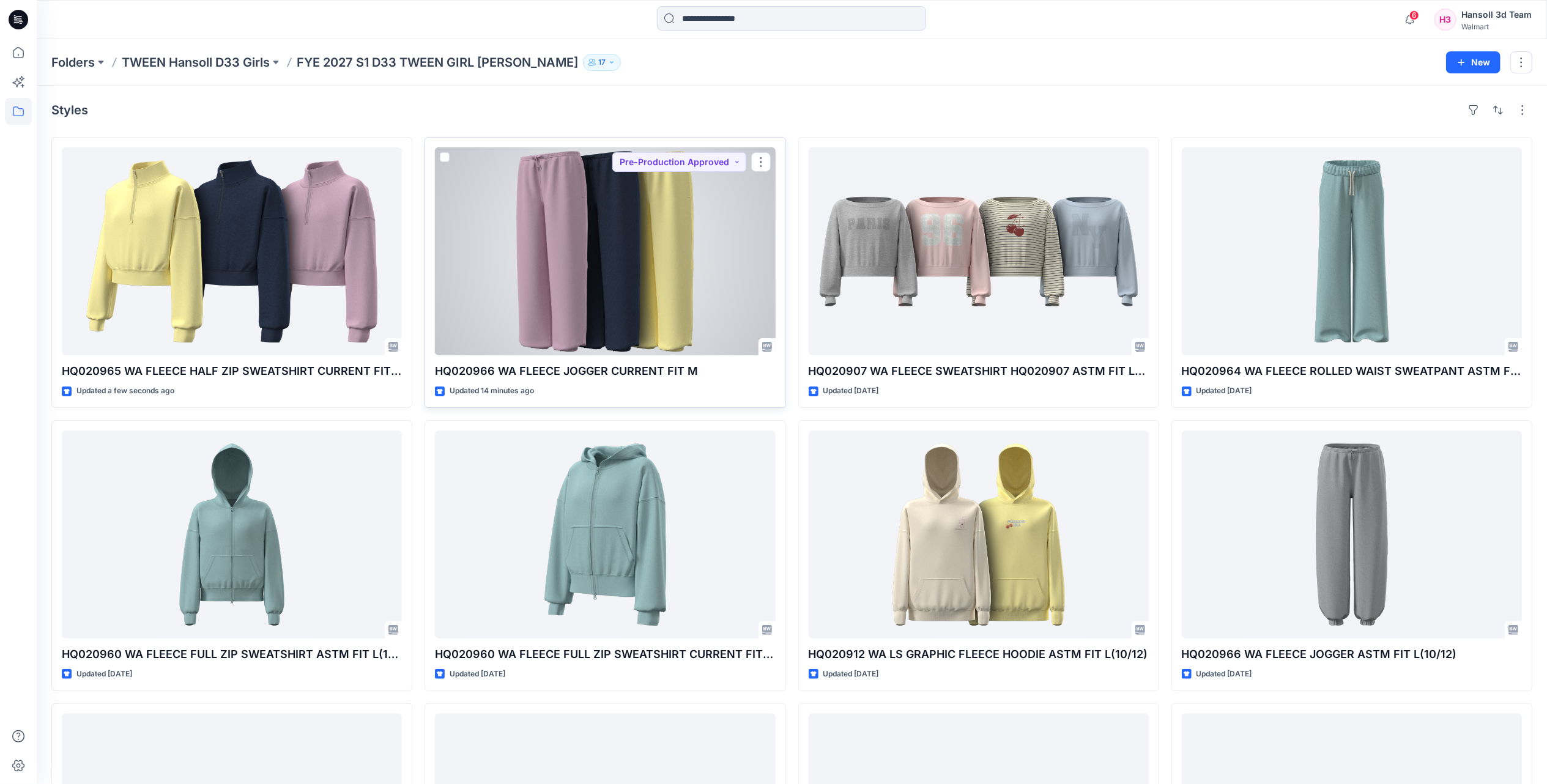
click at [483, 351] on div at bounding box center [604, 251] width 340 height 208
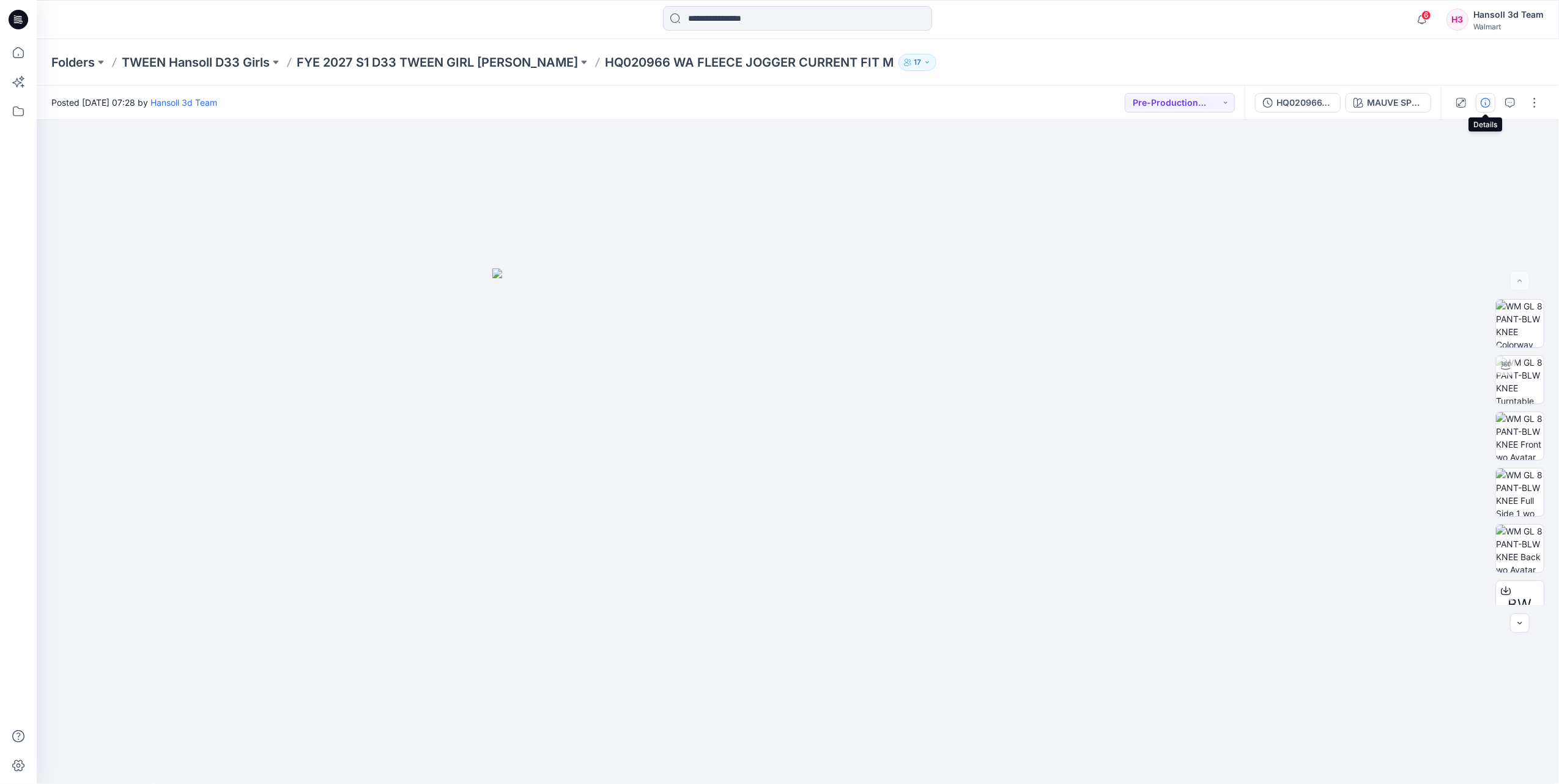
click at [1479, 104] on button "button" at bounding box center [1485, 102] width 20 height 20
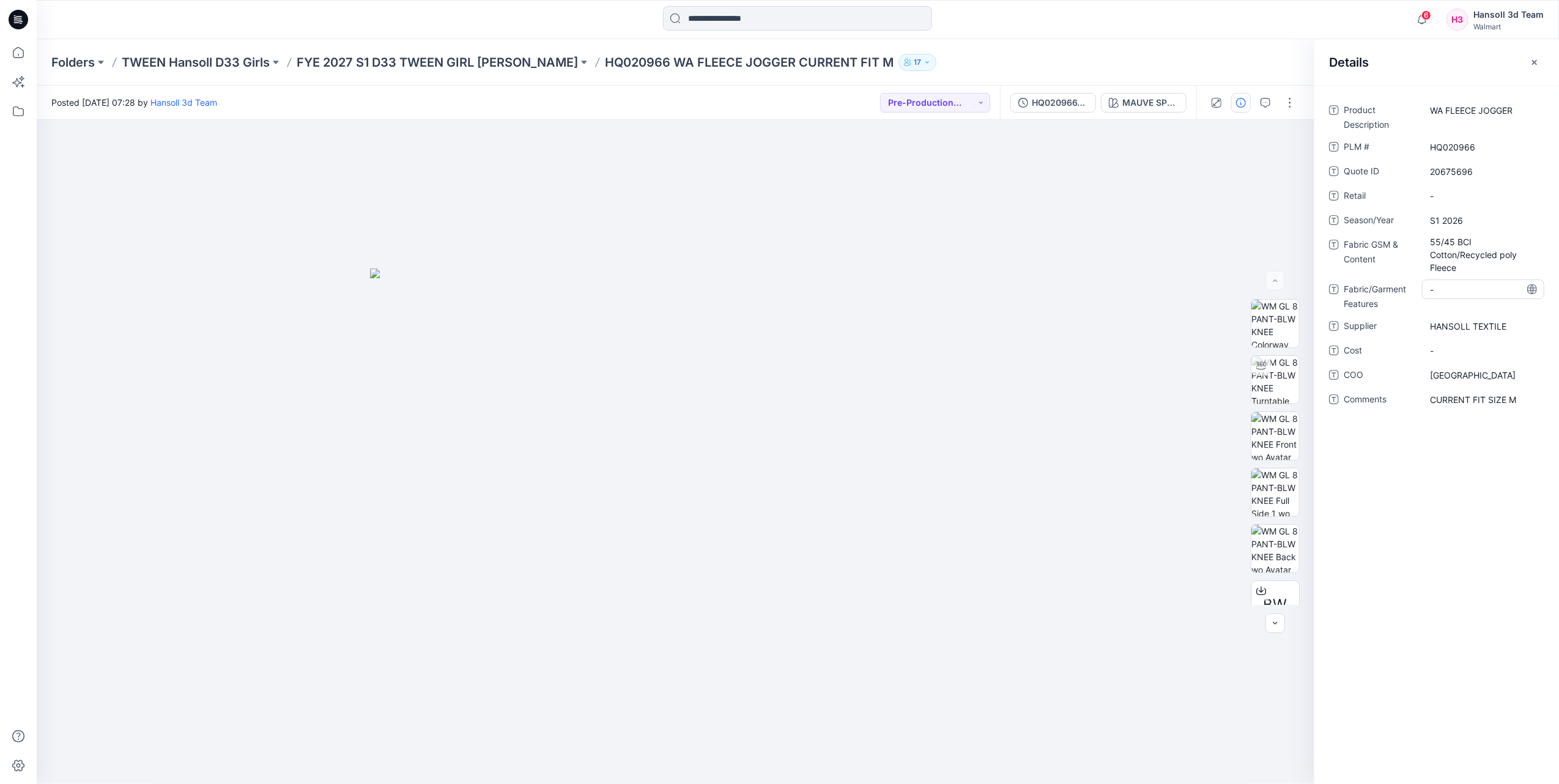
click at [1453, 281] on div "-" at bounding box center [1483, 289] width 122 height 20
type textarea "***"
click at [1456, 527] on div "Product Description WA FLEECE JOGGER PLM # HQ020966 Quote ID 20675696 Retail - …" at bounding box center [1437, 434] width 245 height 698
click at [992, 414] on div at bounding box center [675, 453] width 1278 height 665
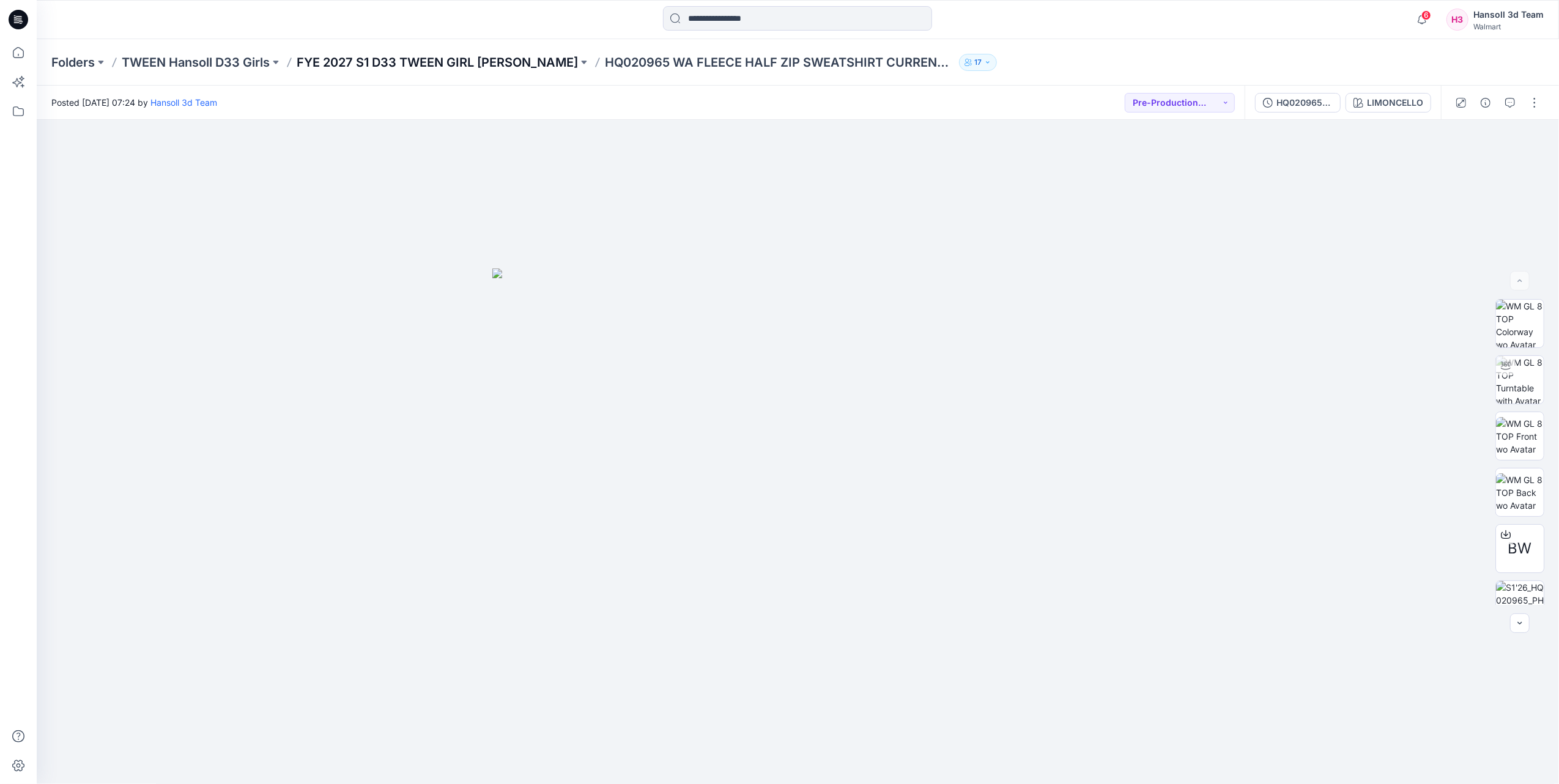
click at [459, 59] on p "FYE 2027 S1 D33 TWEEN GIRL [PERSON_NAME]" at bounding box center [437, 62] width 281 height 17
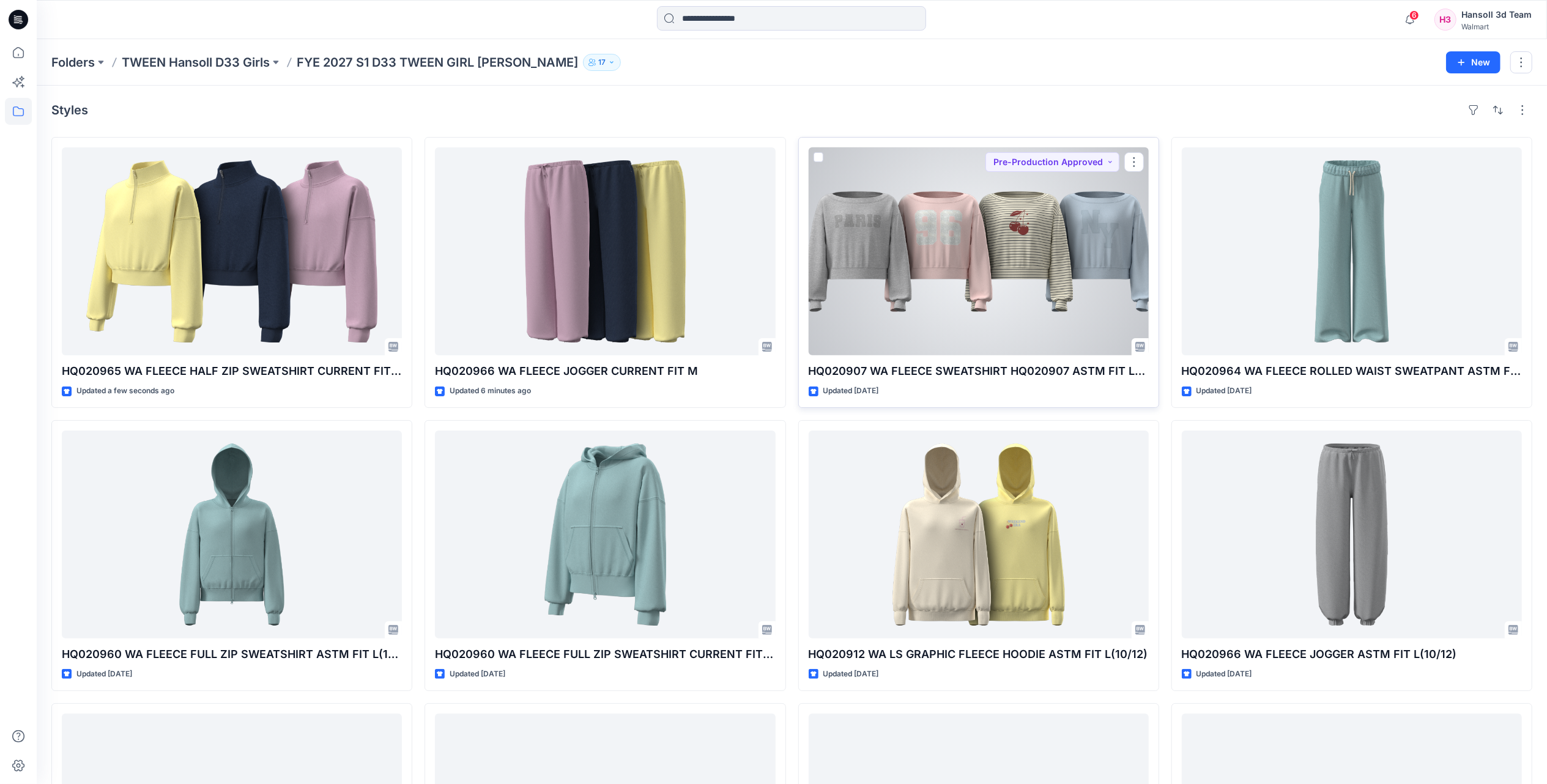
click at [1022, 267] on div at bounding box center [978, 251] width 340 height 208
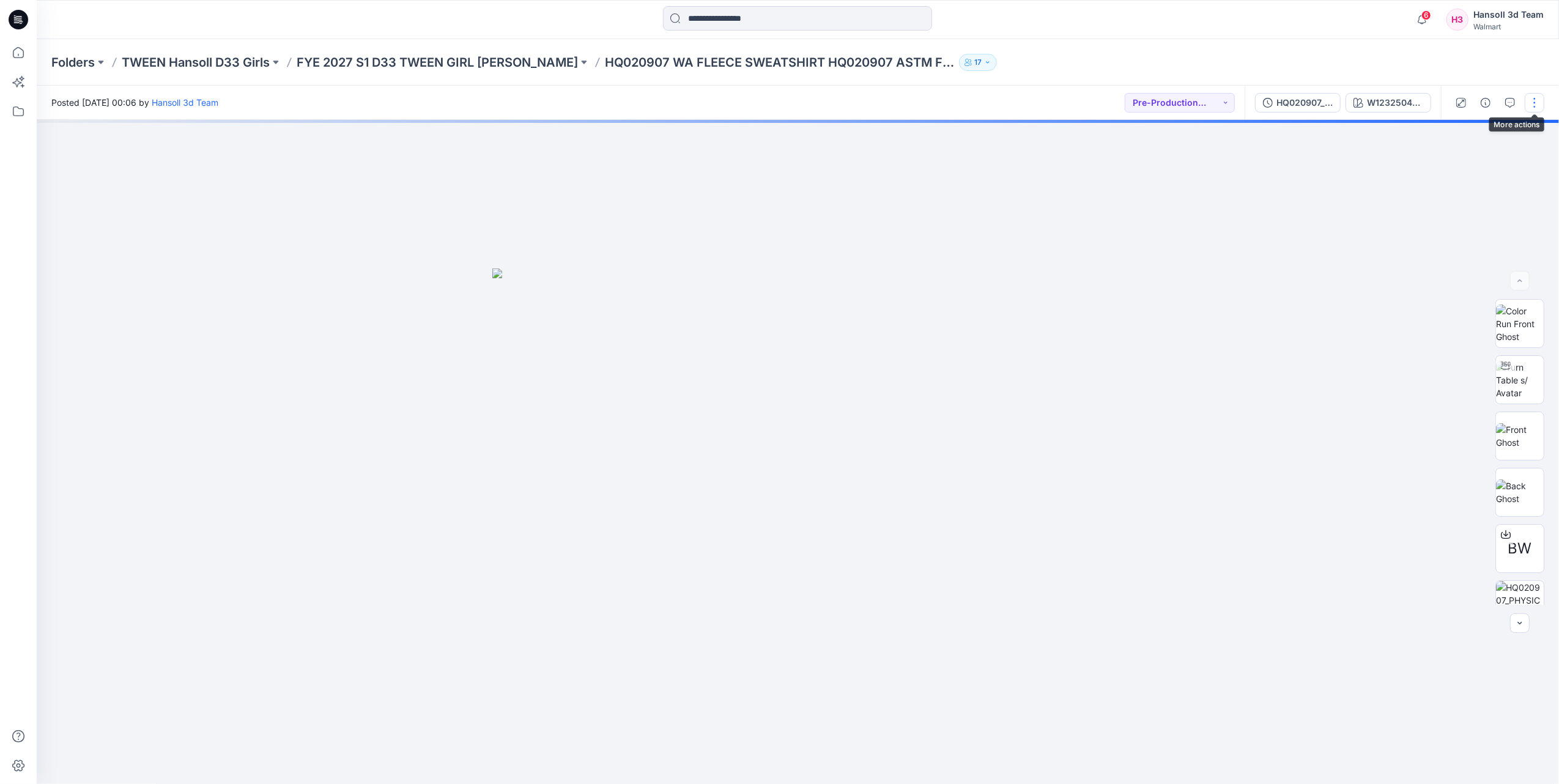
click at [1530, 104] on button "button" at bounding box center [1535, 102] width 20 height 20
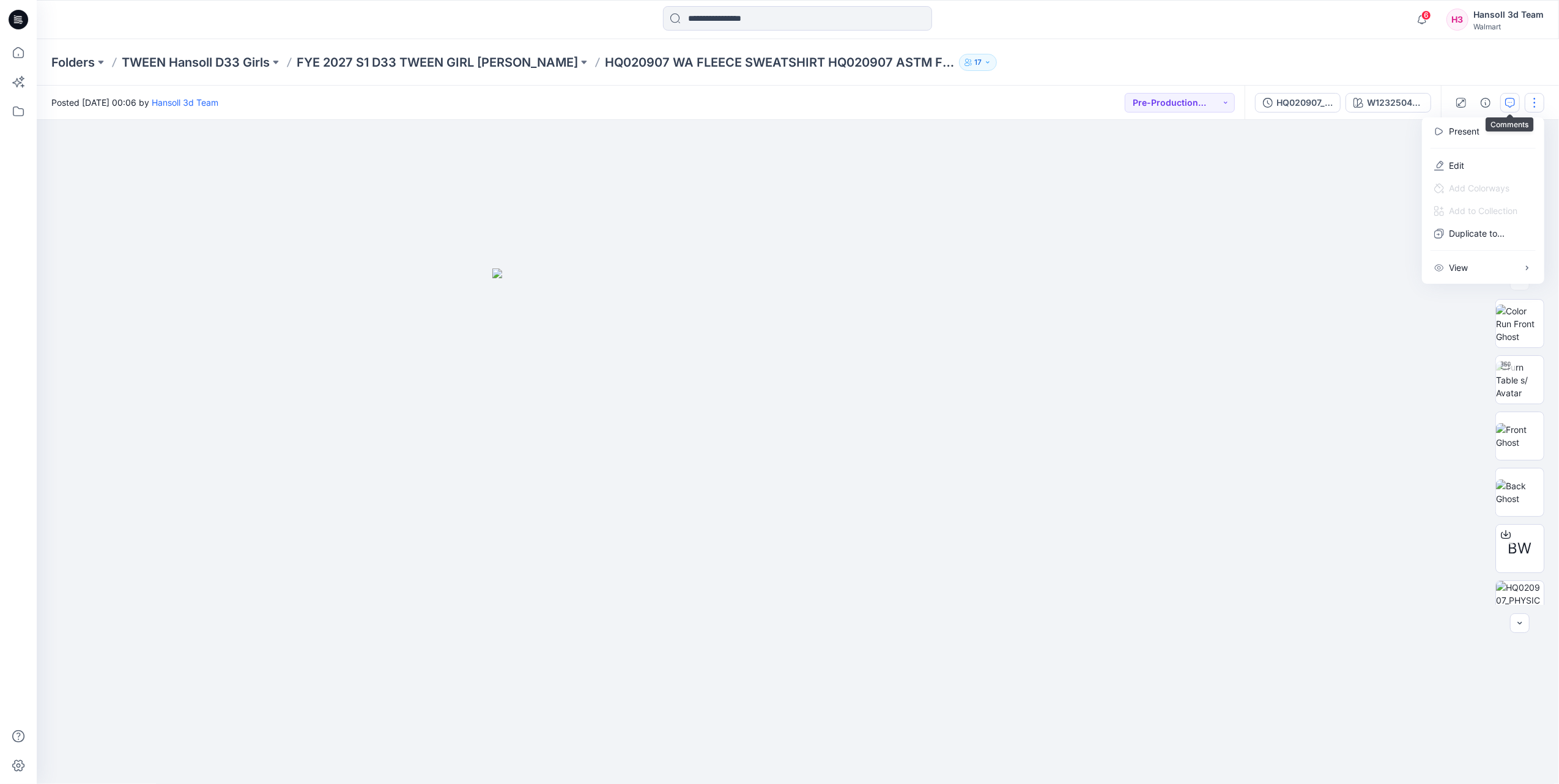
click at [1511, 98] on icon "button" at bounding box center [1510, 102] width 10 height 10
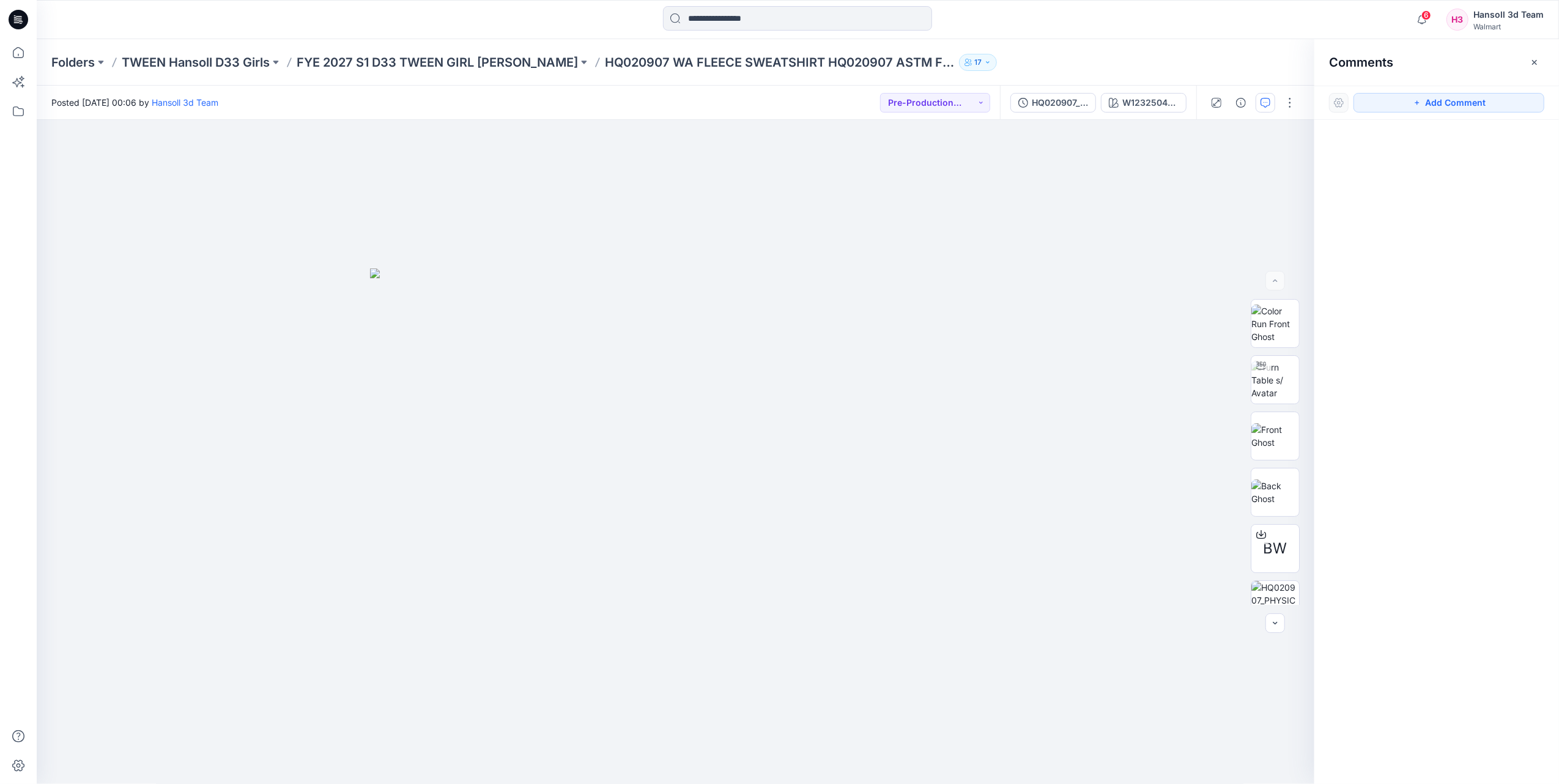
click at [1530, 67] on button "button" at bounding box center [1535, 62] width 20 height 20
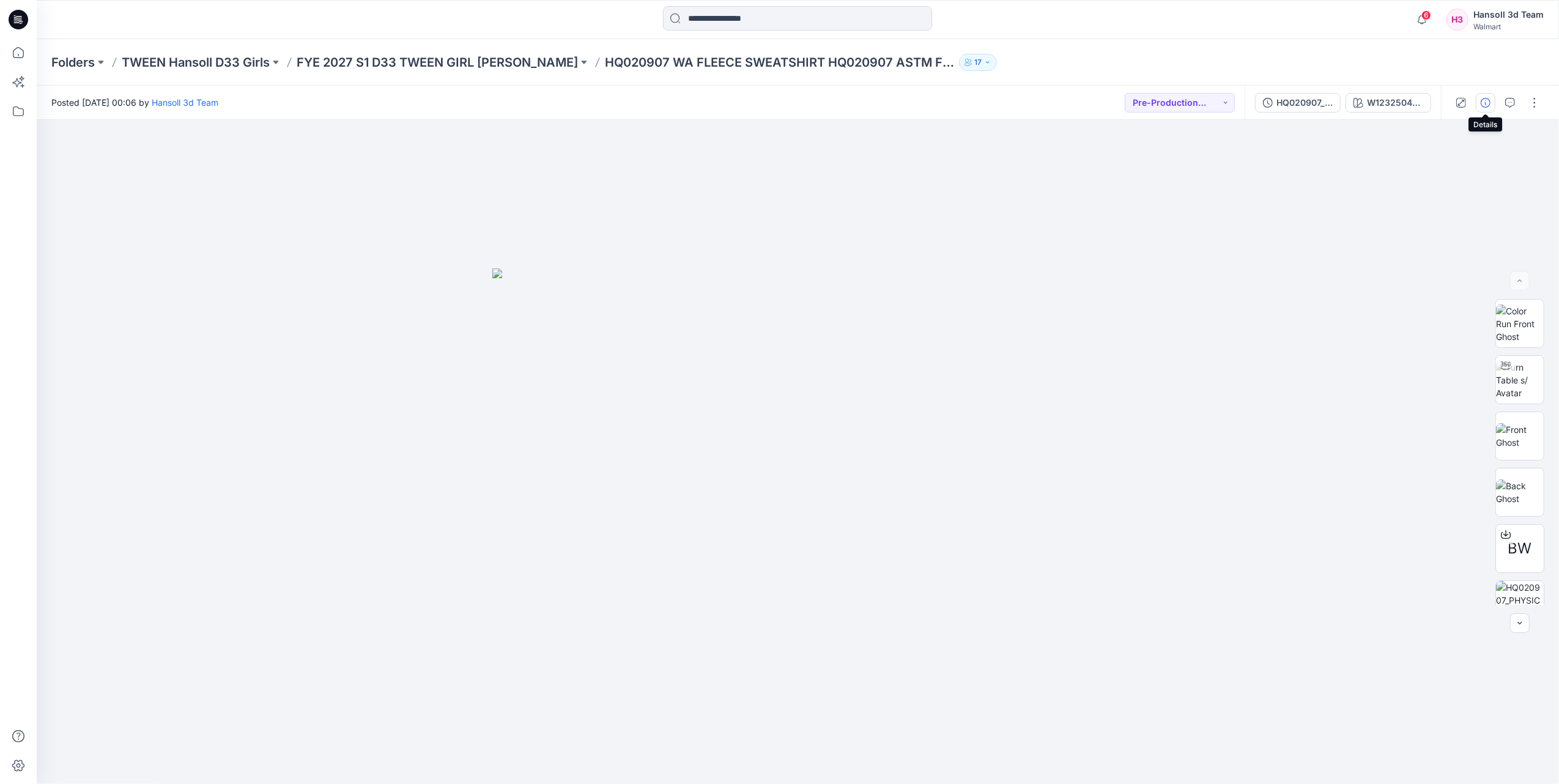
click at [1483, 98] on icon "button" at bounding box center [1485, 102] width 10 height 10
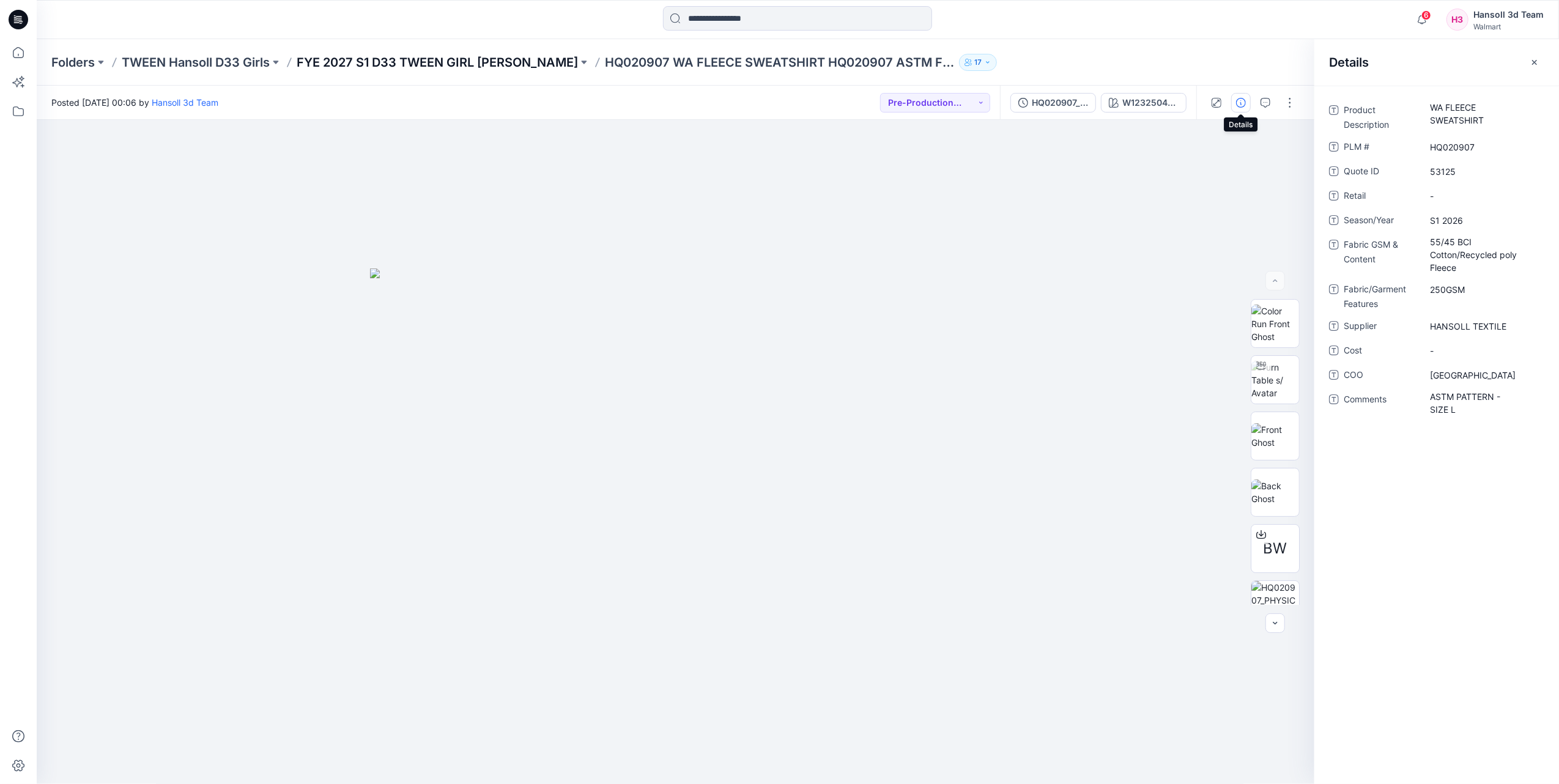
click at [399, 60] on p "FYE 2027 S1 D33 TWEEN GIRL [PERSON_NAME]" at bounding box center [437, 62] width 281 height 17
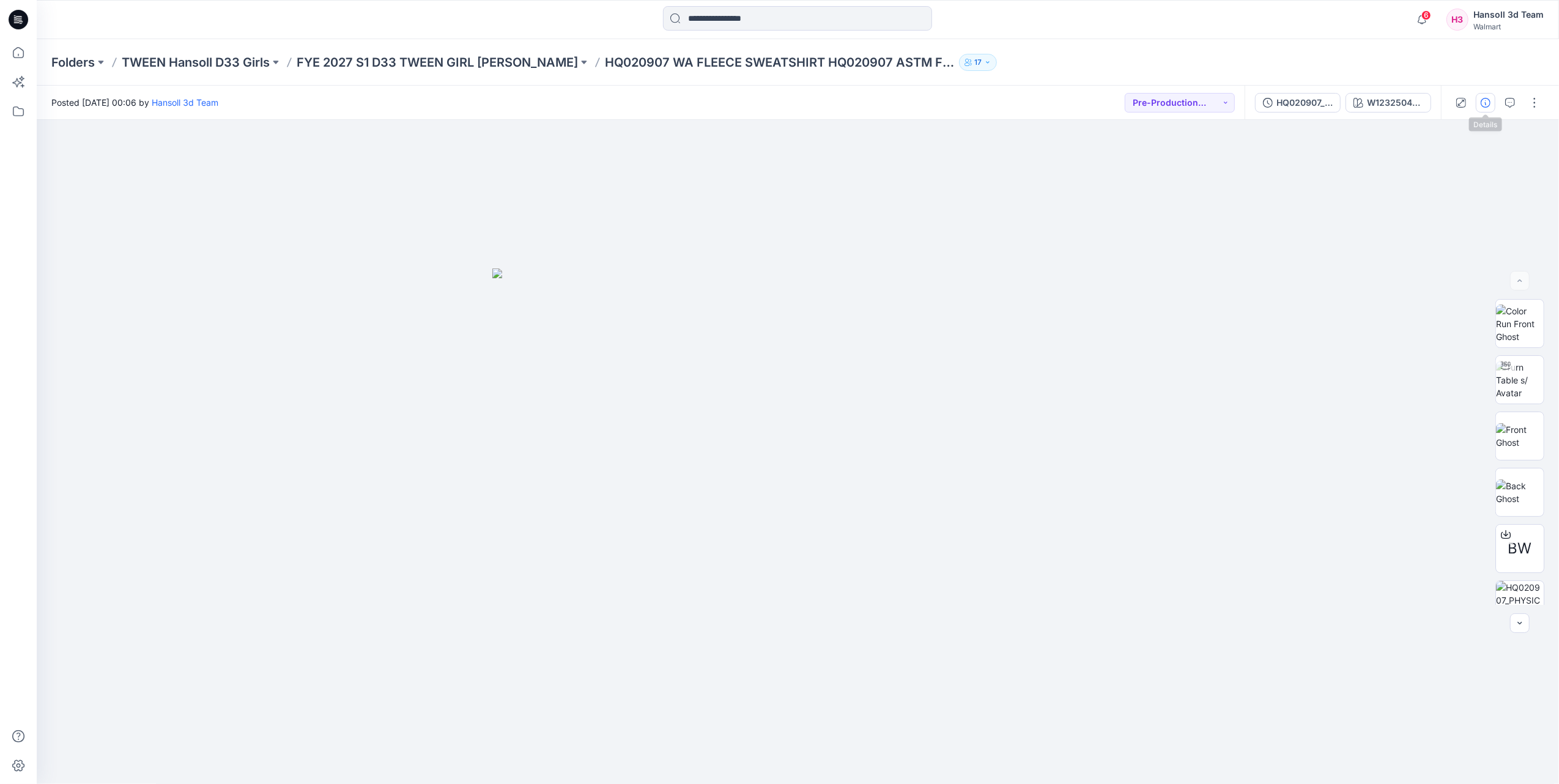
click at [1484, 106] on icon "button" at bounding box center [1485, 102] width 10 height 10
